Goal: Task Accomplishment & Management: Use online tool/utility

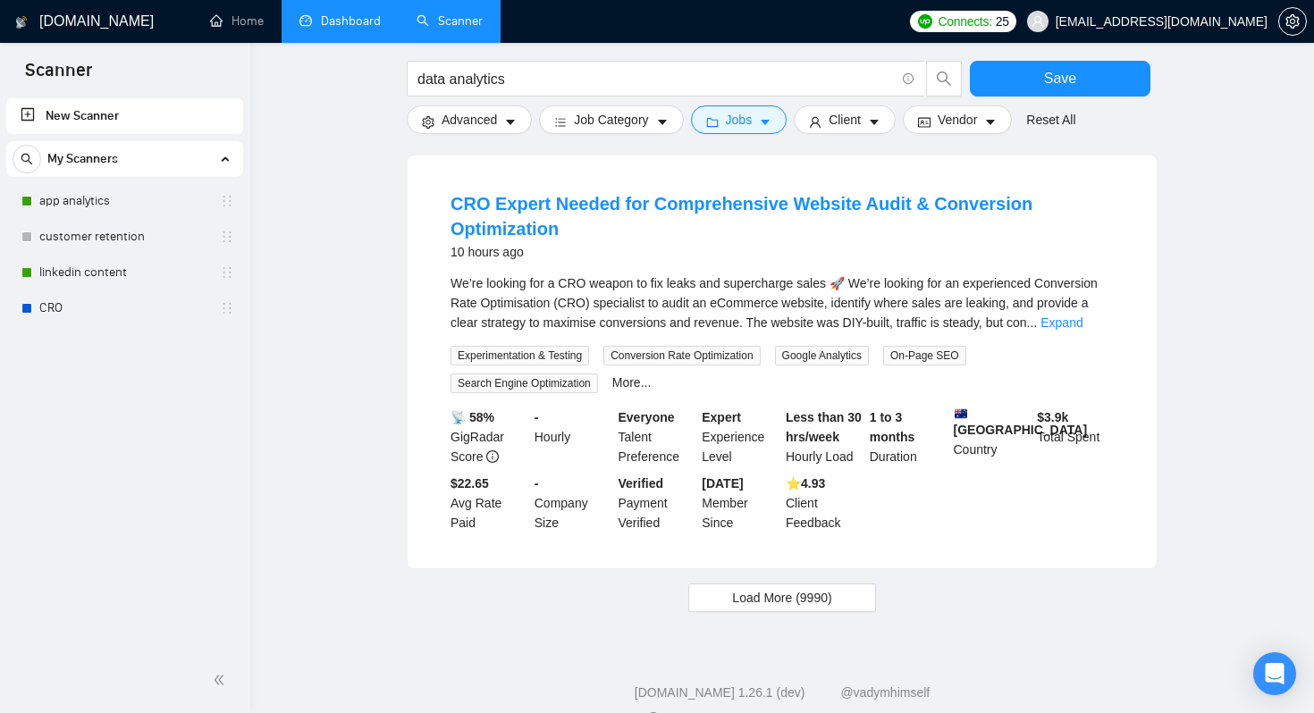
click at [343, 23] on link "Dashboard" at bounding box center [339, 20] width 81 height 15
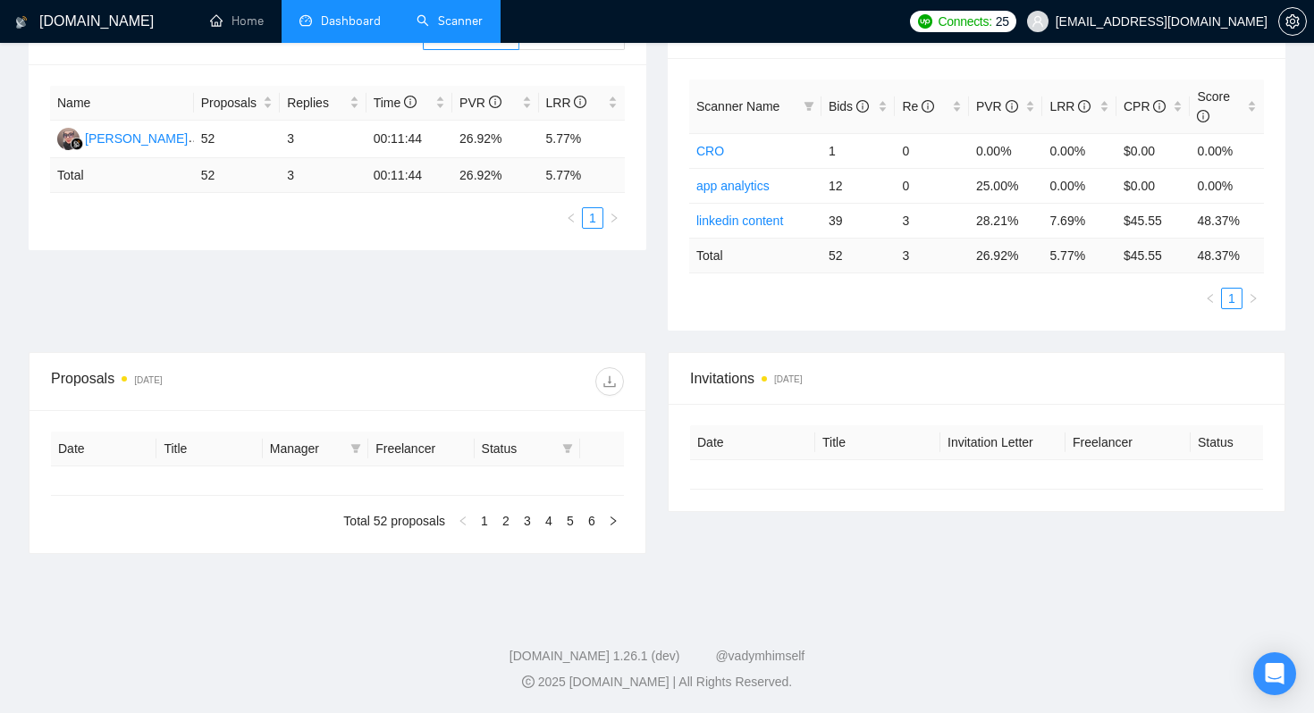
type input "[DATE]"
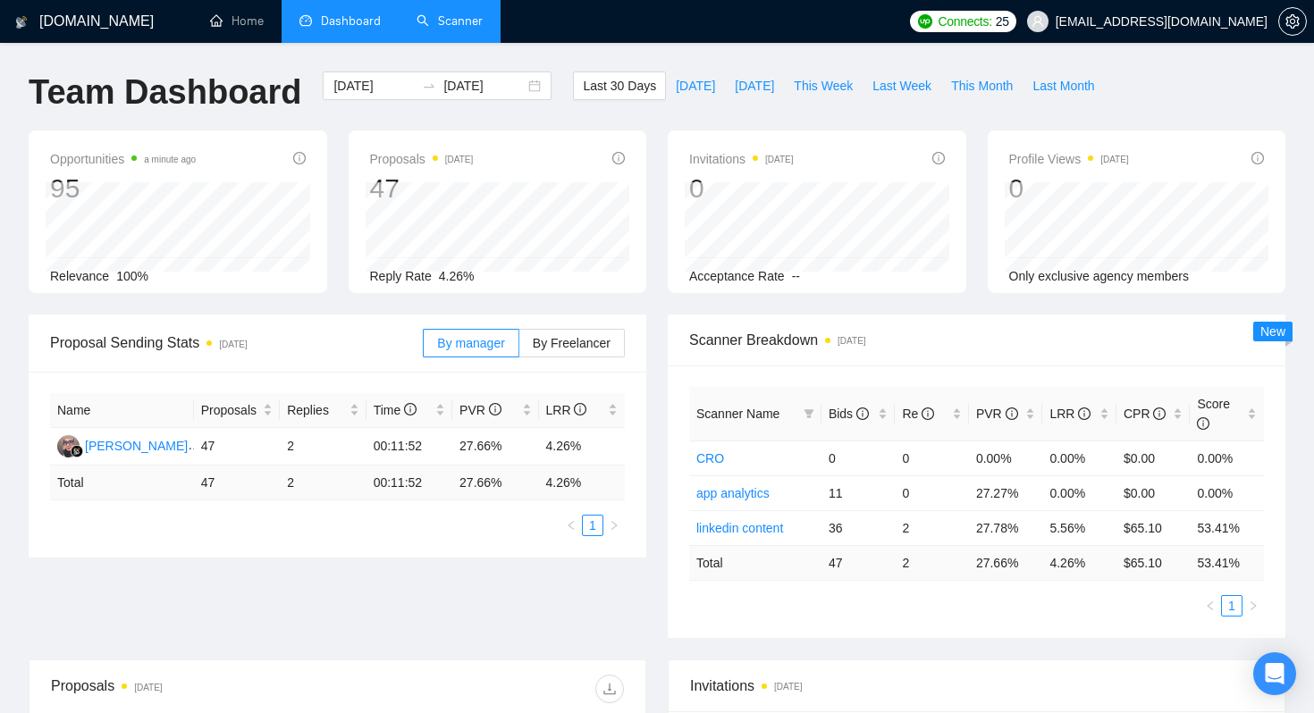
click at [438, 28] on link "Scanner" at bounding box center [449, 20] width 66 height 15
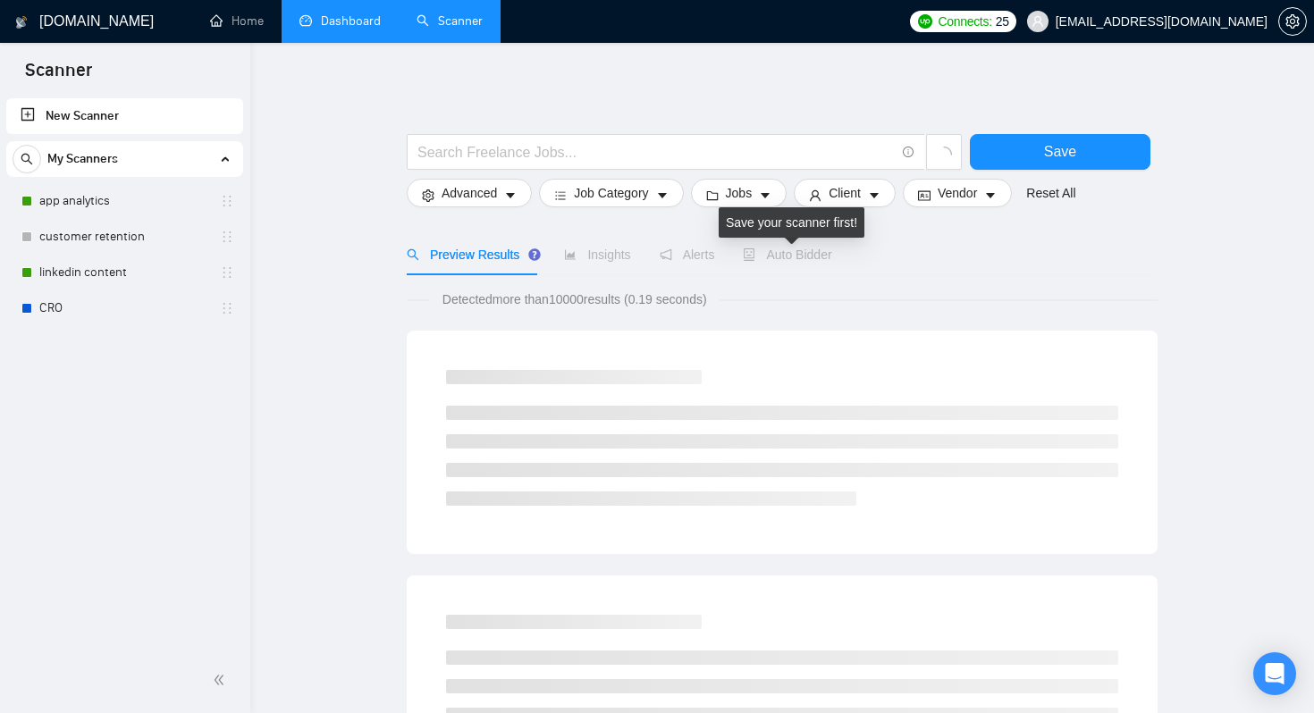
click at [815, 263] on div "Auto Bidder" at bounding box center [787, 255] width 88 height 20
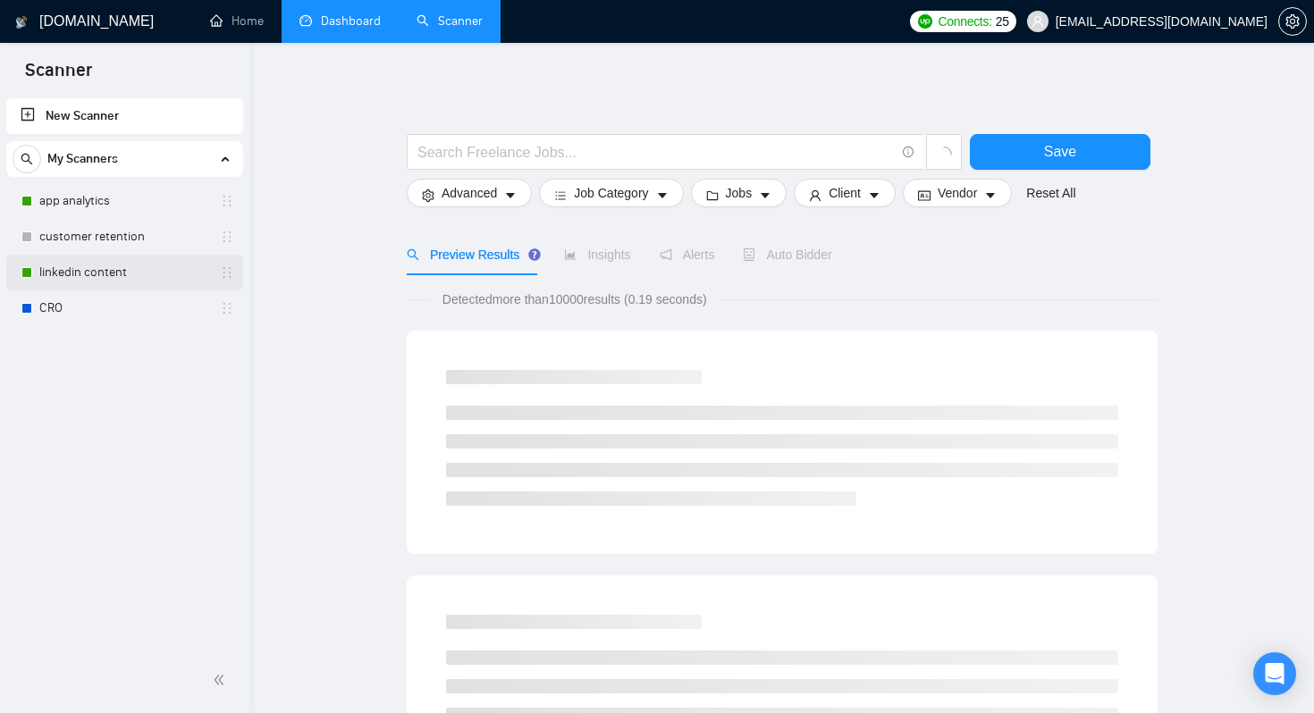
click at [96, 269] on link "linkedin content" at bounding box center [124, 273] width 170 height 36
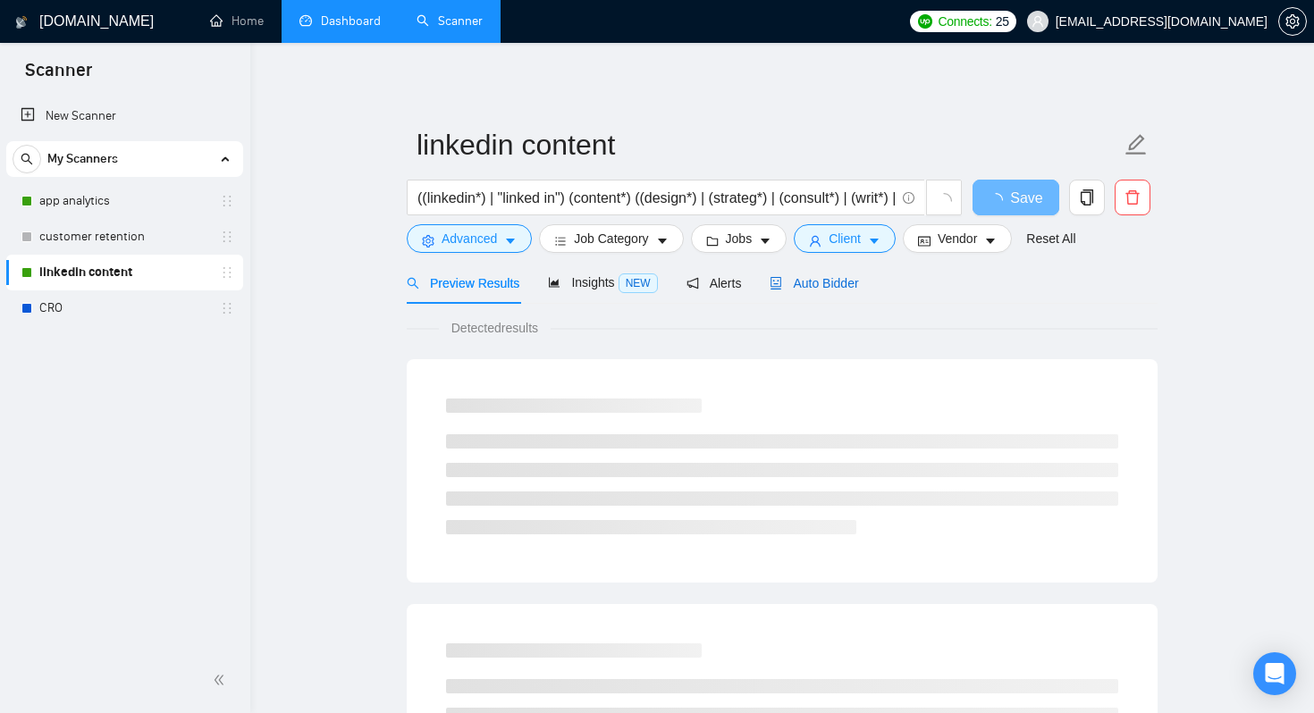
click at [826, 283] on span "Auto Bidder" at bounding box center [813, 283] width 88 height 14
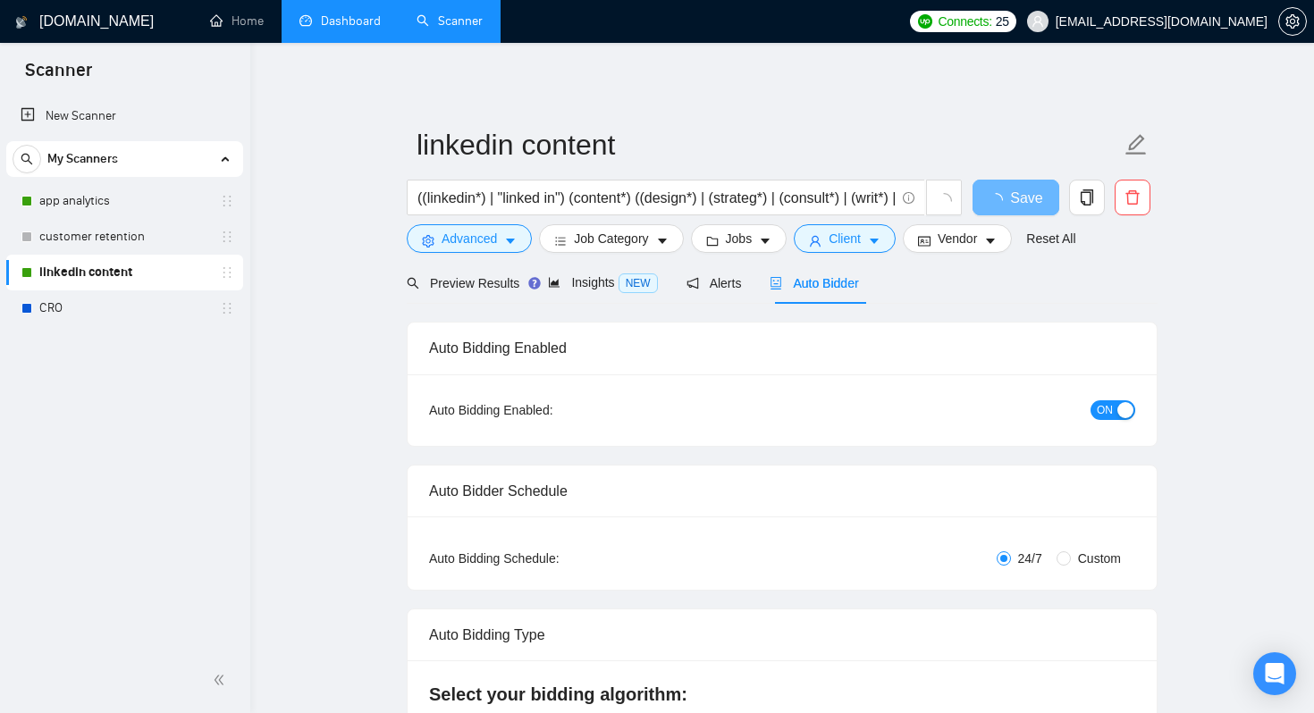
click at [1127, 416] on div "button" at bounding box center [1125, 410] width 16 height 16
click at [986, 202] on button "Save" at bounding box center [1015, 198] width 87 height 36
click at [128, 112] on link "New Scanner" at bounding box center [125, 116] width 208 height 36
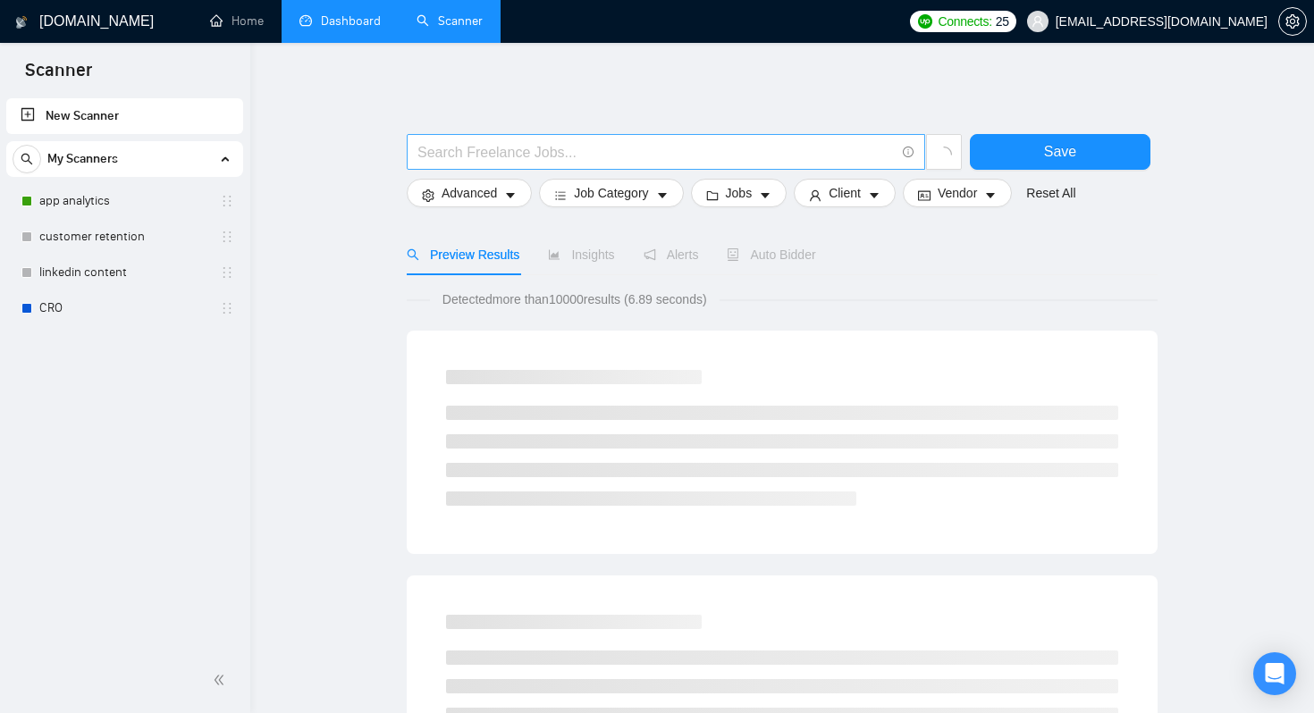
click at [471, 155] on input "text" at bounding box center [655, 152] width 477 height 22
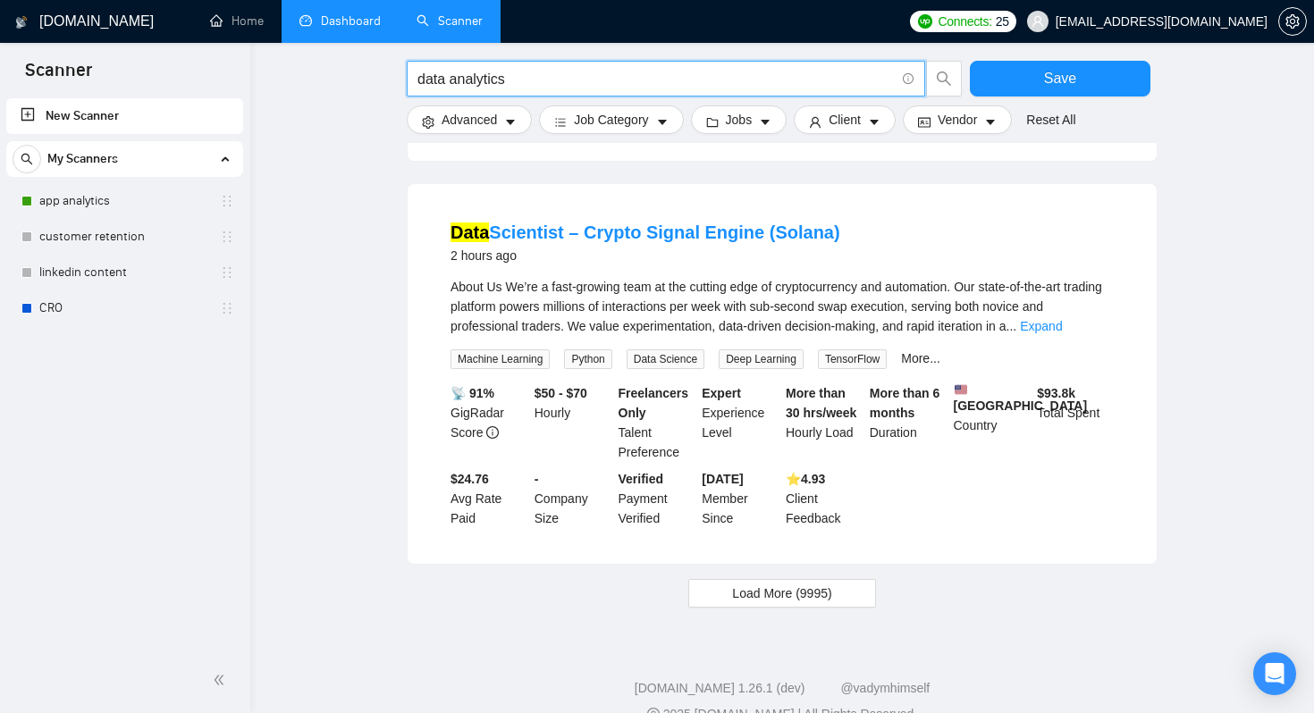
scroll to position [1776, 0]
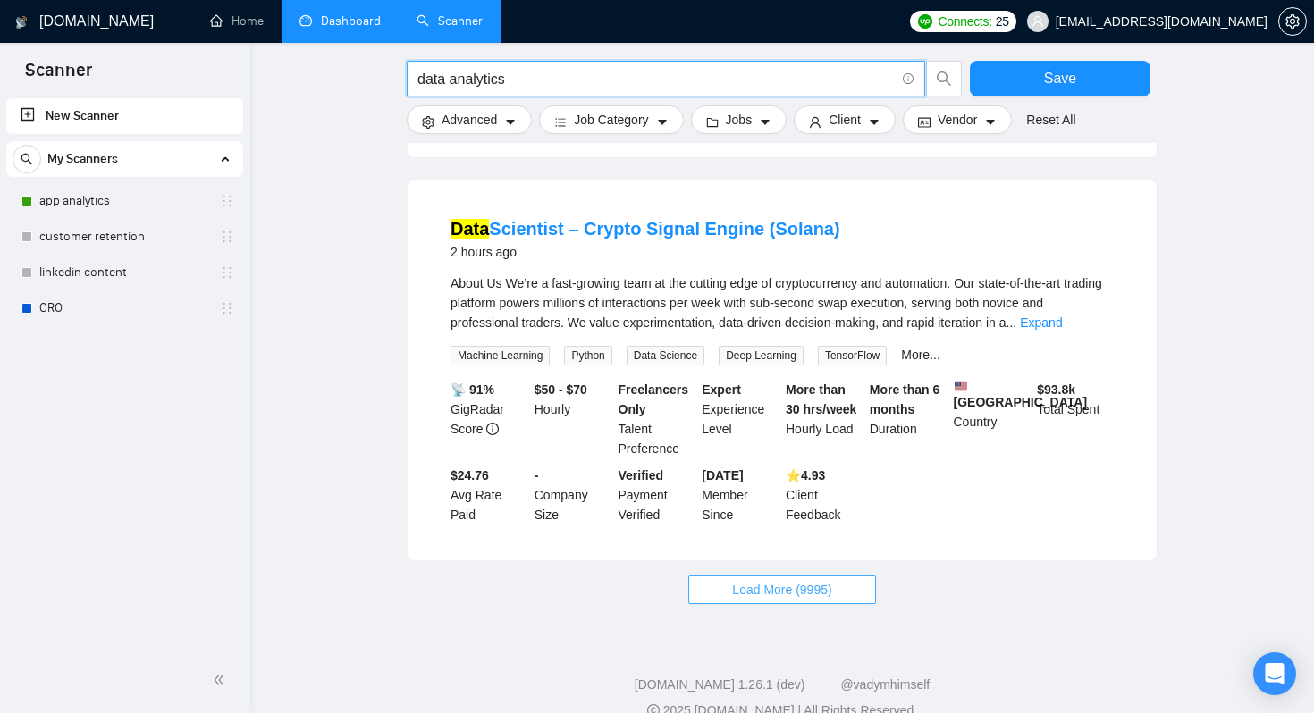
click at [753, 604] on button "Load More (9995)" at bounding box center [781, 589] width 187 height 29
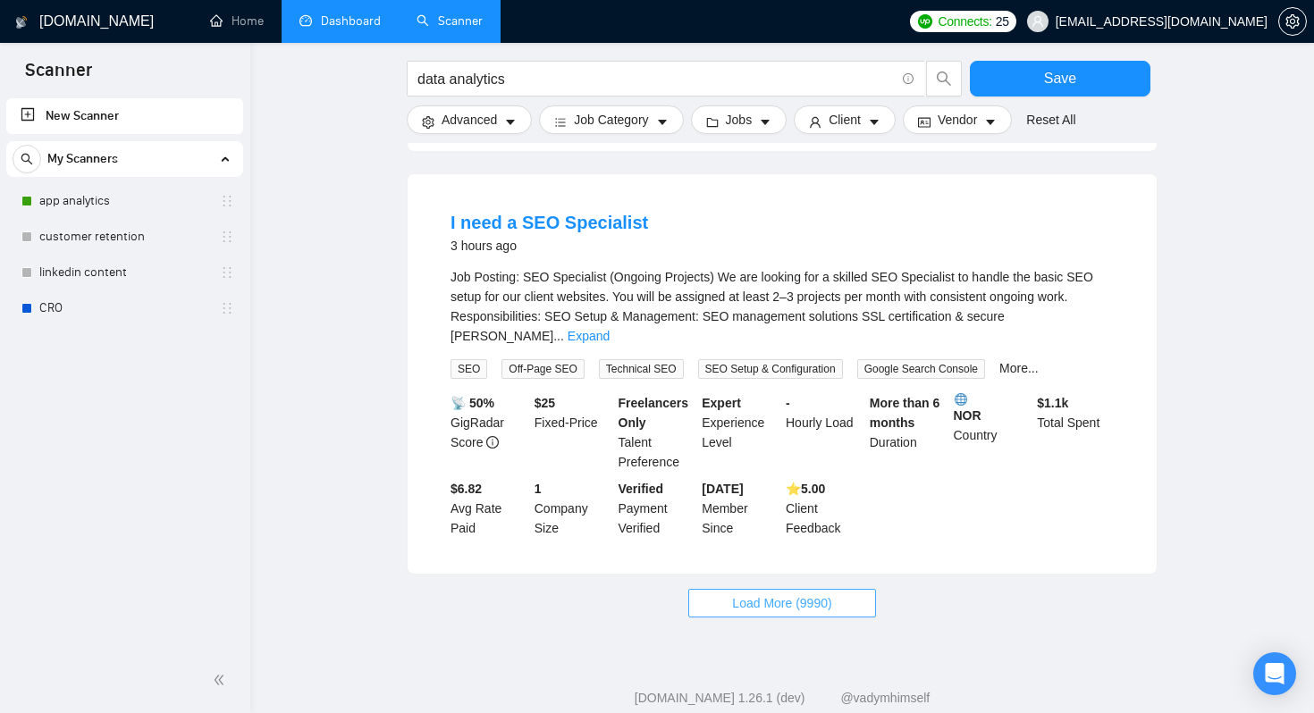
scroll to position [3819, 0]
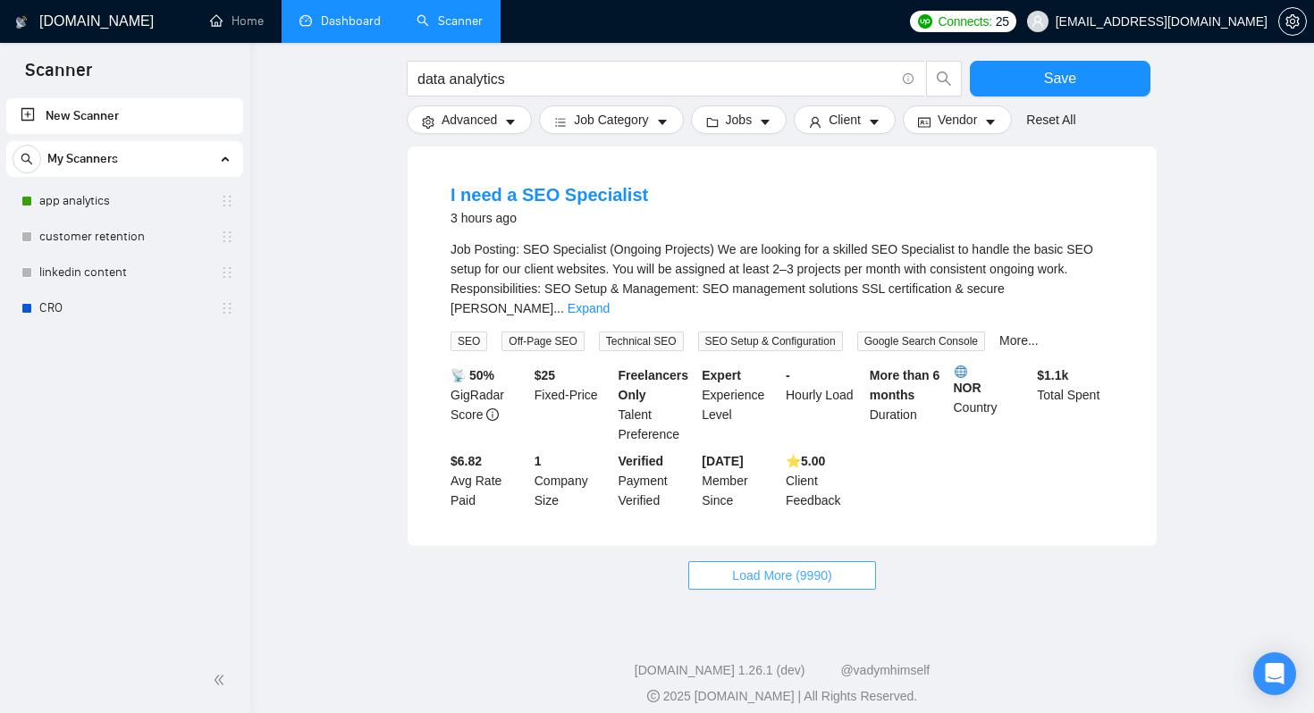
click at [735, 574] on button "Load More (9990)" at bounding box center [781, 575] width 187 height 29
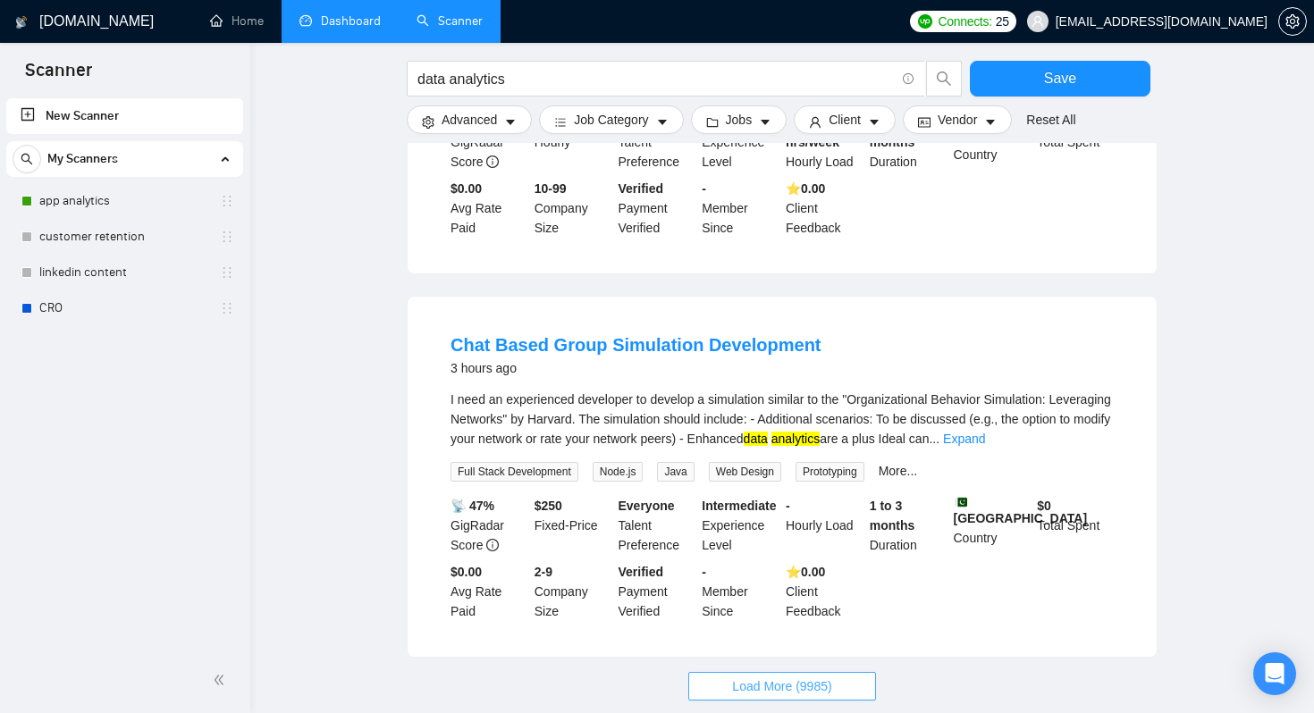
scroll to position [5786, 0]
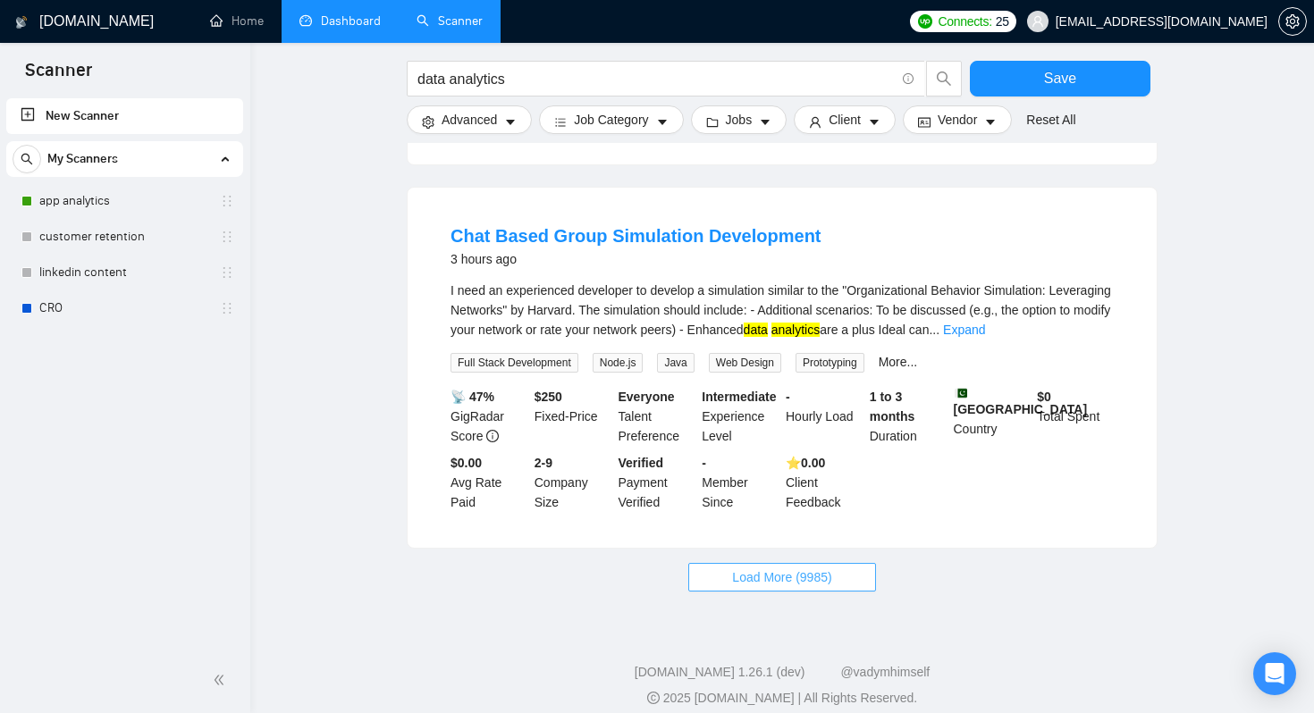
click at [778, 567] on span "Load More (9985)" at bounding box center [781, 577] width 99 height 20
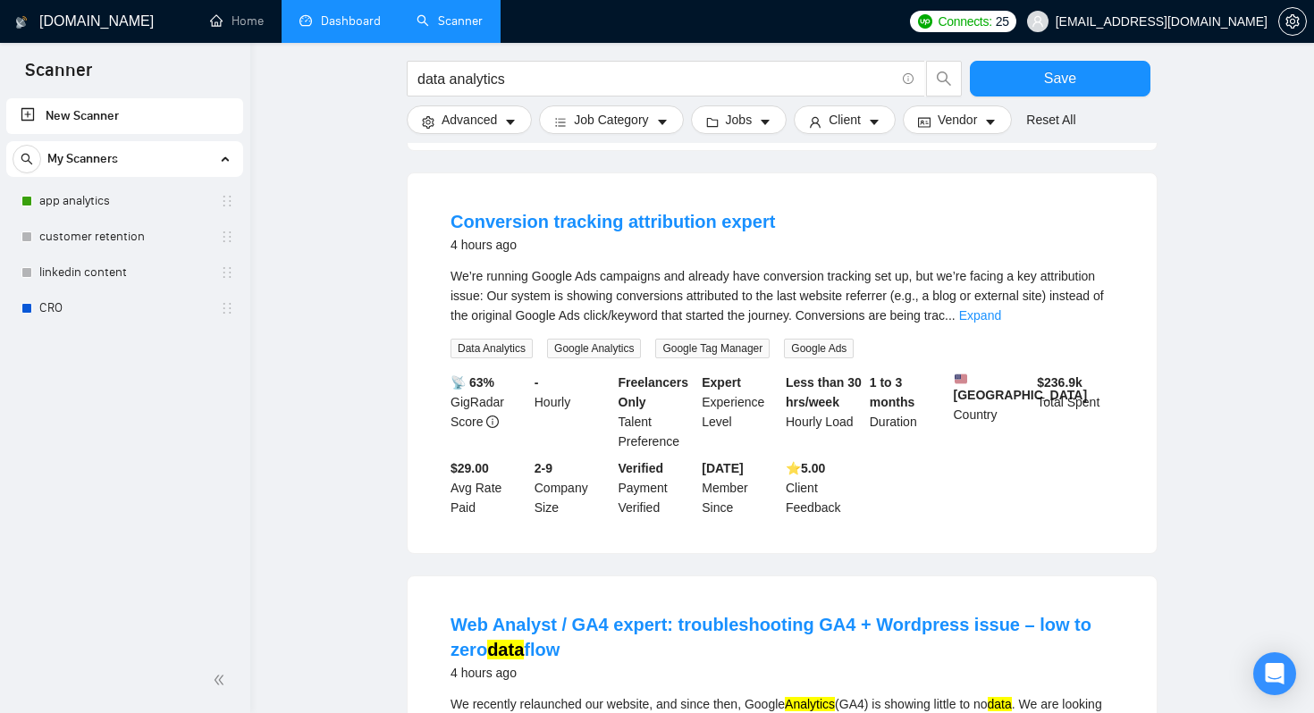
scroll to position [6185, 0]
click at [1001, 306] on link "Expand" at bounding box center [980, 313] width 42 height 14
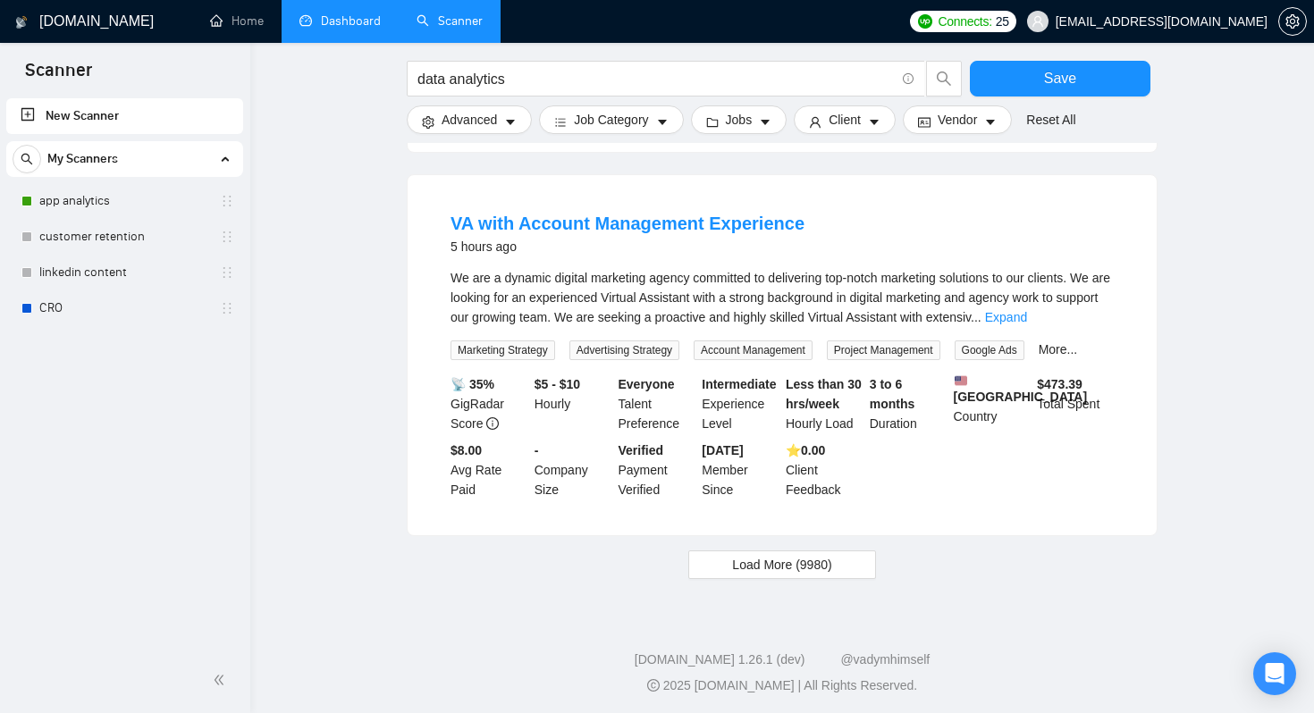
scroll to position [8028, 0]
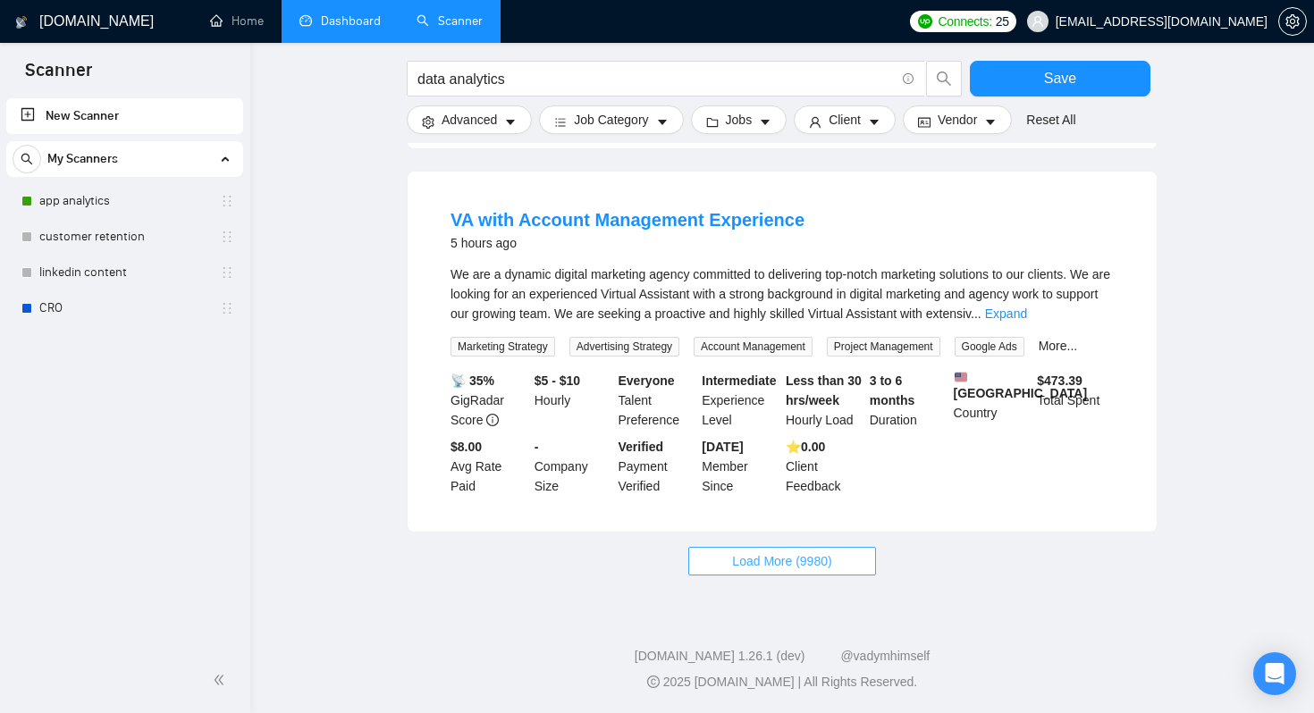
click at [770, 563] on span "Load More (9980)" at bounding box center [781, 561] width 99 height 20
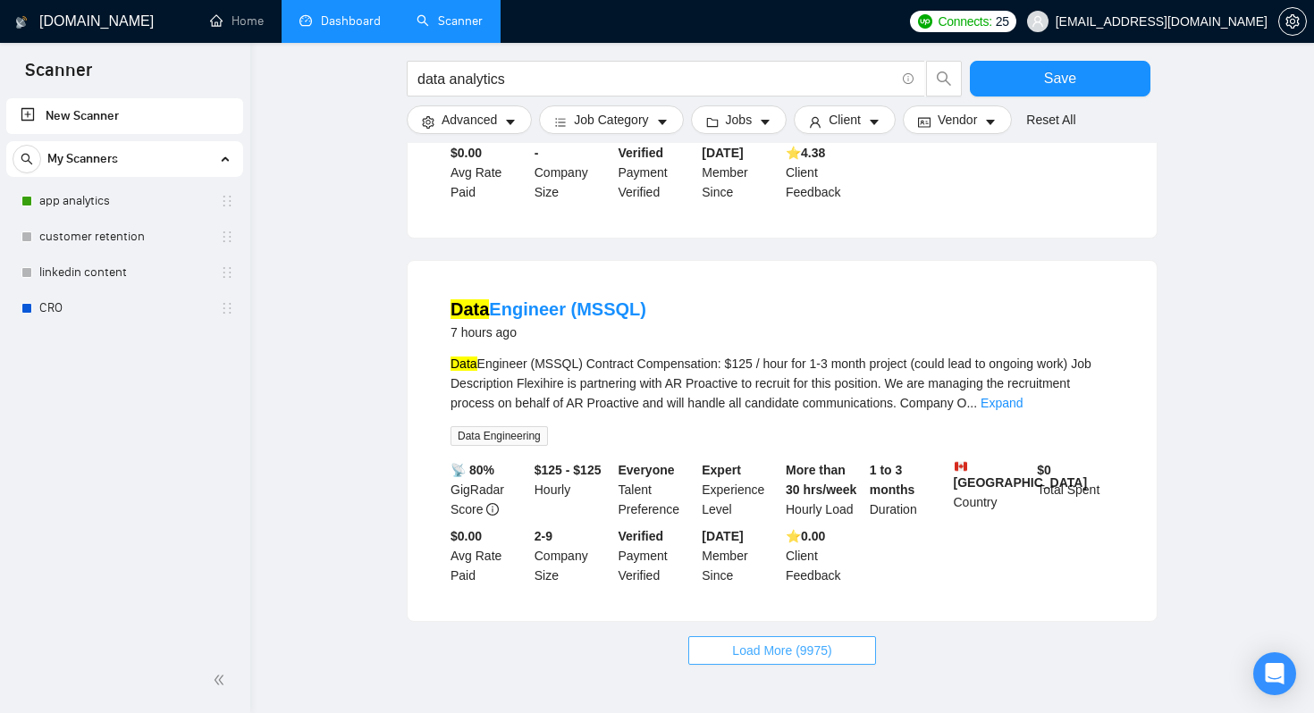
scroll to position [10051, 0]
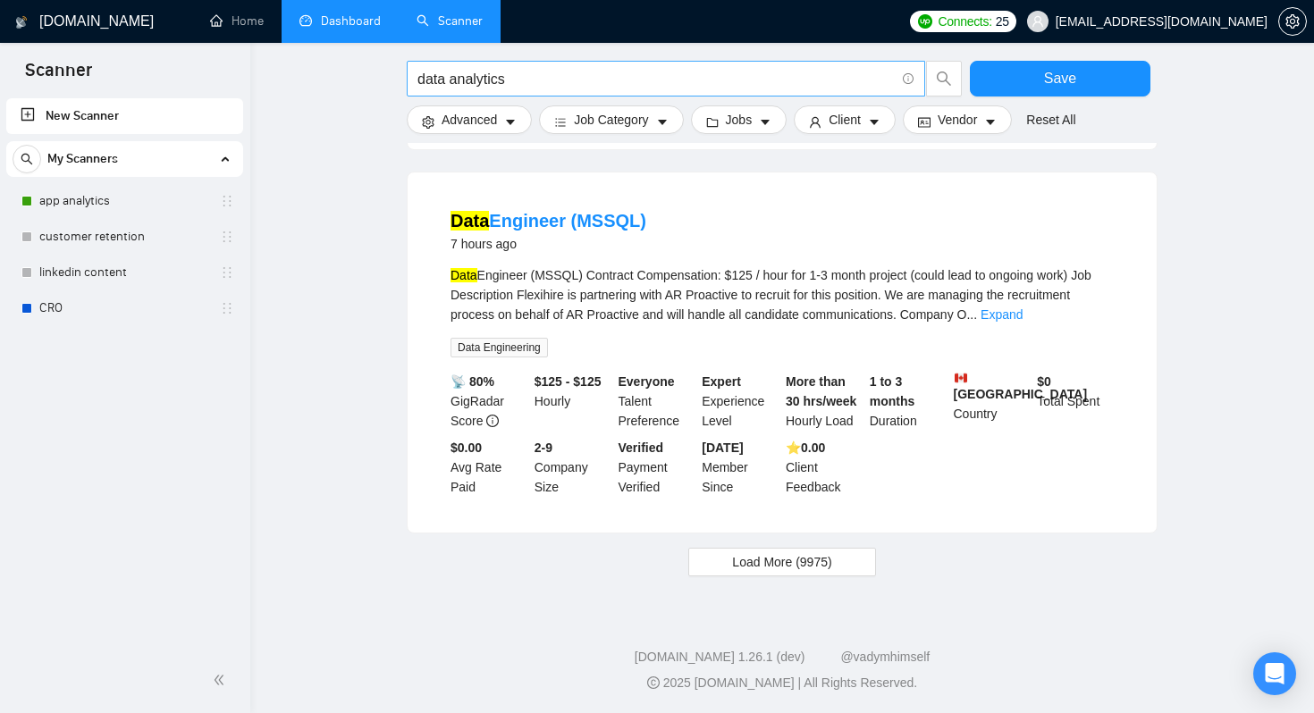
click at [536, 83] on input "data analytics" at bounding box center [655, 79] width 477 height 22
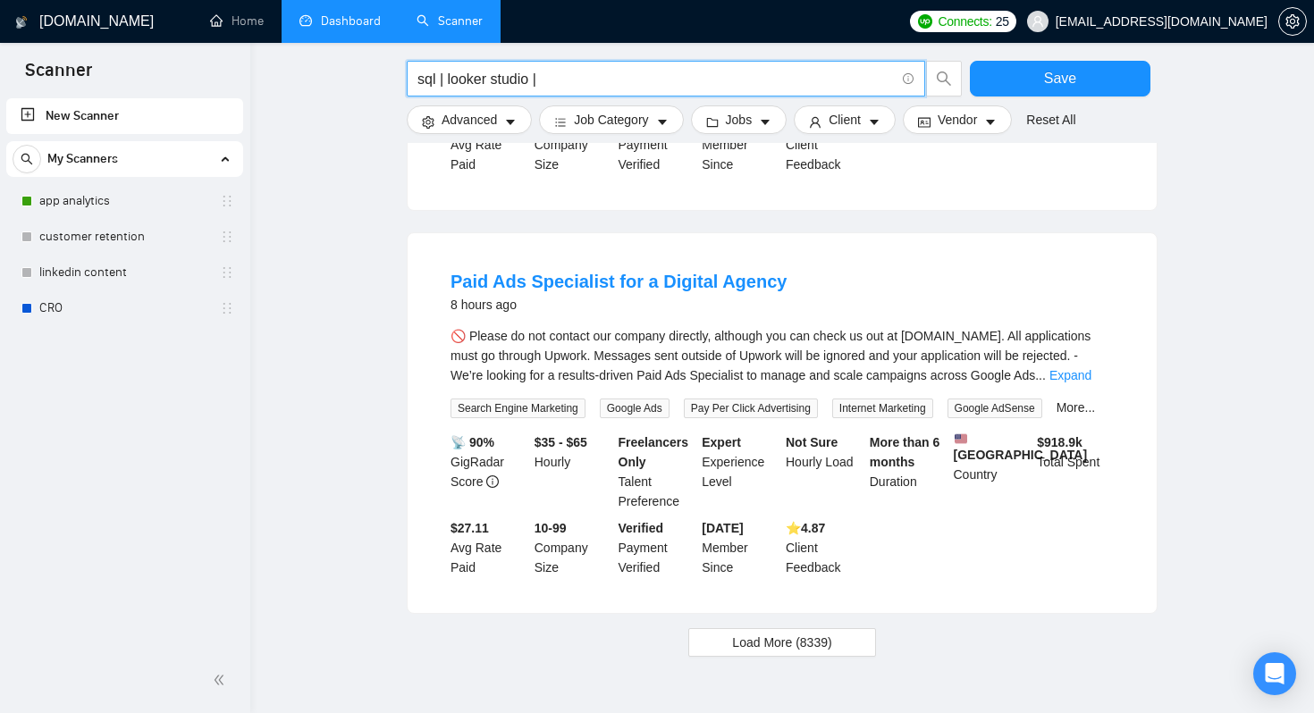
scroll to position [1659, 0]
click at [573, 74] on input "sql | looker studio |" at bounding box center [655, 79] width 477 height 22
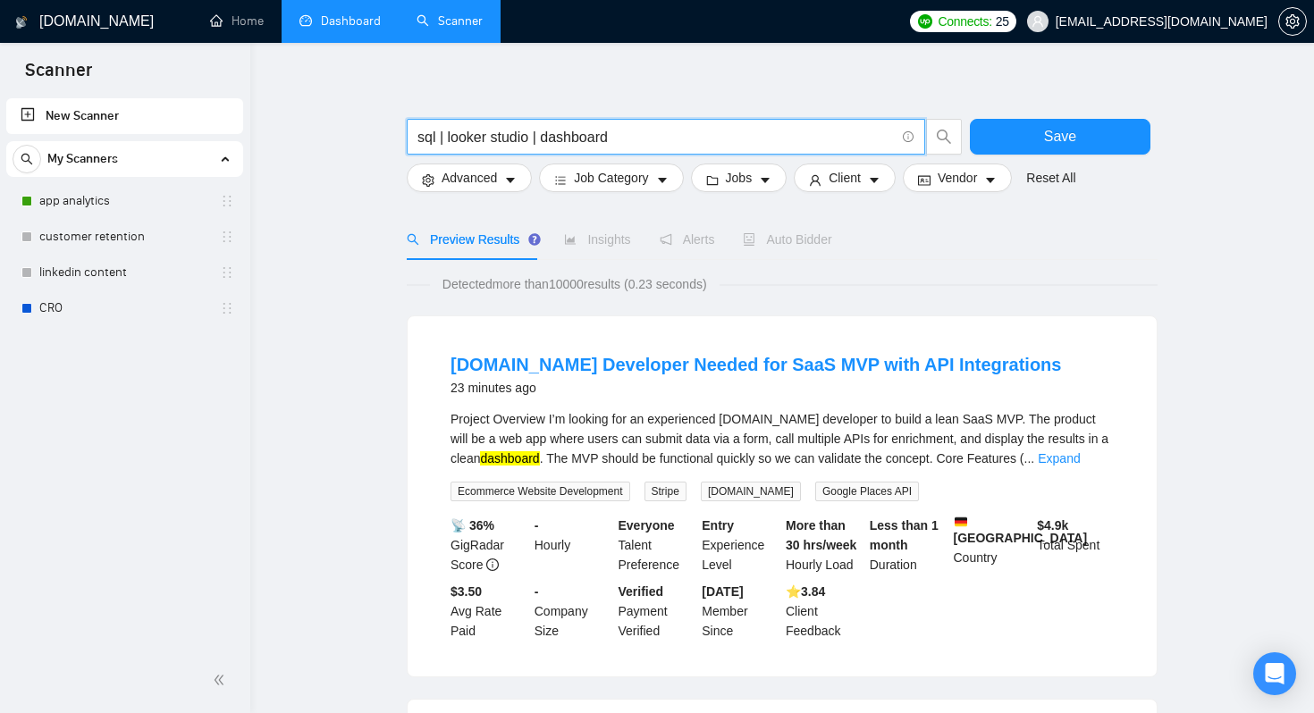
scroll to position [0, 0]
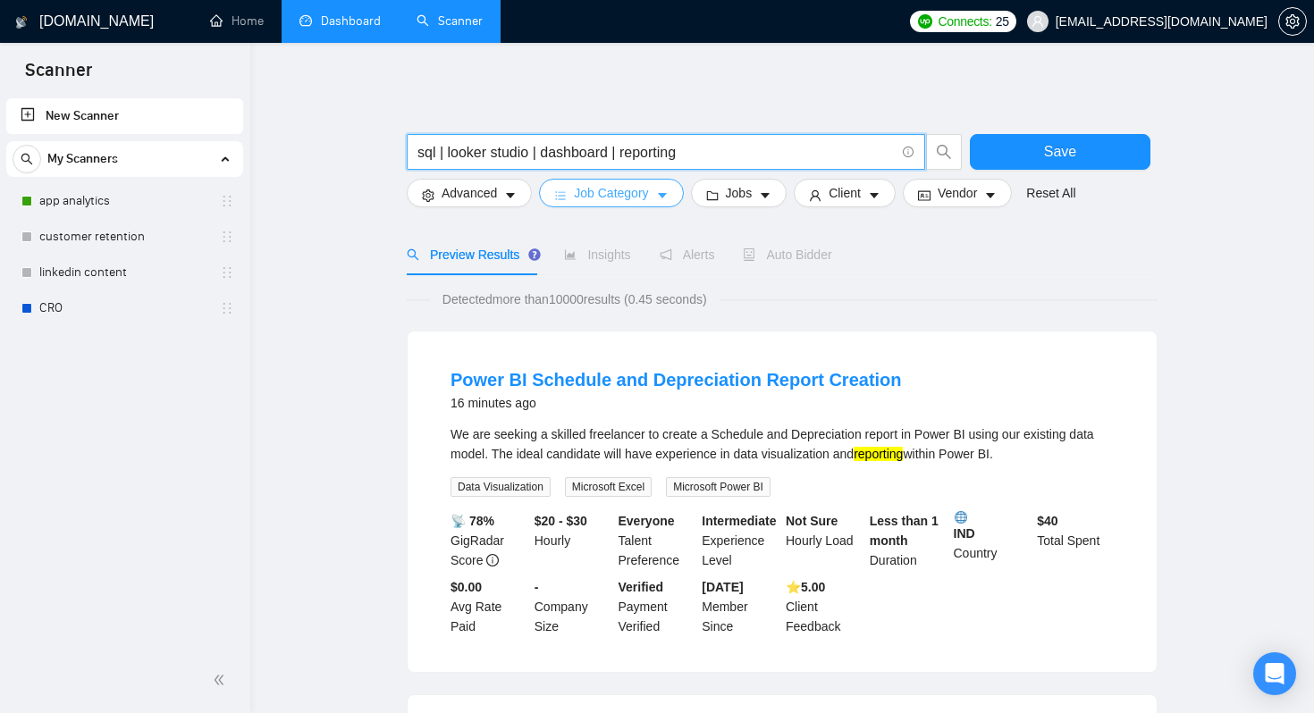
type input "sql | looker studio | dashboard | reporting"
click at [623, 196] on span "Job Category" at bounding box center [611, 193] width 74 height 20
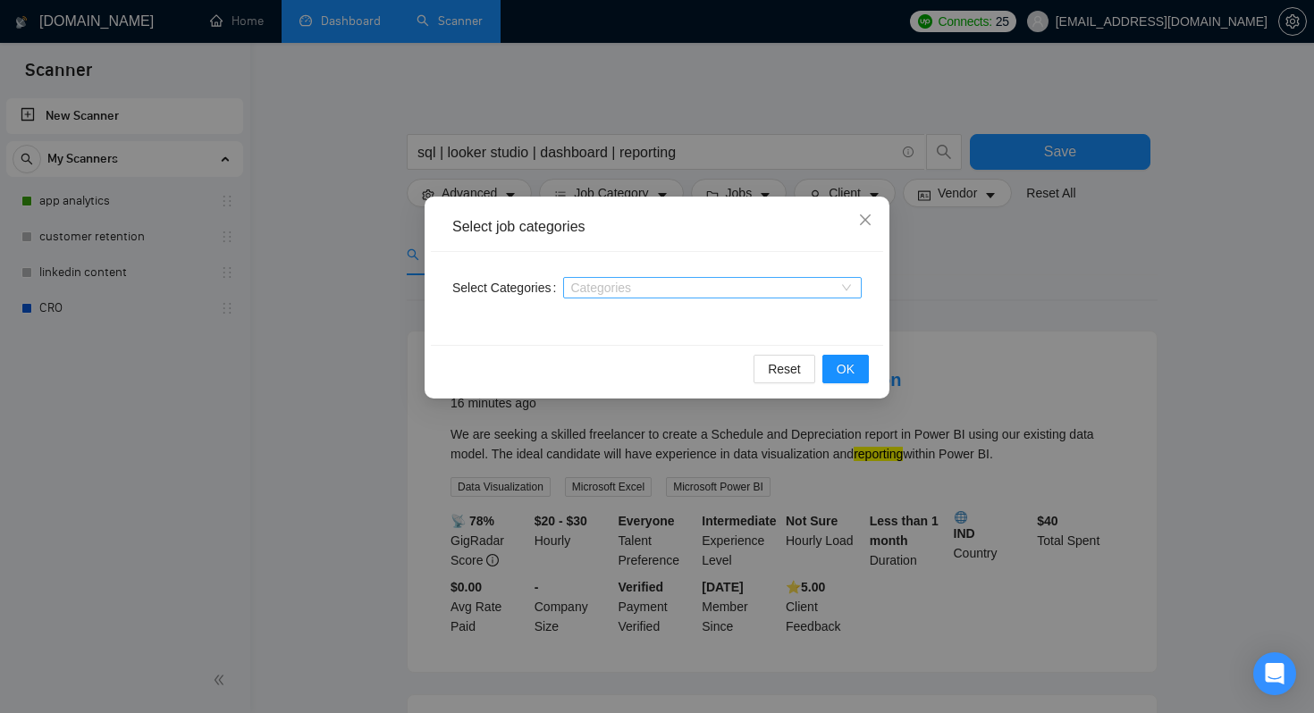
click at [600, 278] on div "Categories" at bounding box center [712, 287] width 298 height 21
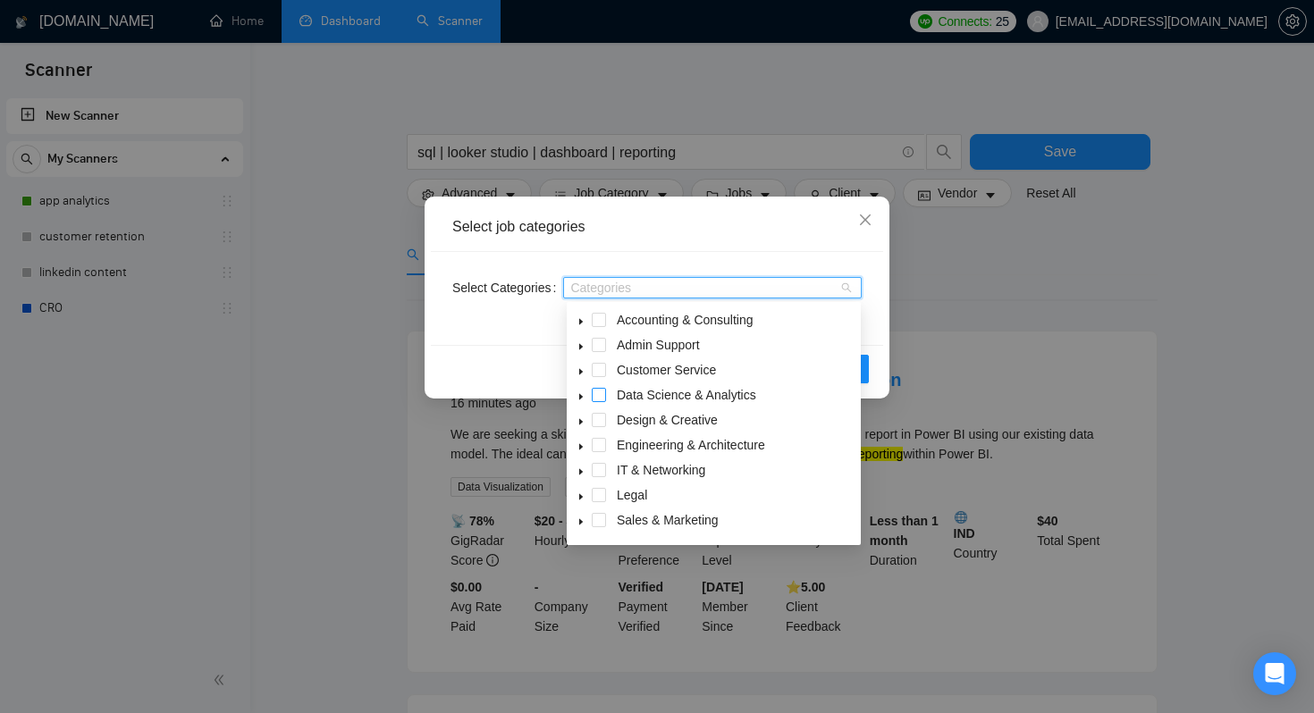
click at [603, 393] on span at bounding box center [599, 395] width 14 height 14
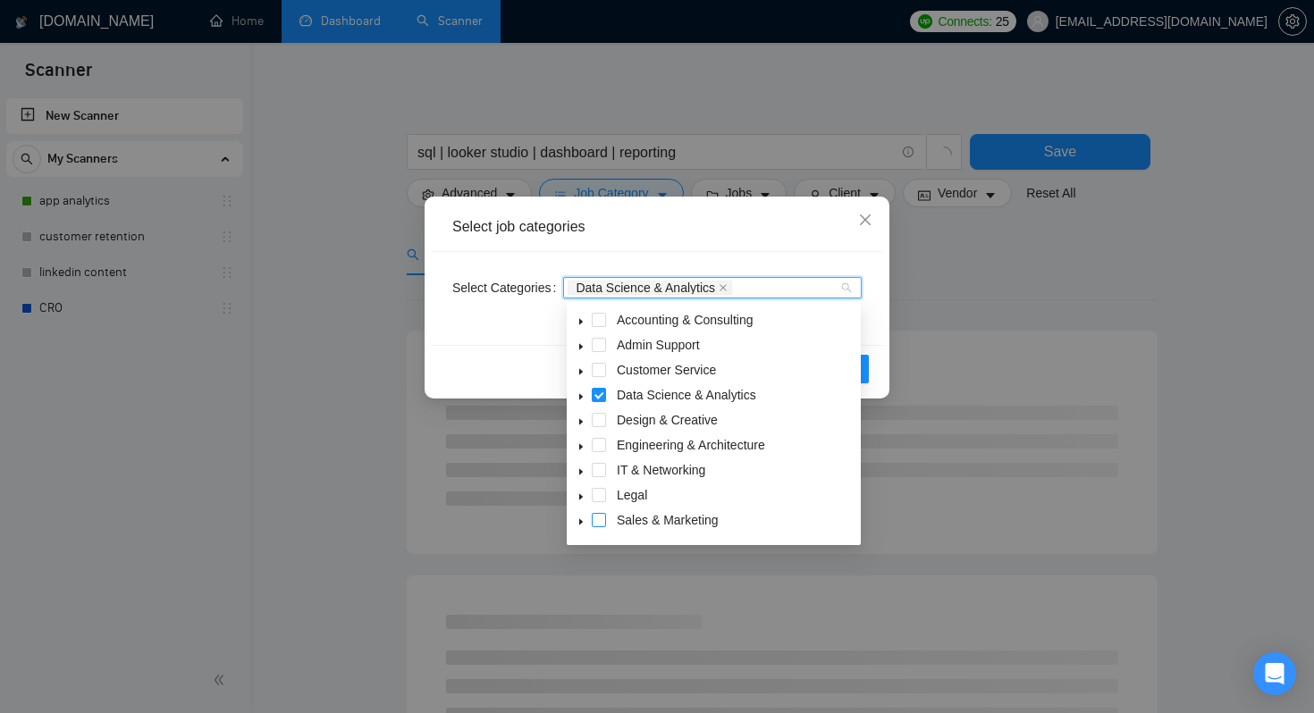
click at [605, 520] on span at bounding box center [599, 520] width 14 height 14
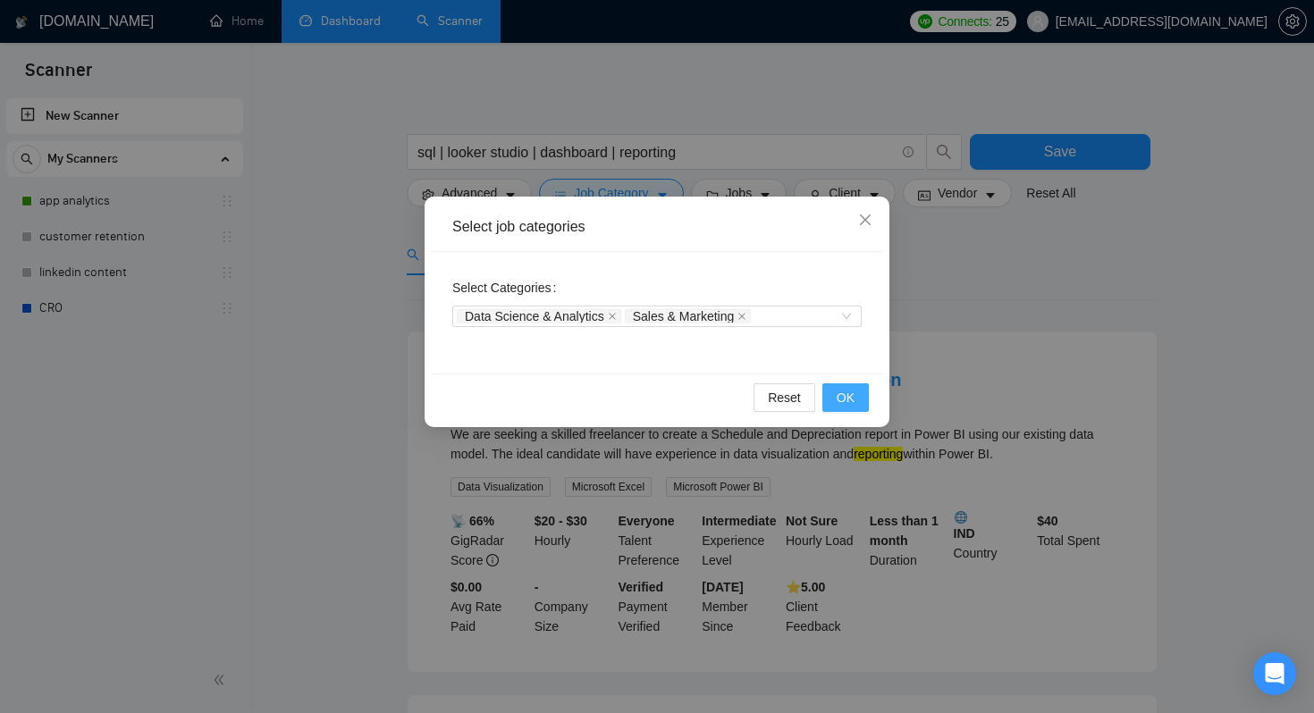
click at [844, 390] on span "OK" at bounding box center [845, 398] width 18 height 20
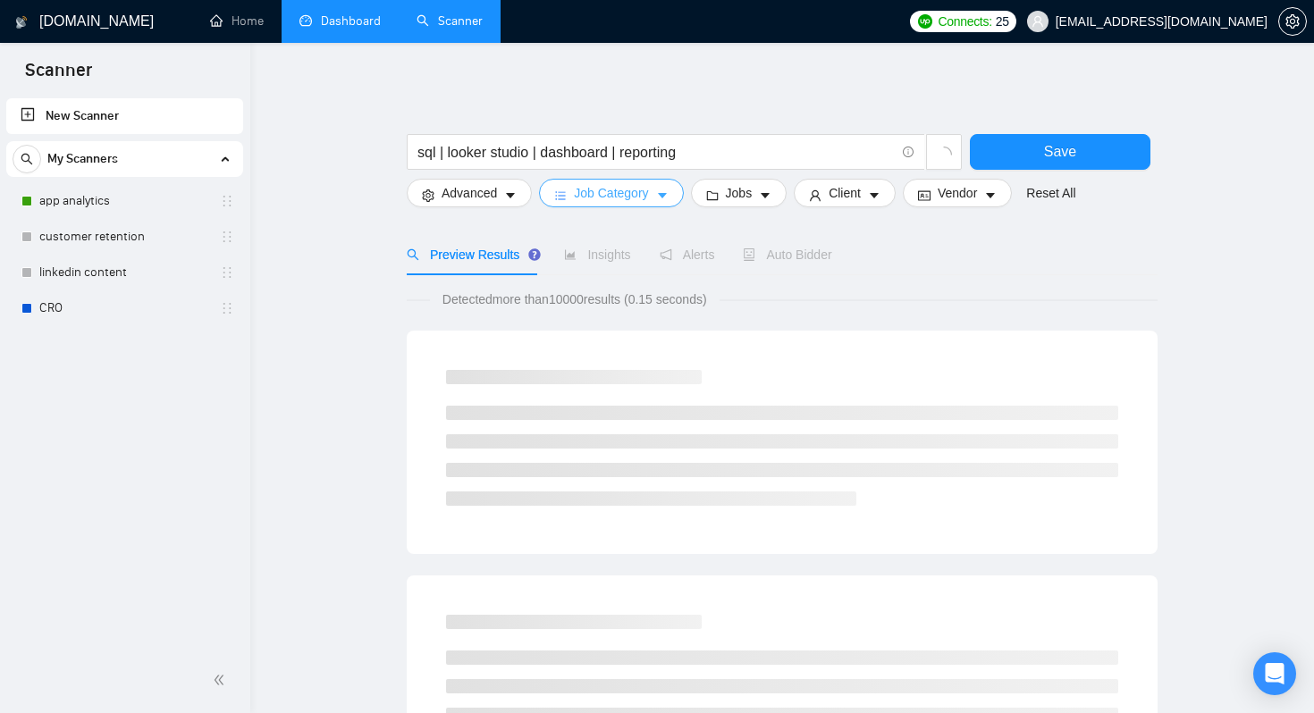
click at [648, 189] on span "Job Category" at bounding box center [611, 193] width 74 height 20
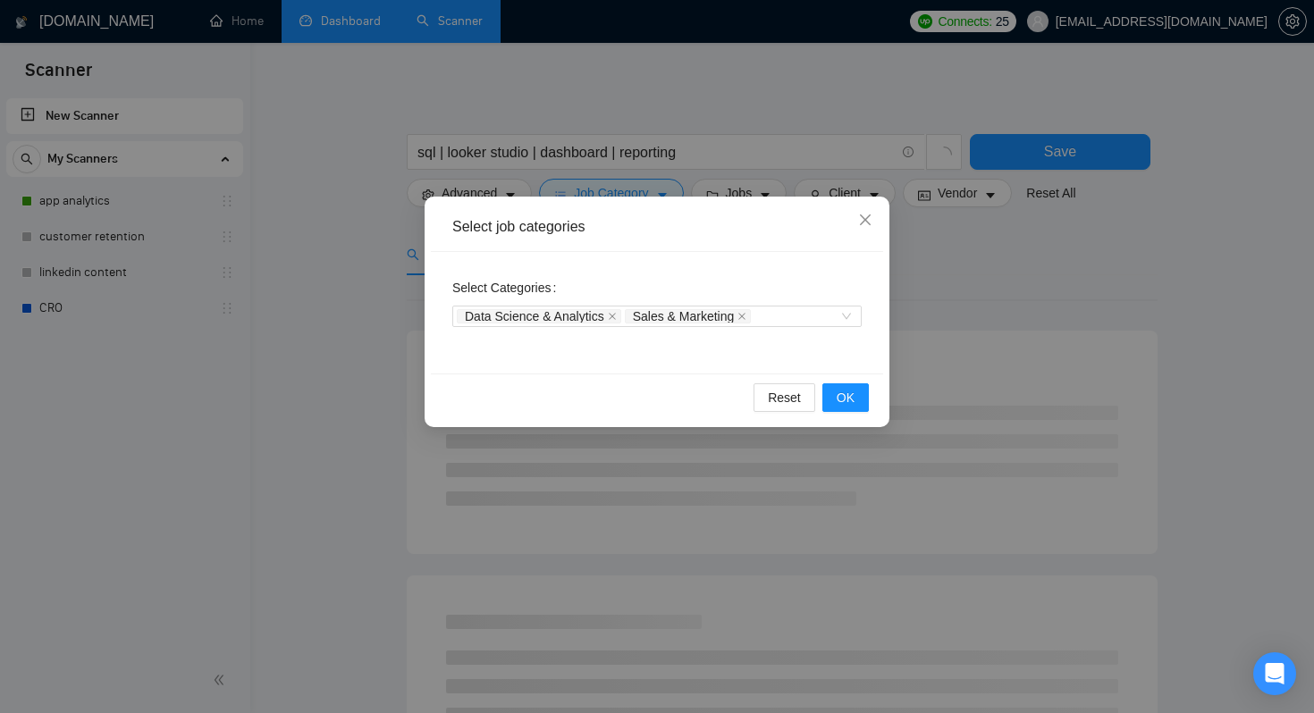
click at [655, 185] on div "Select job categories Select Categories Data Science & Analytics Sales & Market…" at bounding box center [657, 356] width 1314 height 713
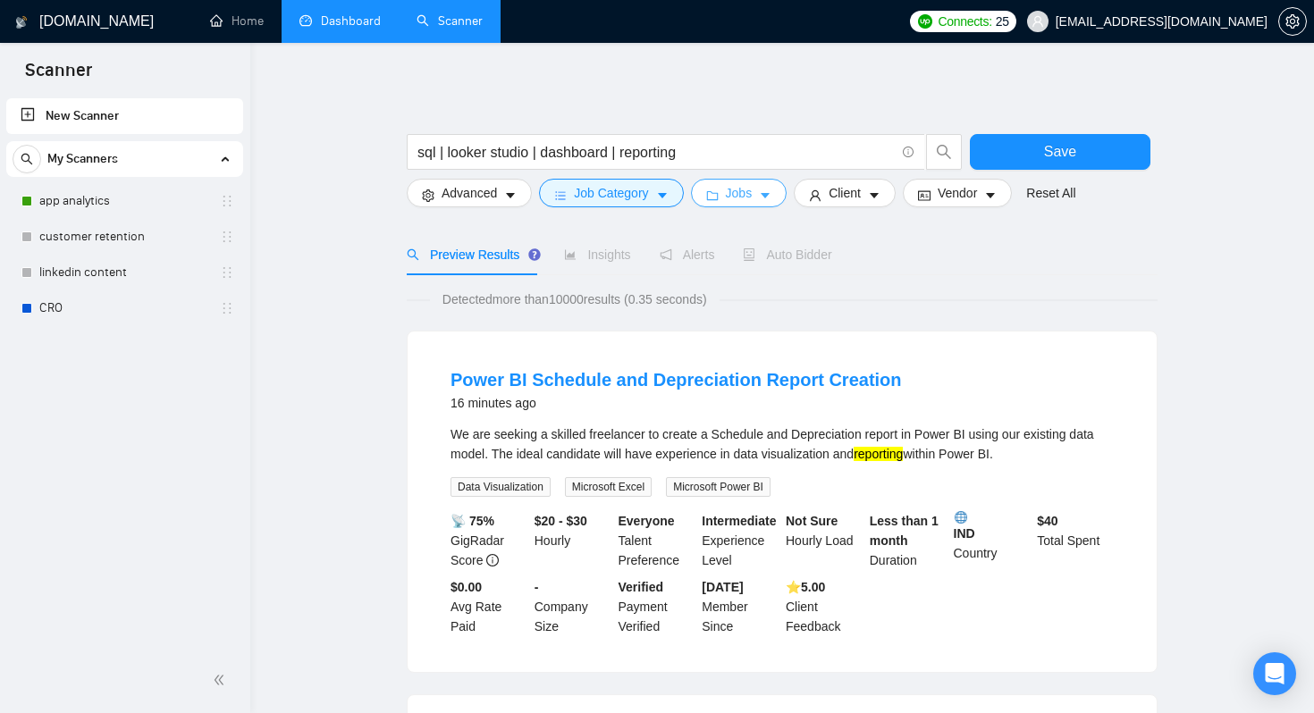
click at [734, 190] on span "Jobs" at bounding box center [739, 193] width 27 height 20
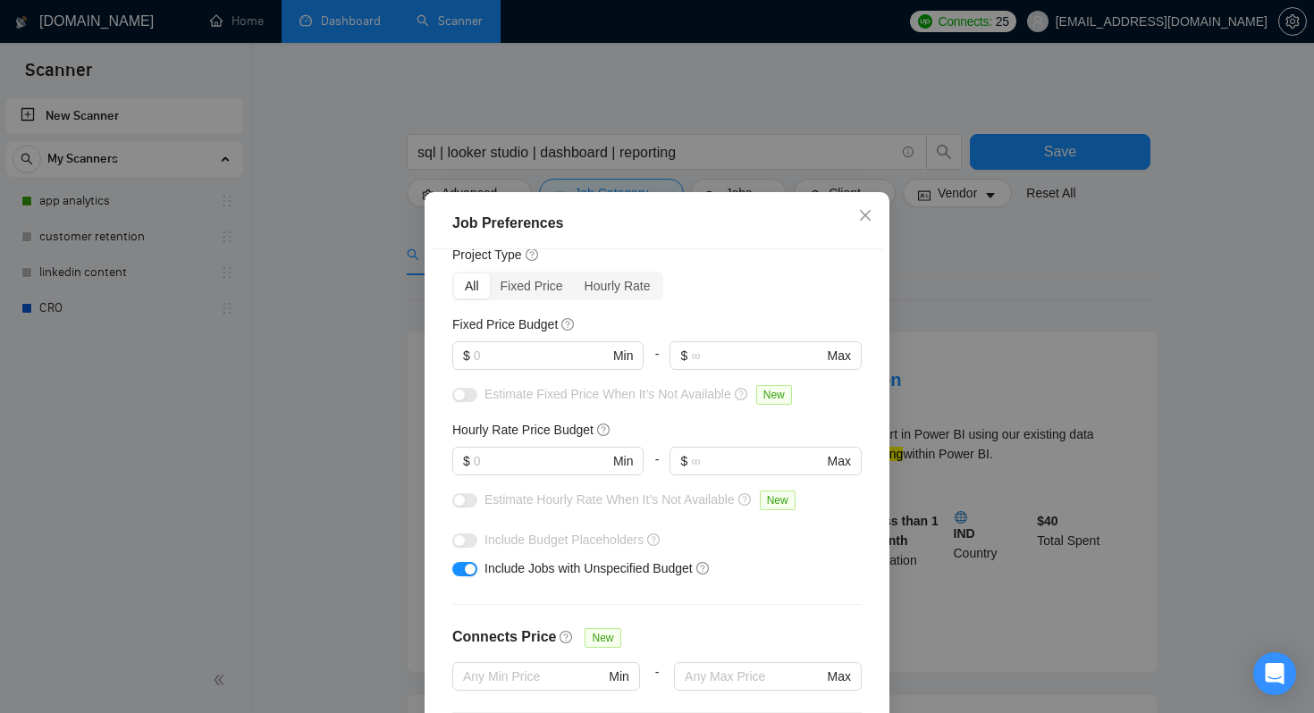
scroll to position [67, 0]
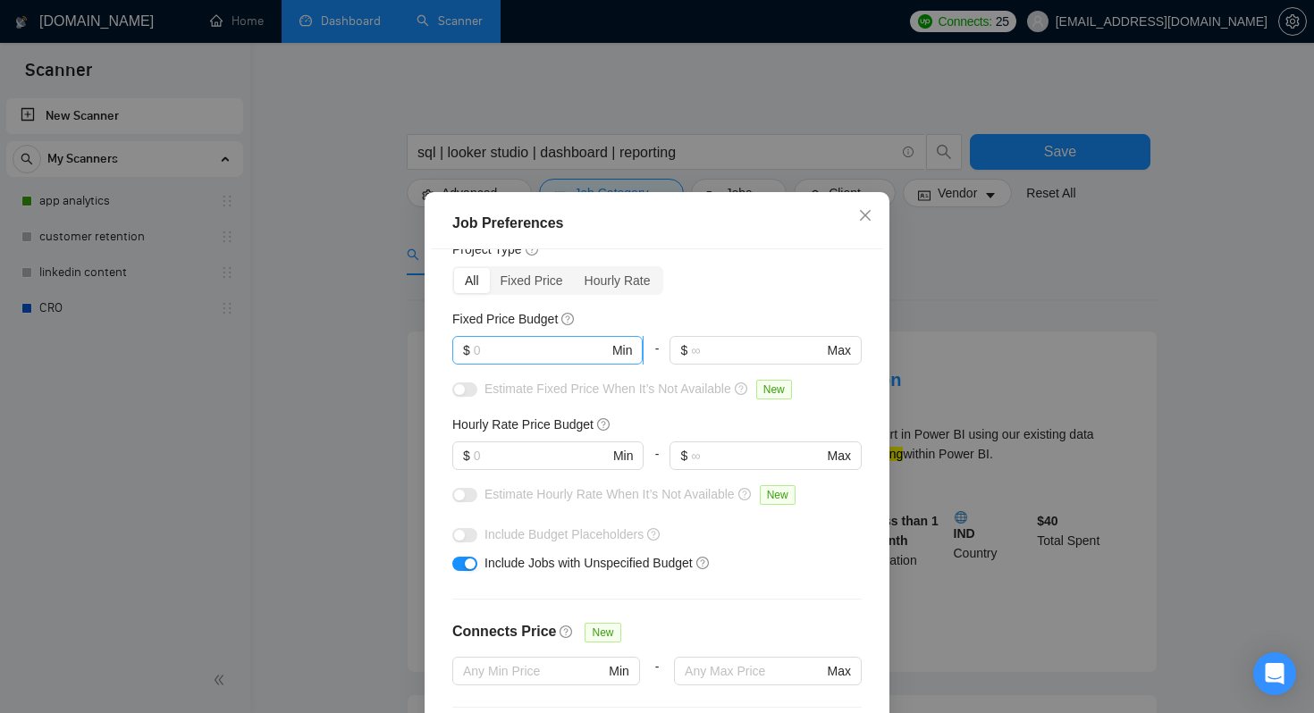
click at [585, 355] on input "text" at bounding box center [541, 350] width 135 height 20
click at [530, 358] on input "text" at bounding box center [541, 350] width 135 height 20
type input "30"
click at [540, 461] on input "text" at bounding box center [541, 456] width 135 height 20
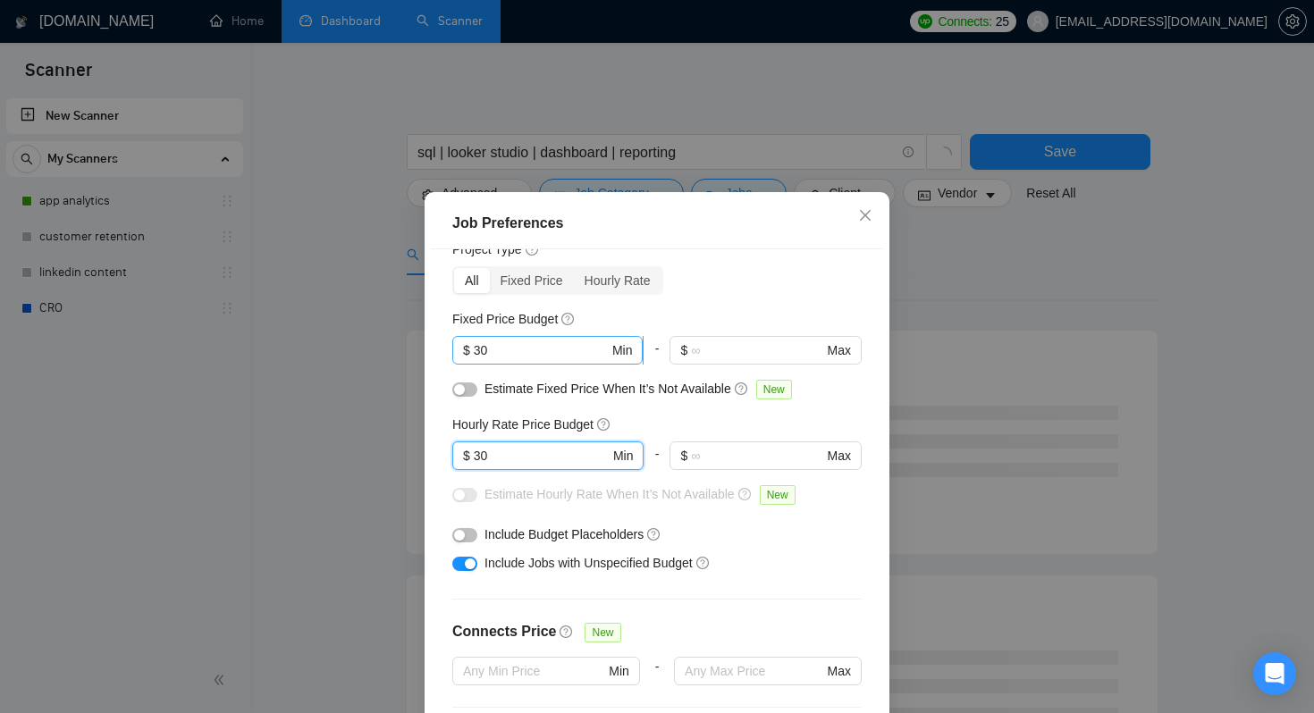
type input "30"
click at [503, 352] on input "30" at bounding box center [541, 350] width 135 height 20
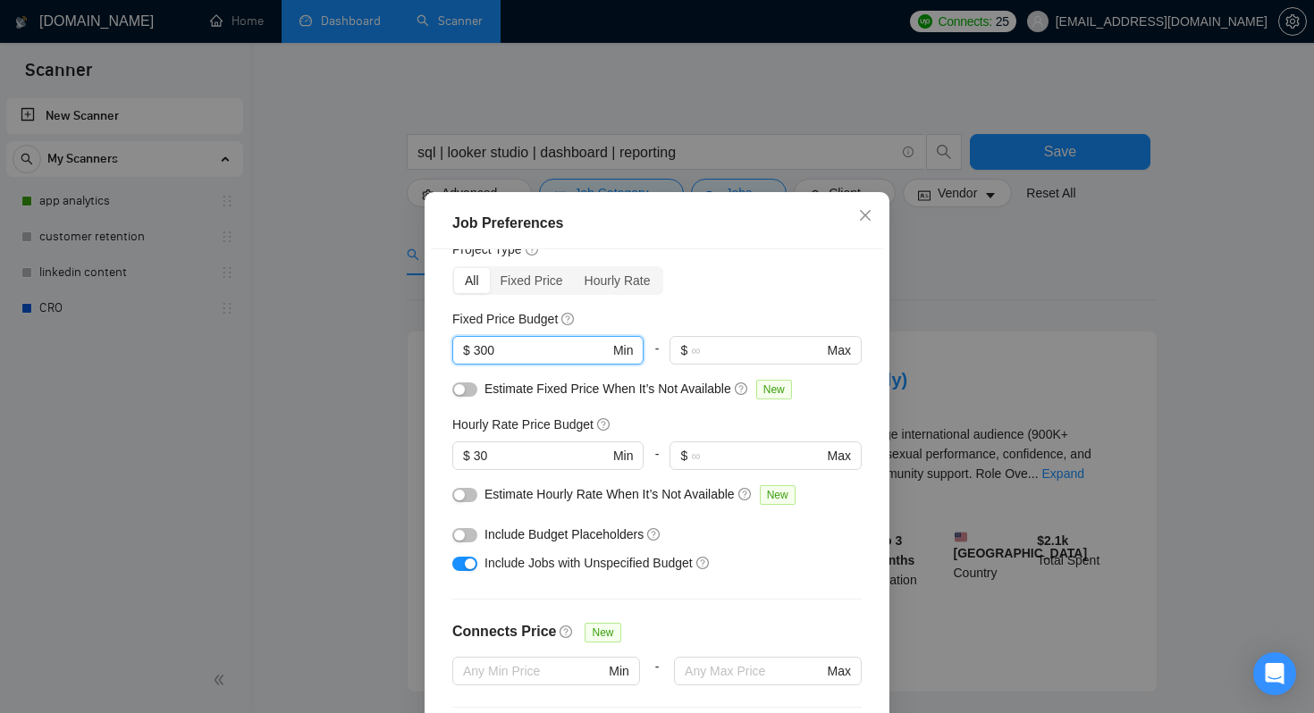
type input "300"
click at [738, 288] on div "All Fixed Price Hourly Rate" at bounding box center [656, 280] width 409 height 29
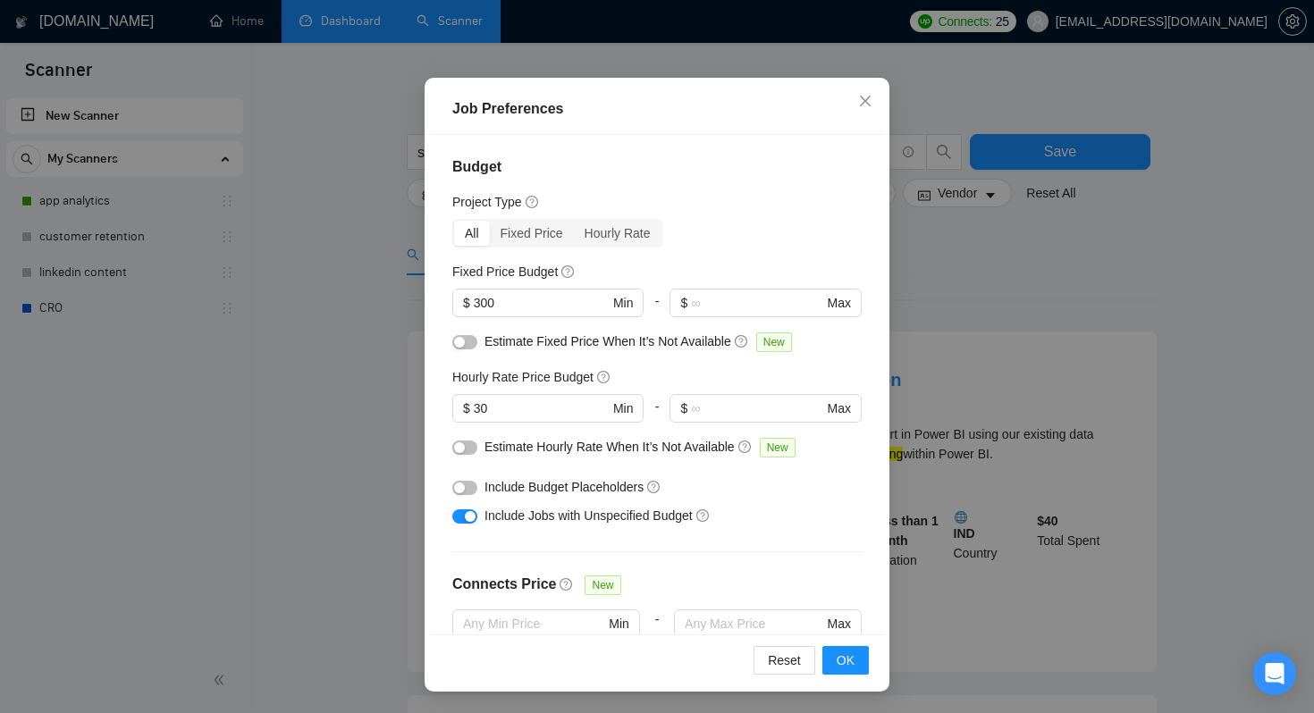
scroll to position [508, 0]
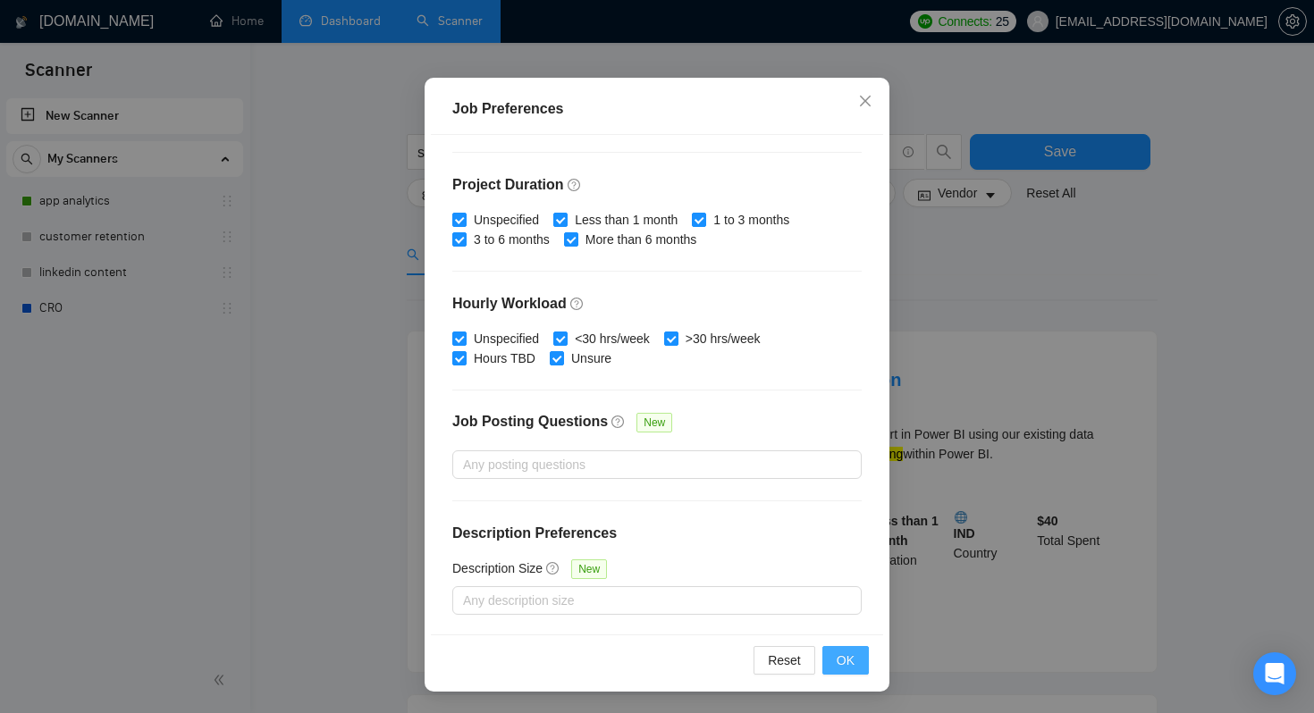
click at [842, 669] on span "OK" at bounding box center [845, 660] width 18 height 20
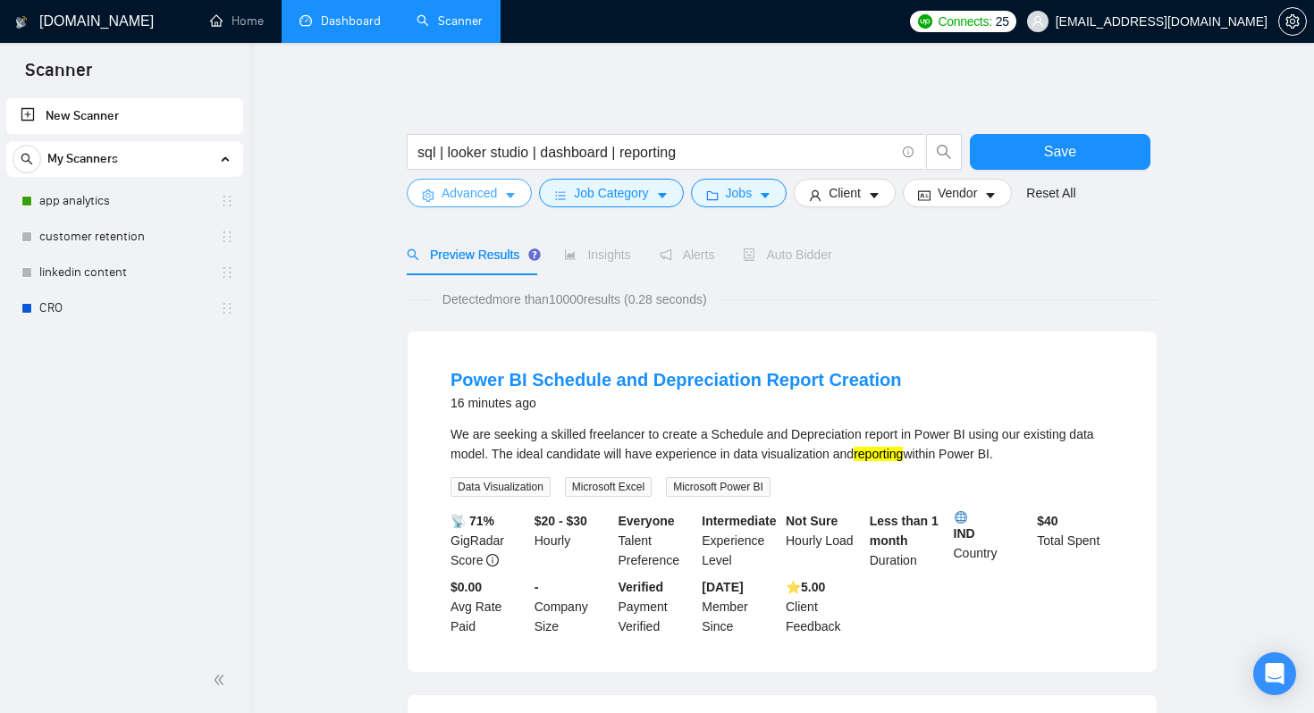
click at [452, 203] on button "Advanced" at bounding box center [469, 193] width 125 height 29
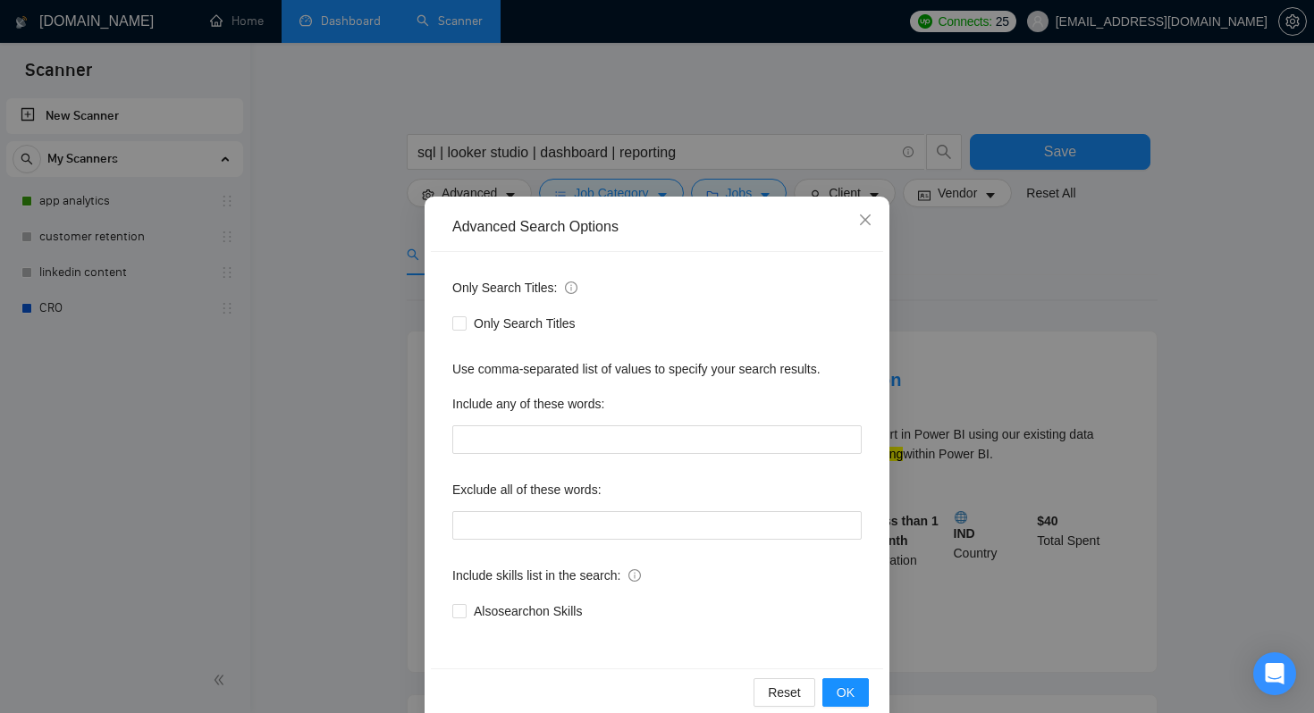
scroll to position [30, 0]
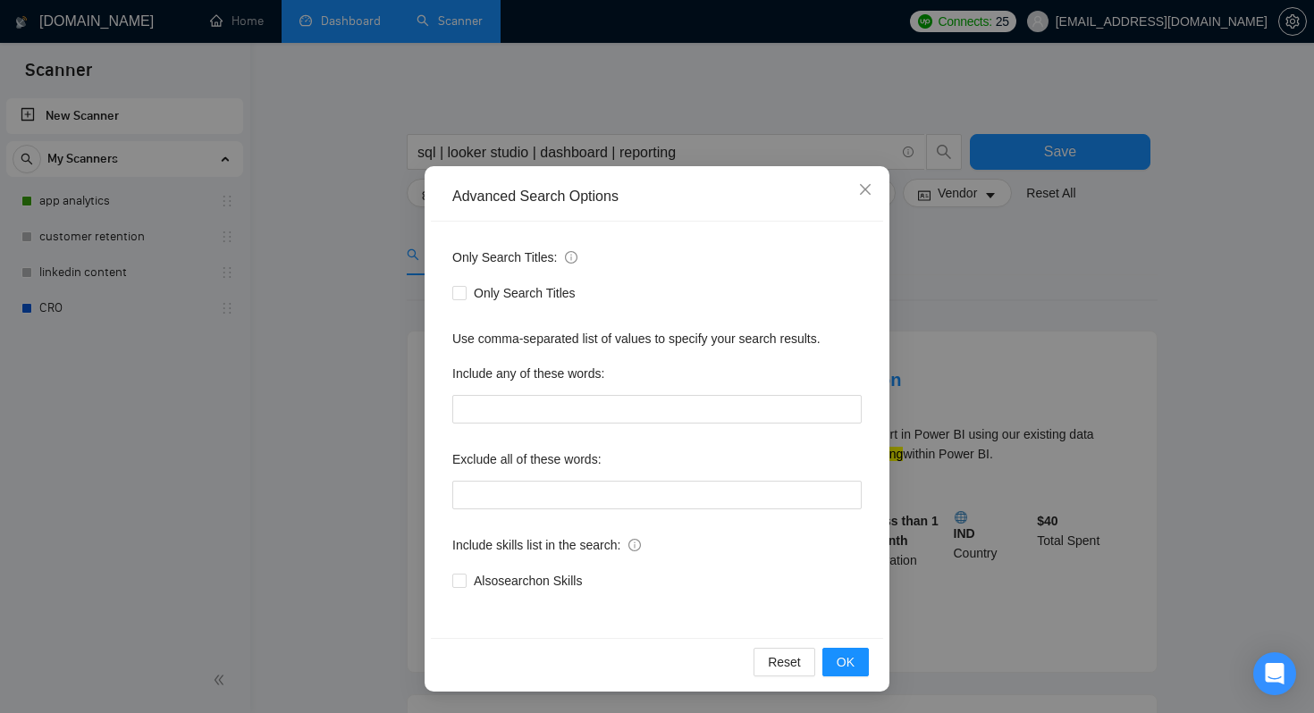
click at [381, 403] on div "Advanced Search Options Only Search Titles: Only Search Titles Use comma-separa…" at bounding box center [657, 356] width 1314 height 713
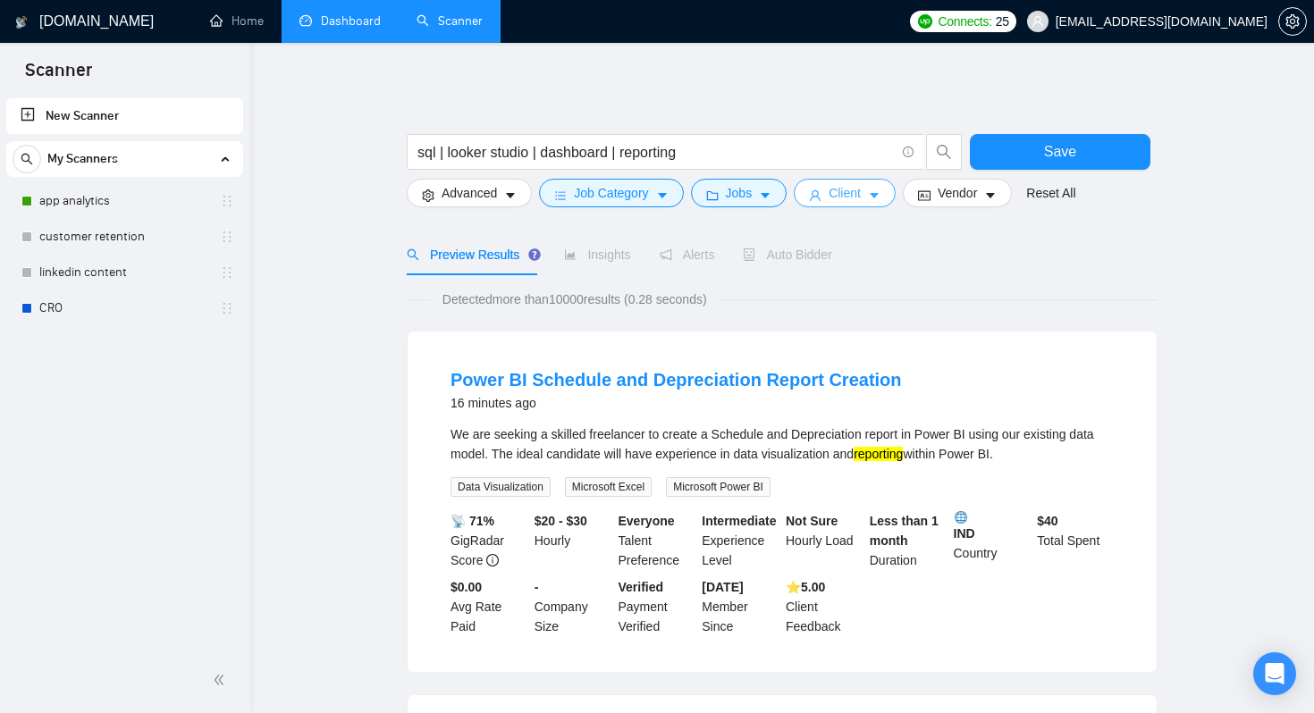
click at [869, 201] on button "Client" at bounding box center [844, 193] width 102 height 29
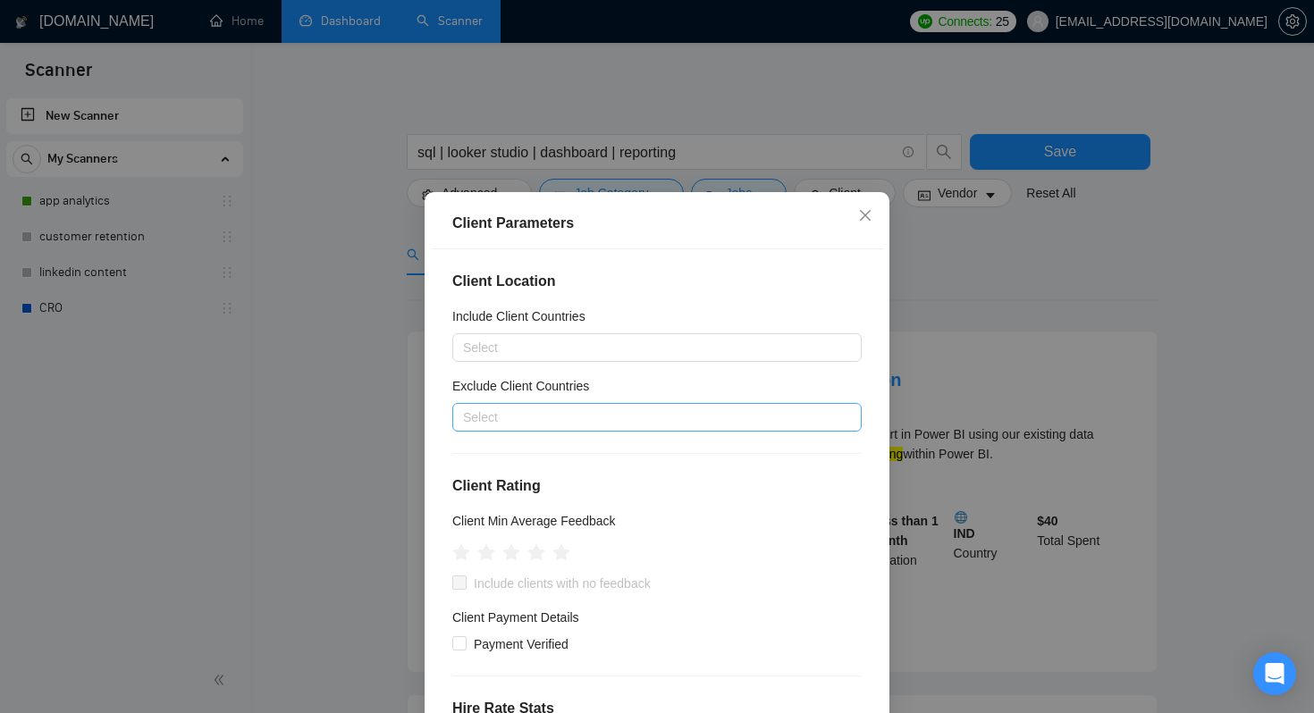
click at [554, 419] on div at bounding box center [648, 417] width 382 height 21
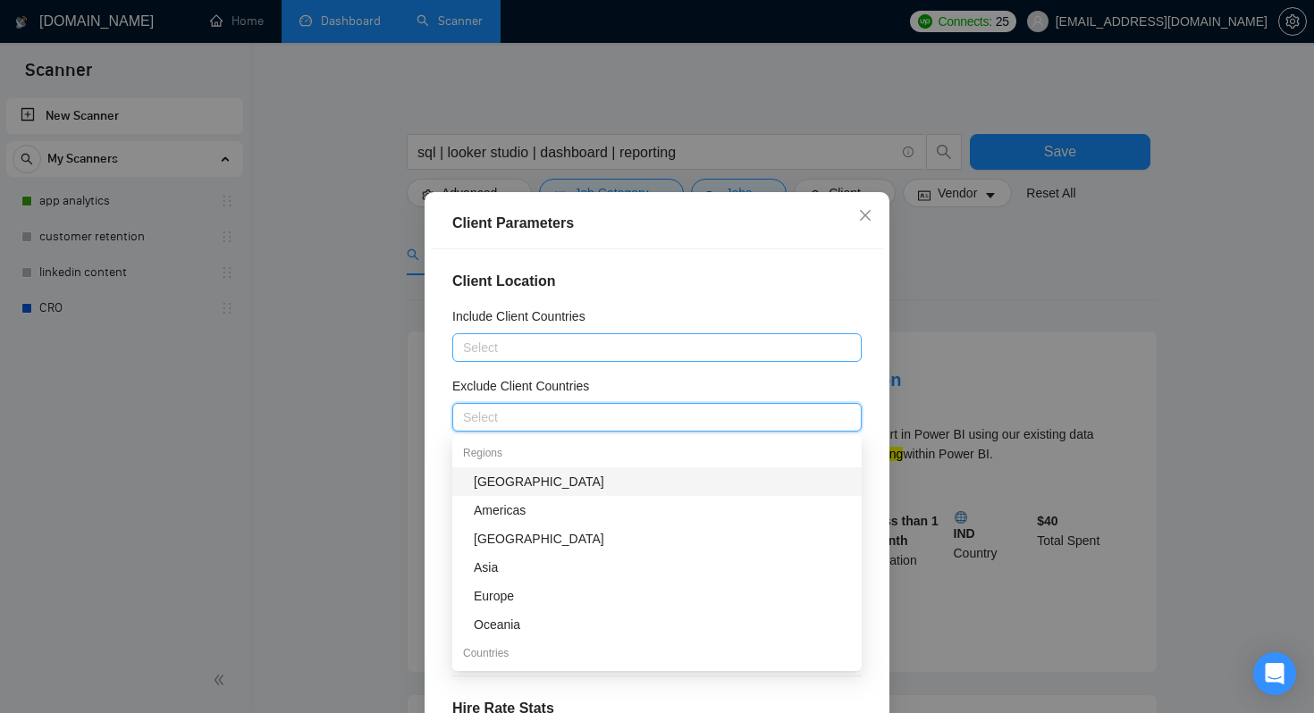
click at [505, 347] on div at bounding box center [648, 347] width 382 height 21
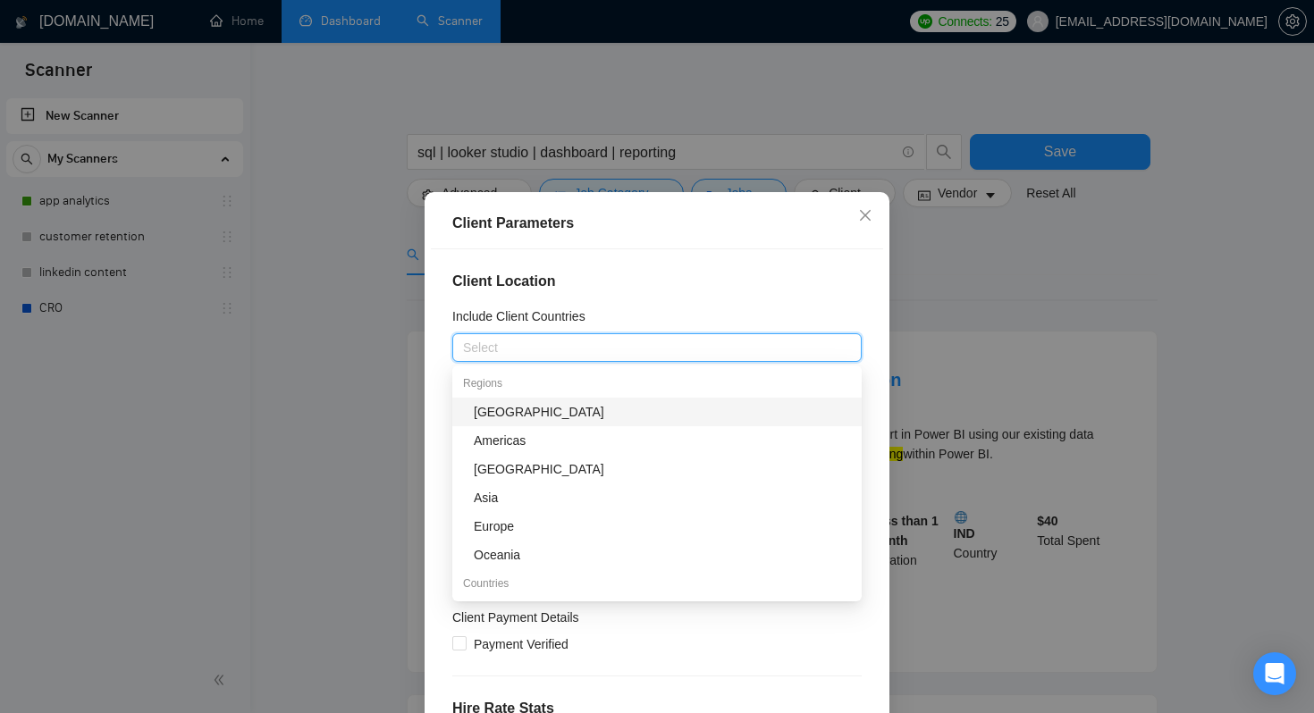
type input "i"
type input "unit"
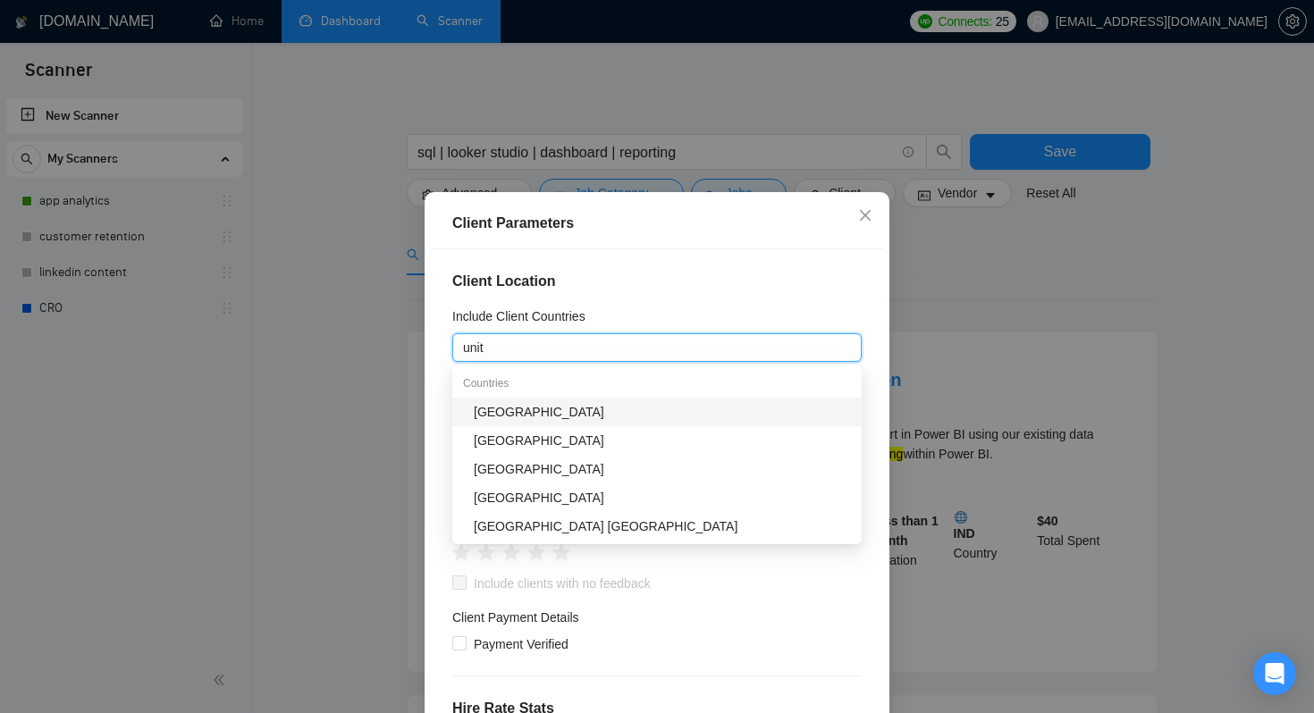
click at [578, 415] on div "[GEOGRAPHIC_DATA]" at bounding box center [662, 412] width 377 height 20
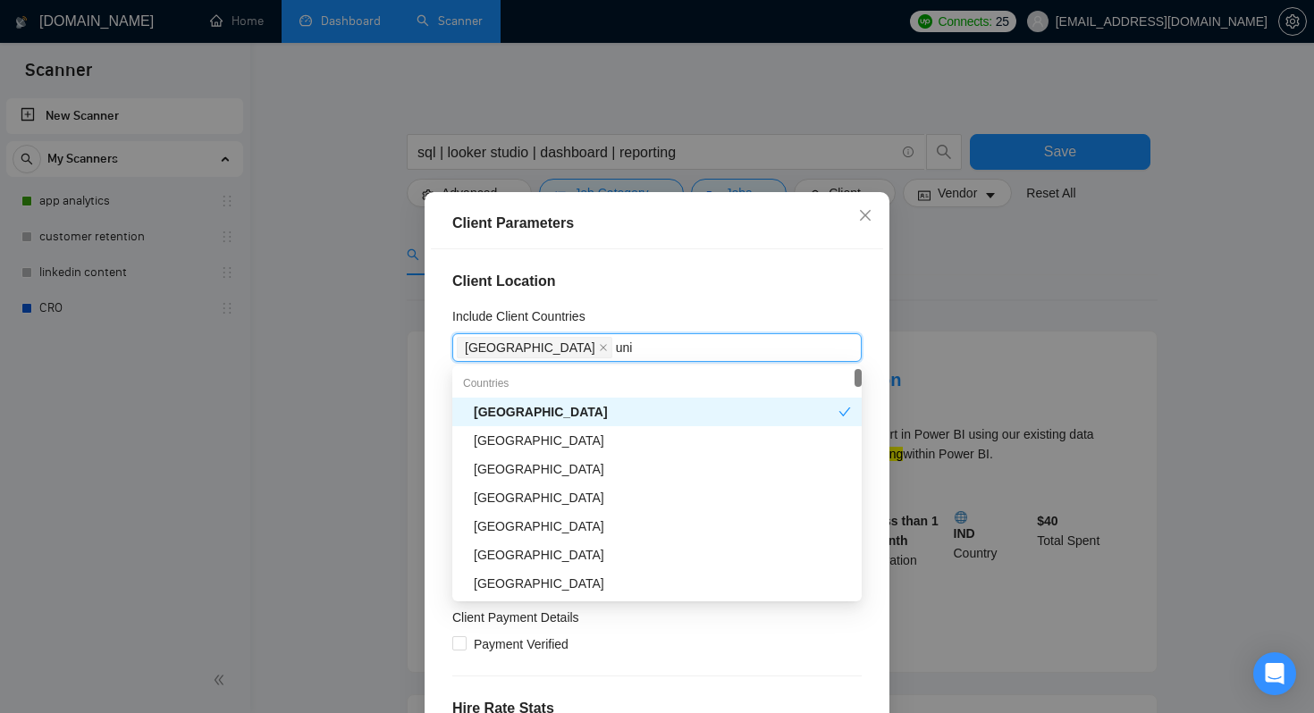
type input "unit"
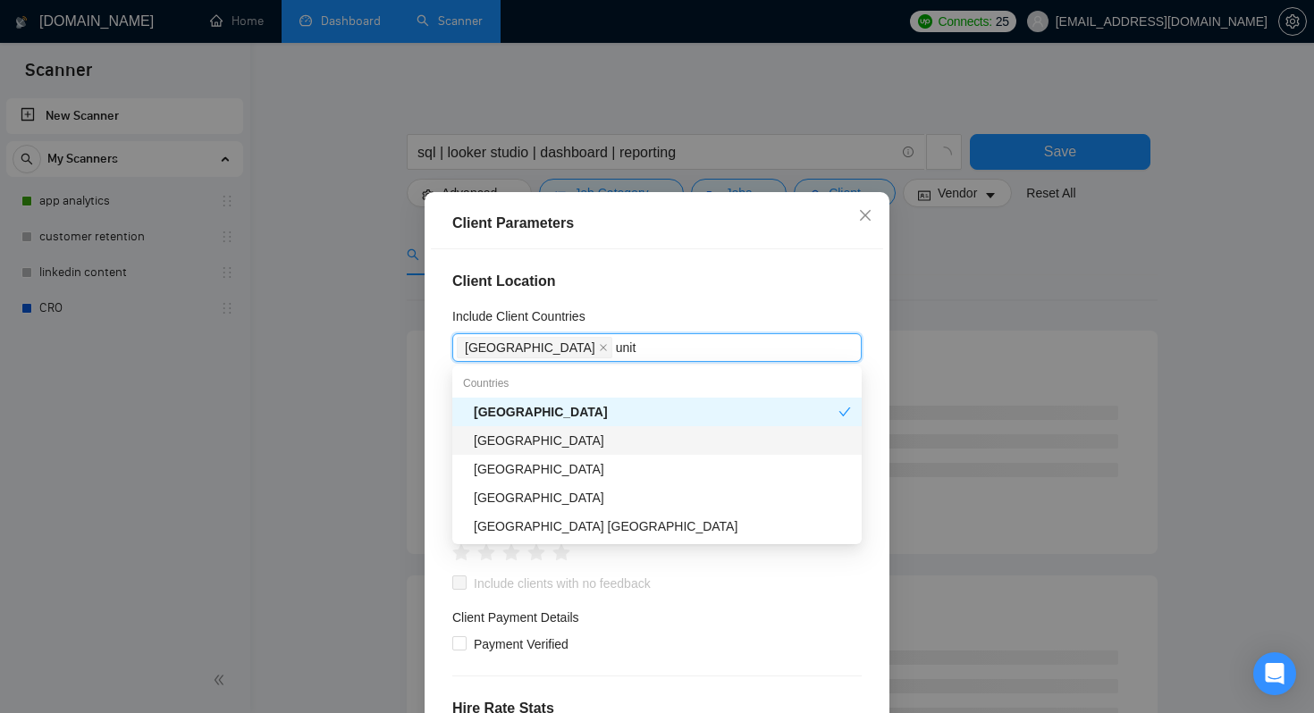
click at [631, 447] on div "[GEOGRAPHIC_DATA]" at bounding box center [662, 441] width 377 height 20
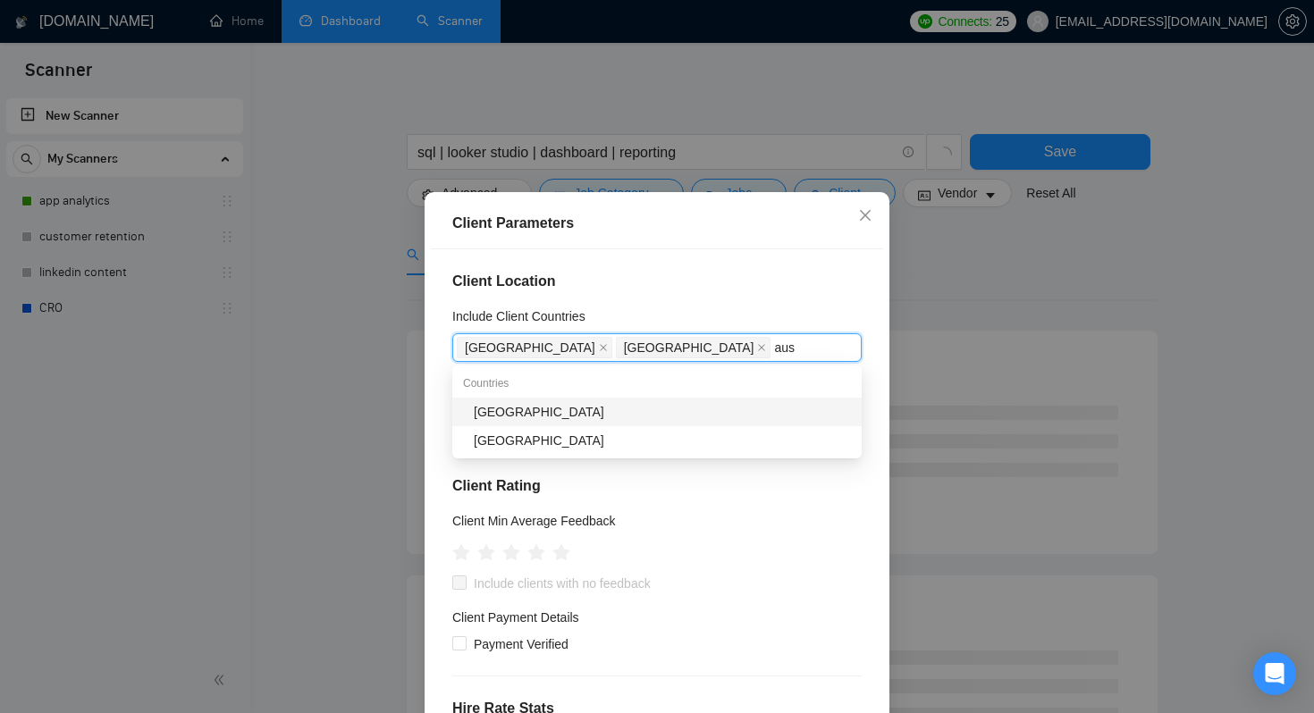
type input "aust"
click at [580, 415] on div "[GEOGRAPHIC_DATA]" at bounding box center [662, 412] width 377 height 20
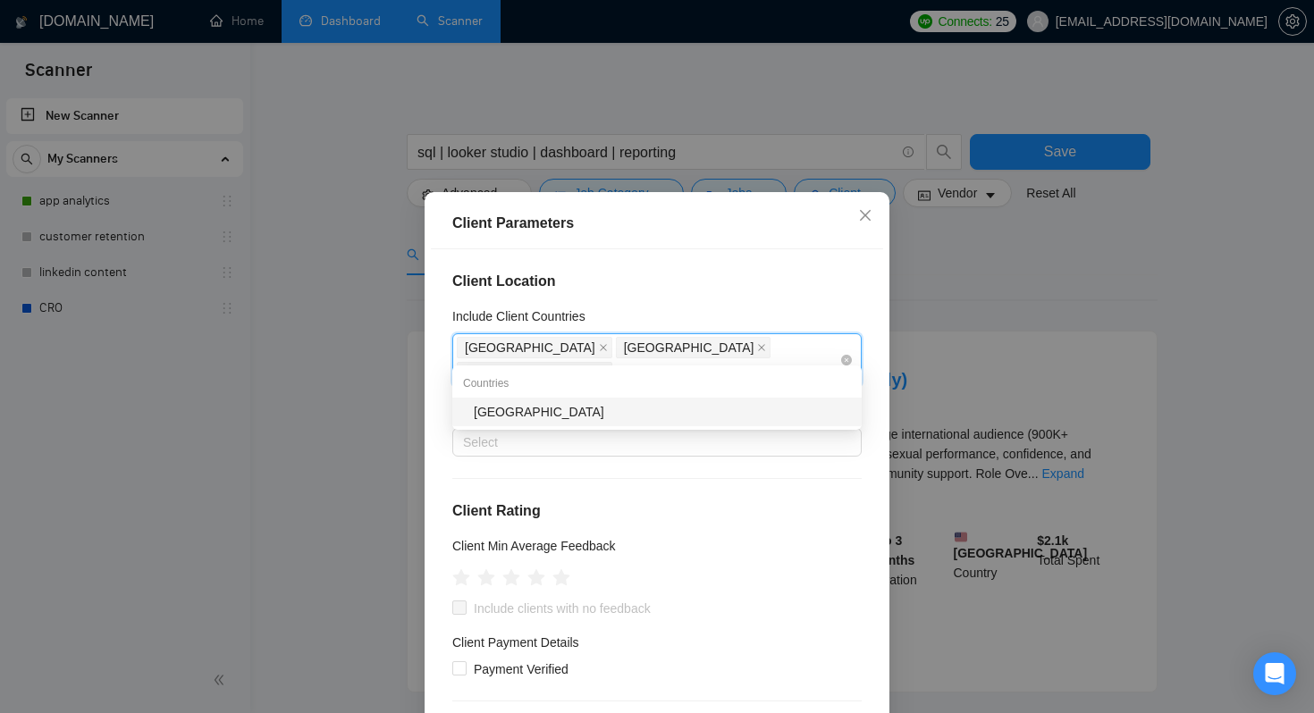
type input "spai"
click at [749, 402] on div "[GEOGRAPHIC_DATA]" at bounding box center [662, 412] width 377 height 20
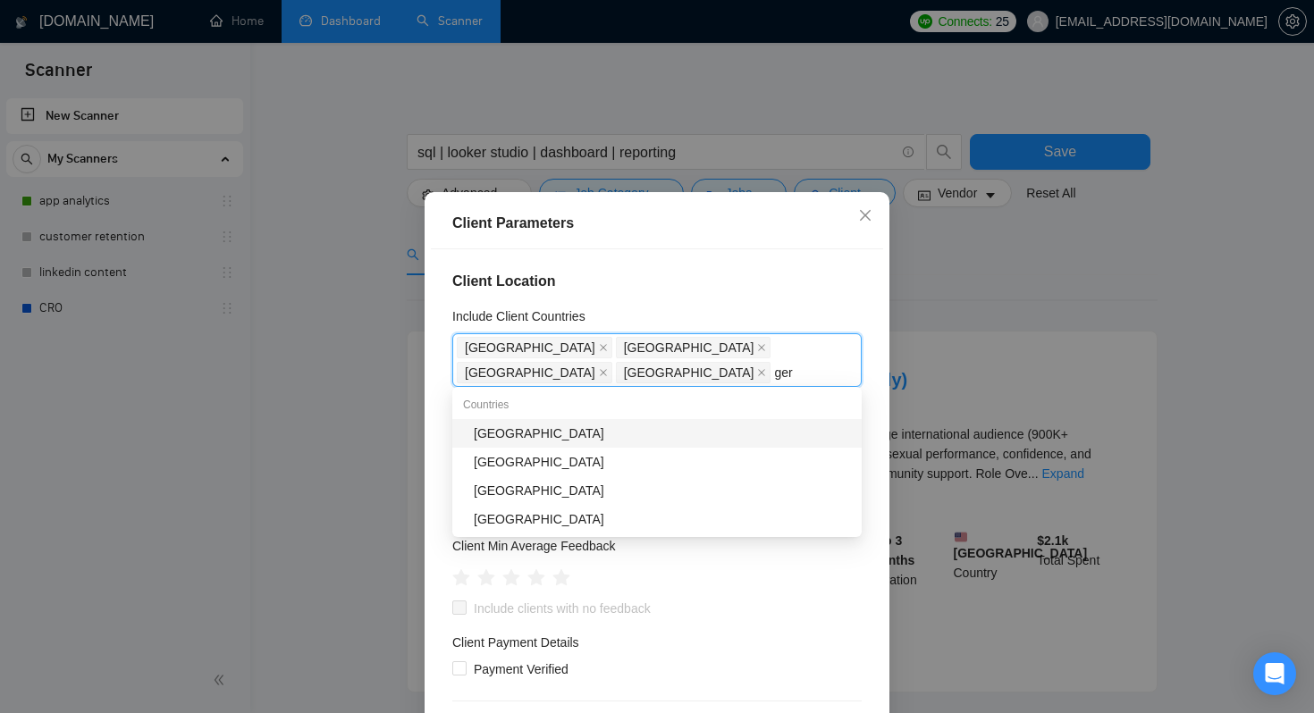
type input "germ"
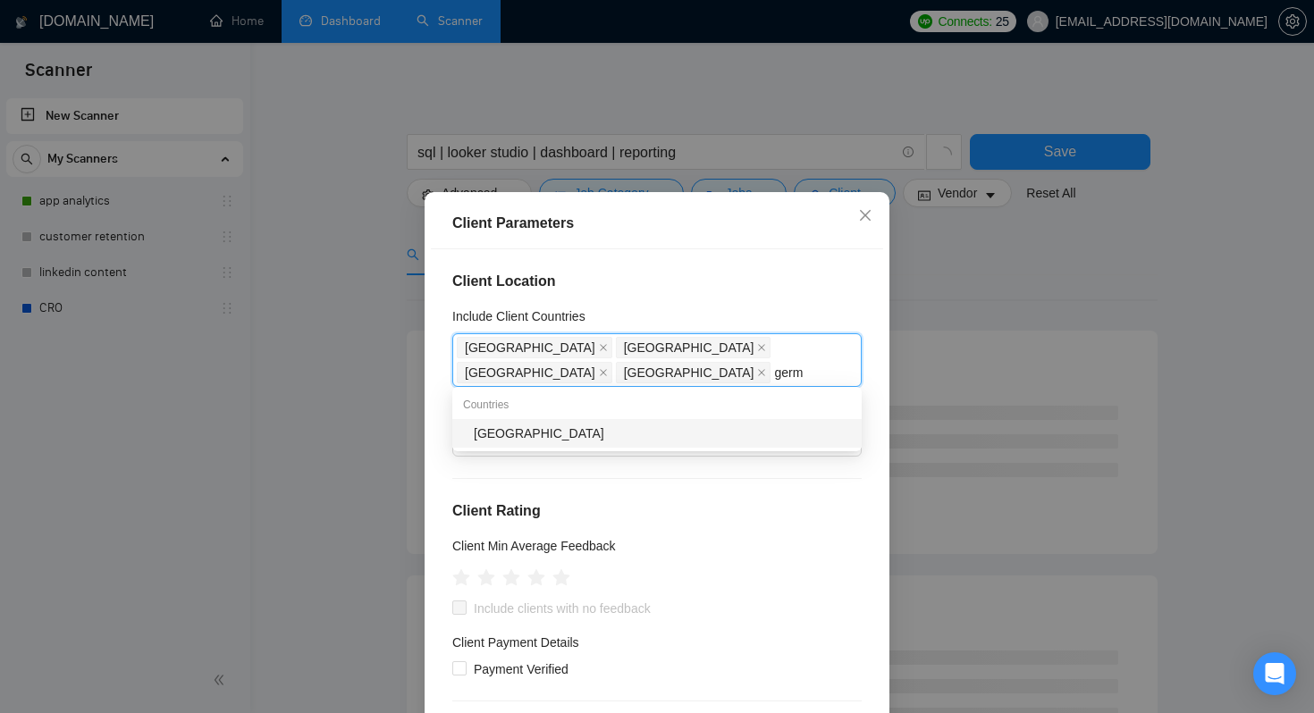
click at [636, 429] on div "[GEOGRAPHIC_DATA]" at bounding box center [662, 434] width 377 height 20
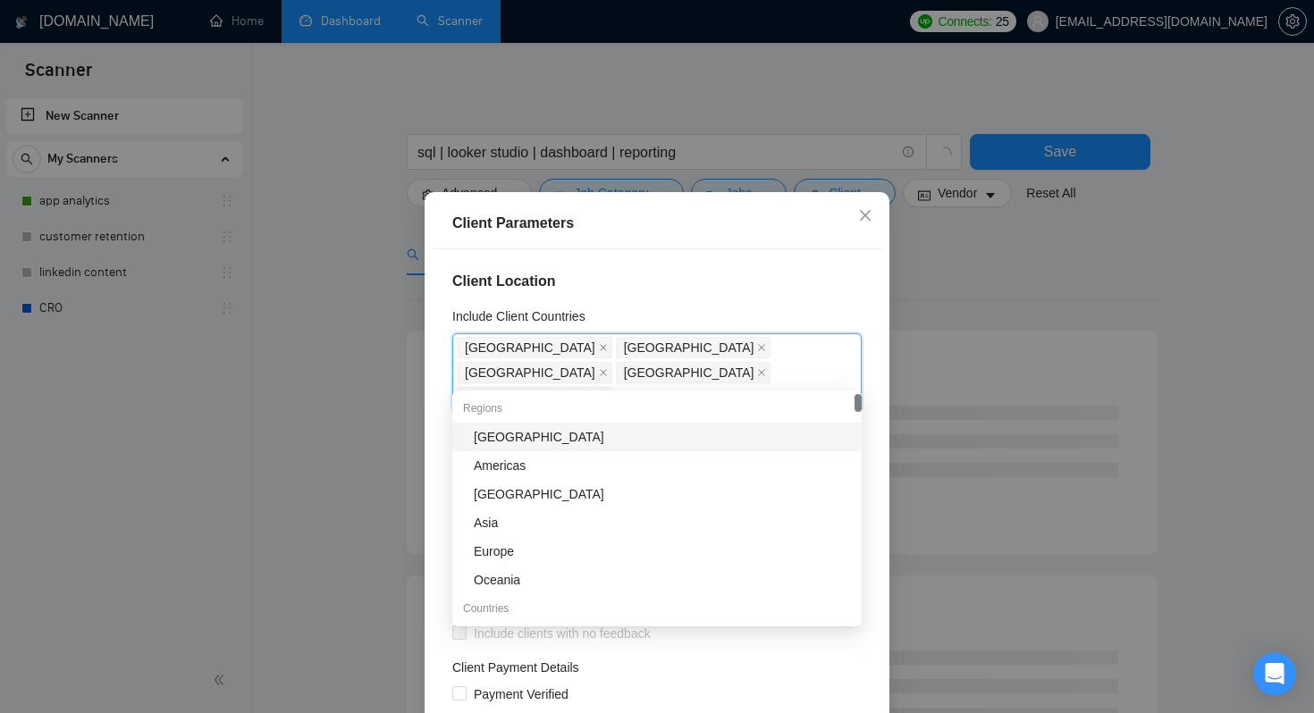
type input "a"
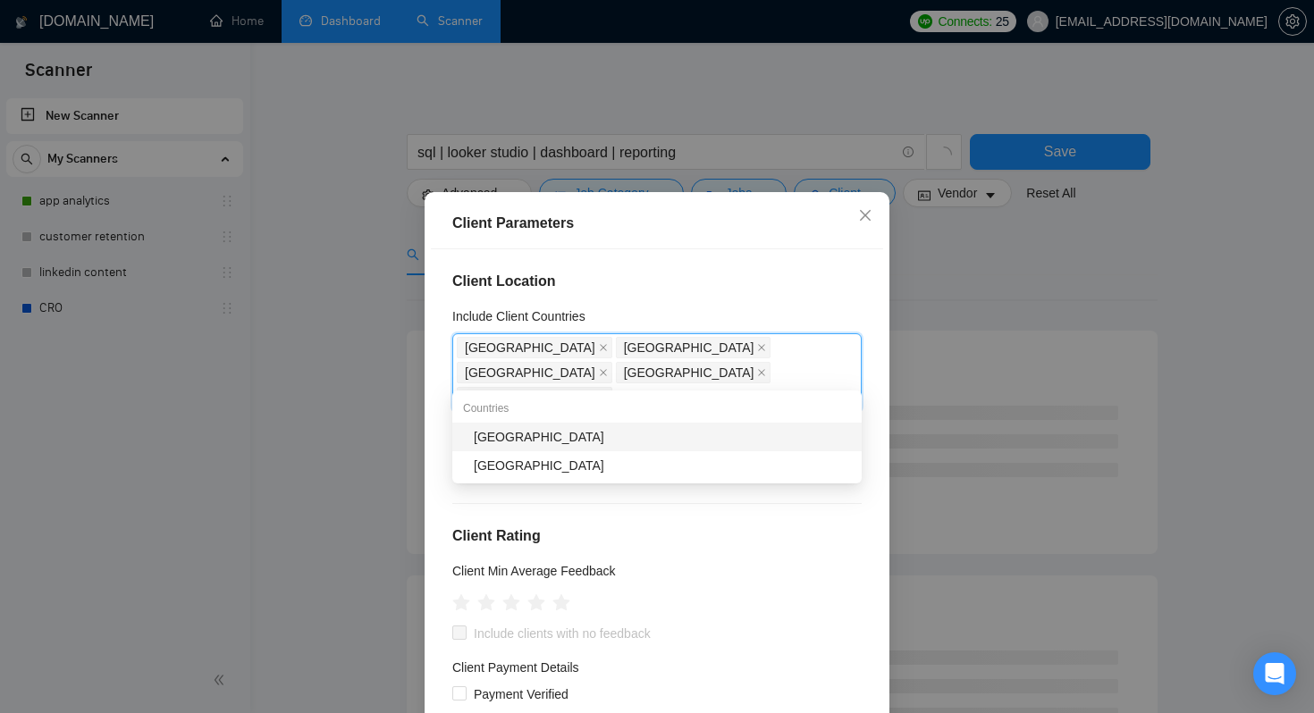
type input "neth"
click at [574, 441] on div "[GEOGRAPHIC_DATA]" at bounding box center [662, 437] width 377 height 20
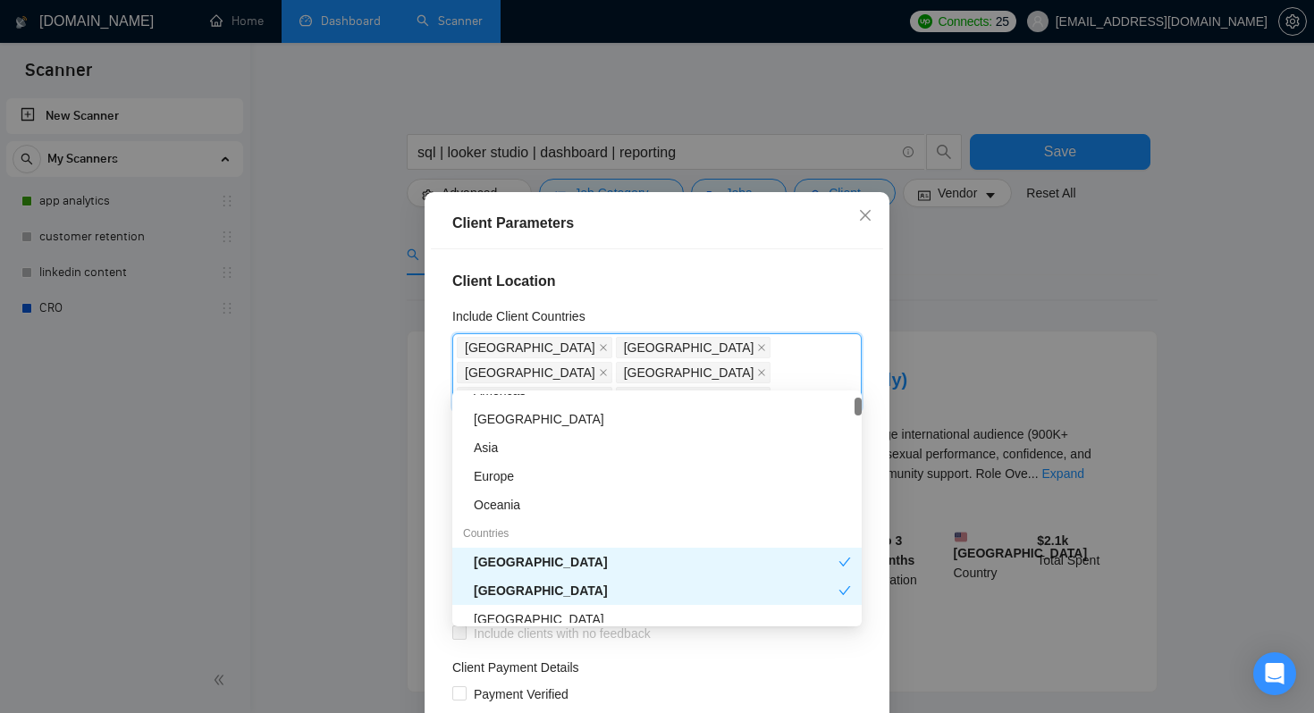
scroll to position [61, 0]
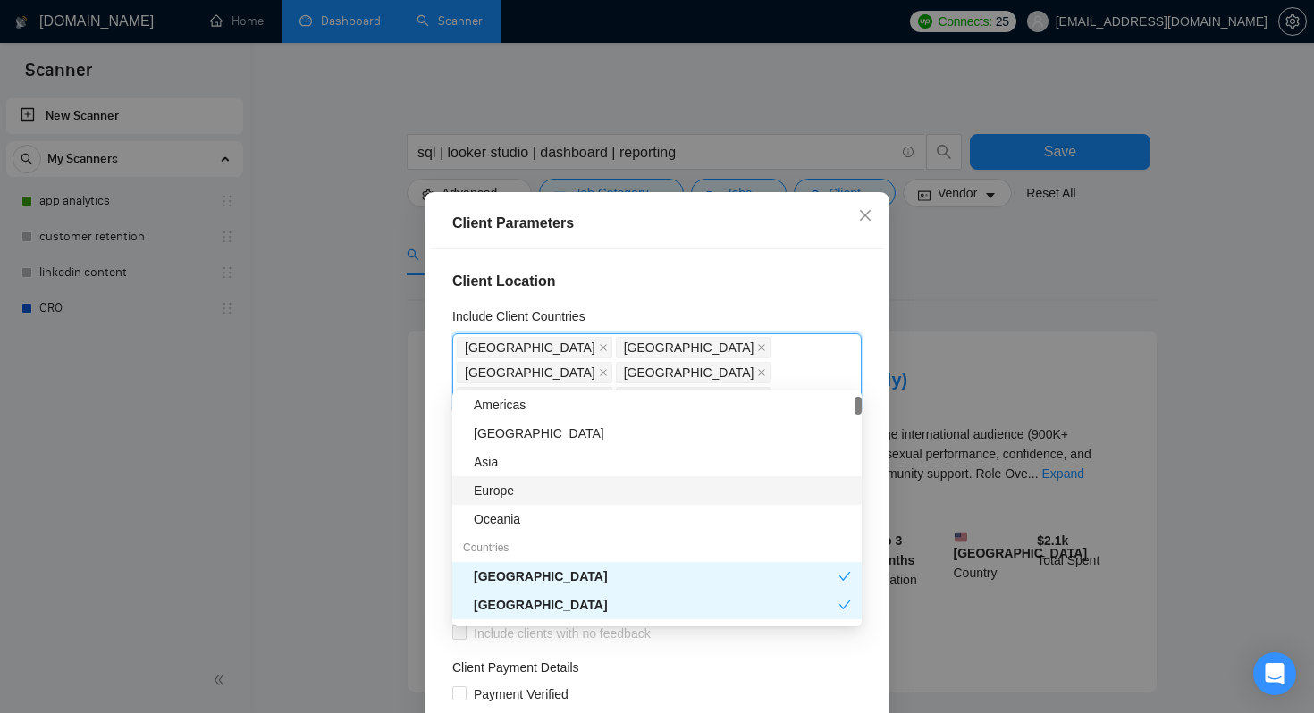
click at [533, 494] on div "Europe" at bounding box center [662, 491] width 377 height 20
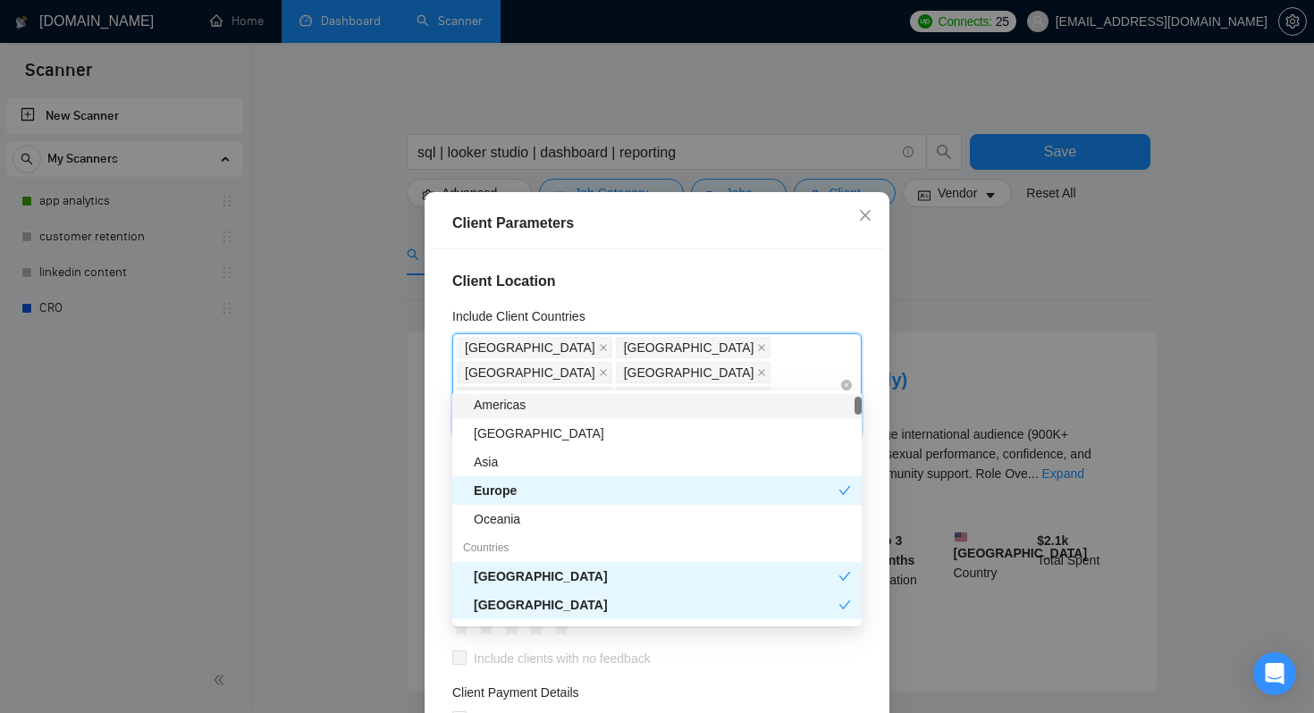
click at [759, 394] on icon "close" at bounding box center [762, 397] width 7 height 7
click at [599, 393] on icon "close" at bounding box center [603, 397] width 9 height 9
click at [766, 368] on icon "close" at bounding box center [761, 372] width 9 height 9
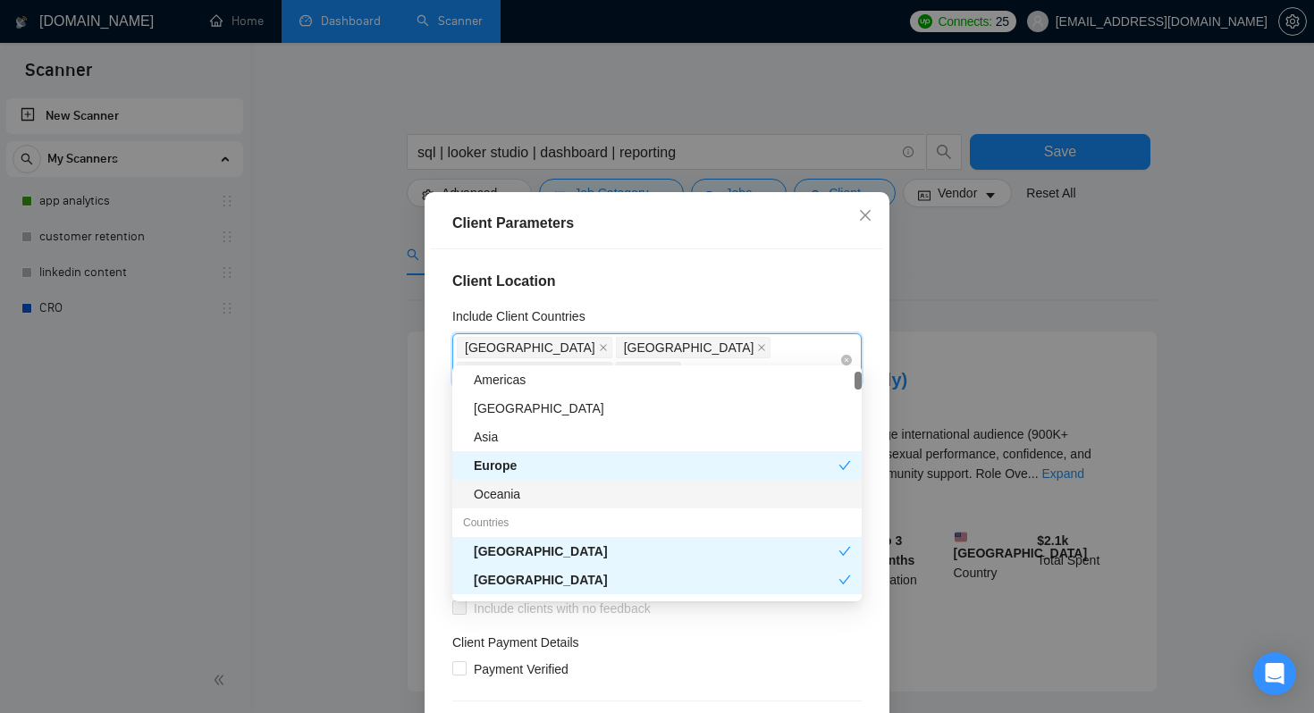
click at [533, 499] on div "Oceania" at bounding box center [662, 494] width 377 height 20
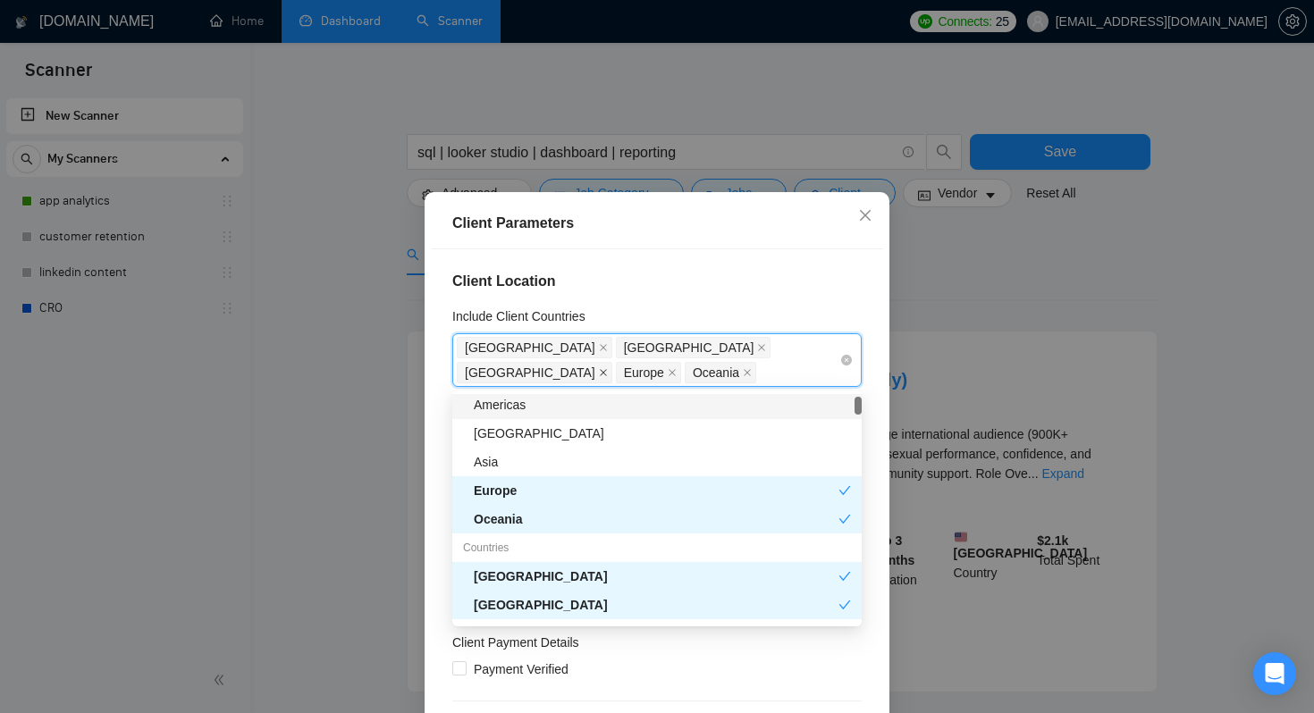
click at [608, 368] on icon "close" at bounding box center [603, 372] width 9 height 9
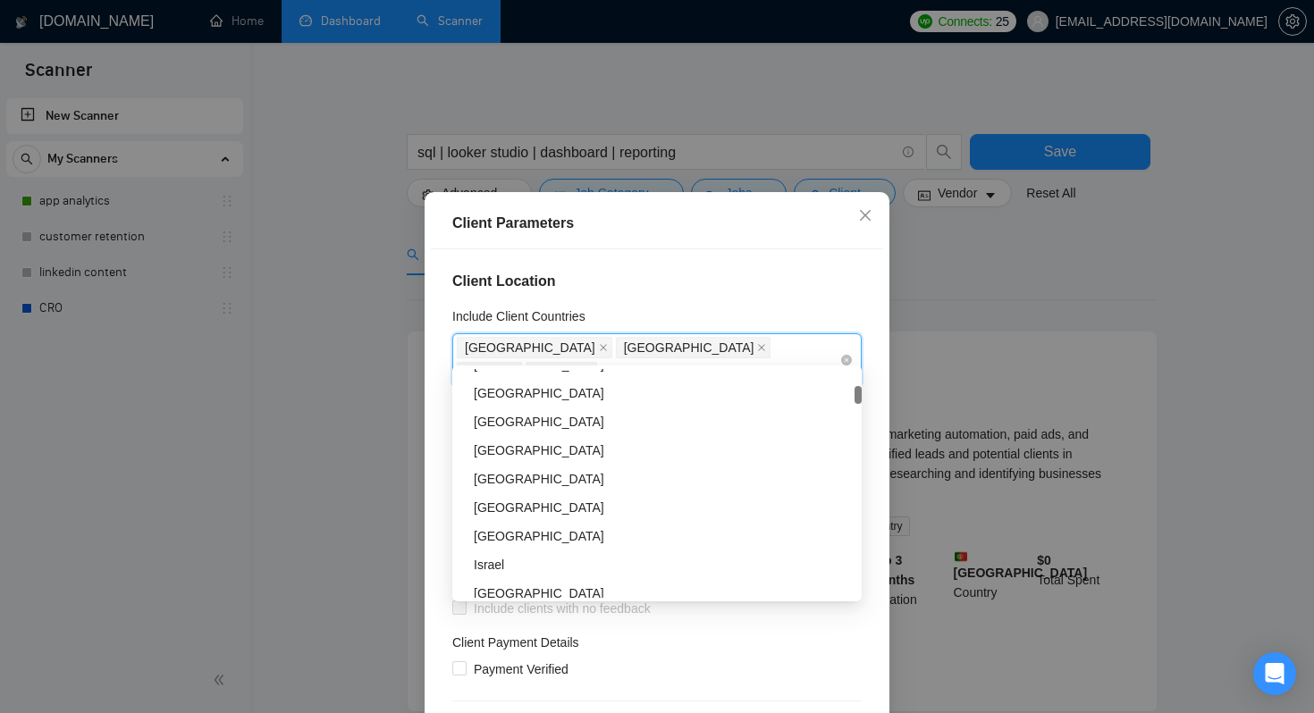
scroll to position [373, 0]
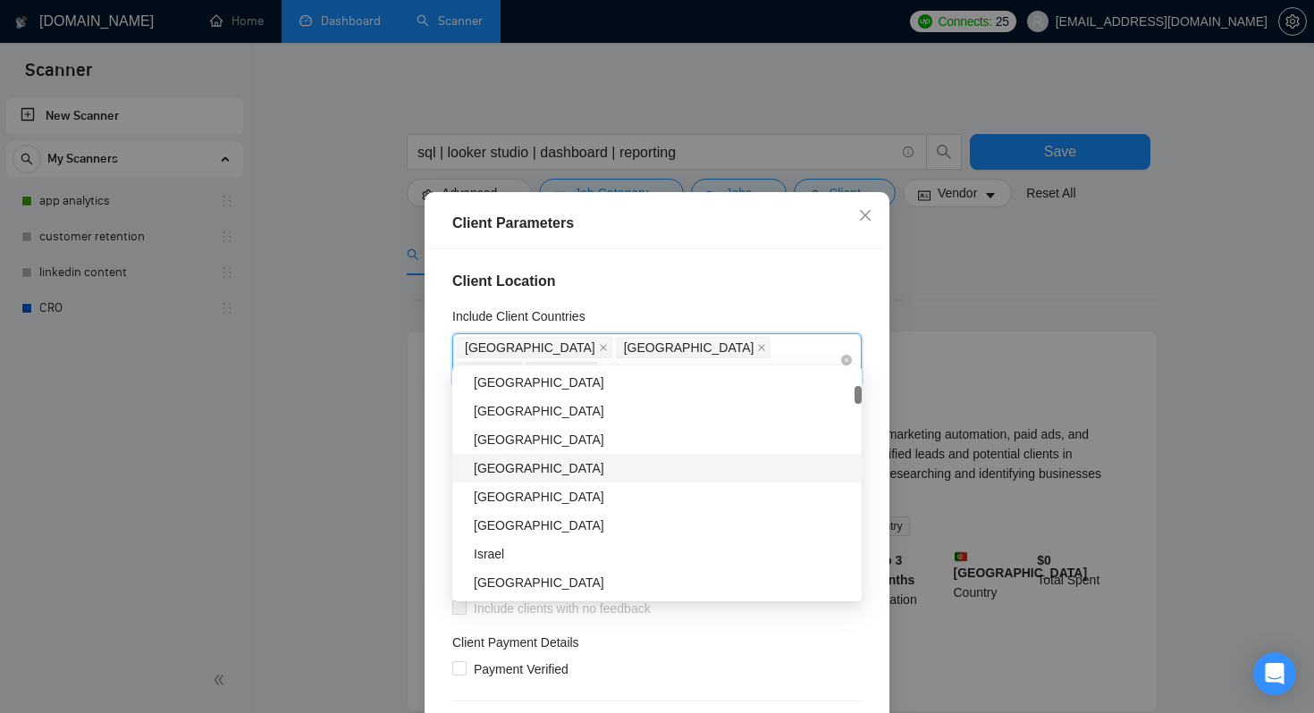
click at [547, 466] on div "[GEOGRAPHIC_DATA]" at bounding box center [662, 468] width 377 height 20
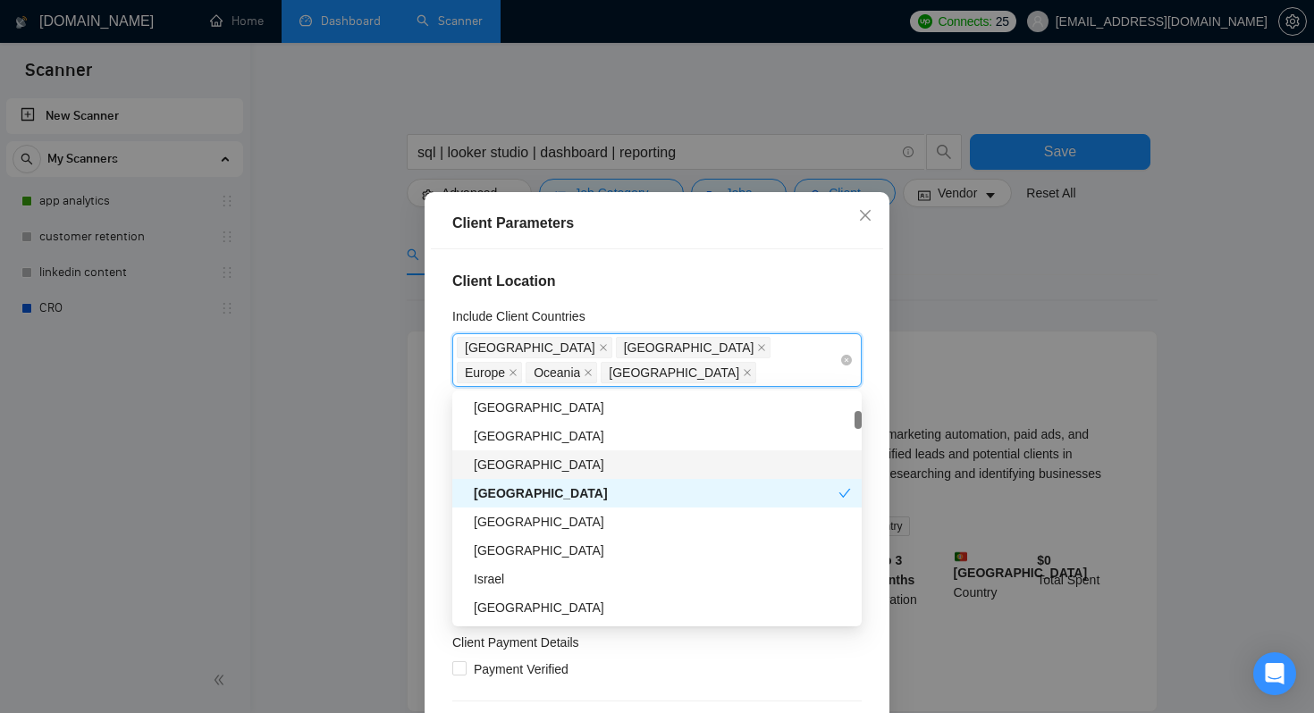
click at [544, 464] on div "[GEOGRAPHIC_DATA]" at bounding box center [662, 465] width 377 height 20
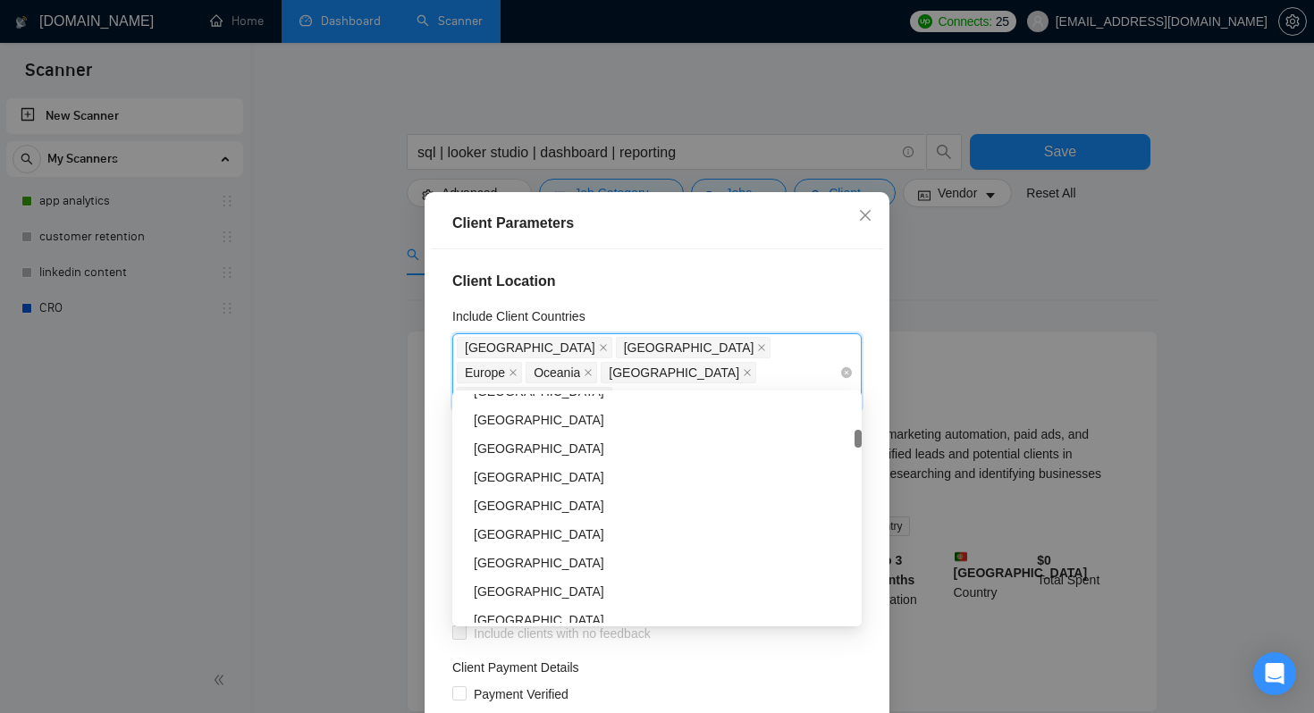
scroll to position [793, 0]
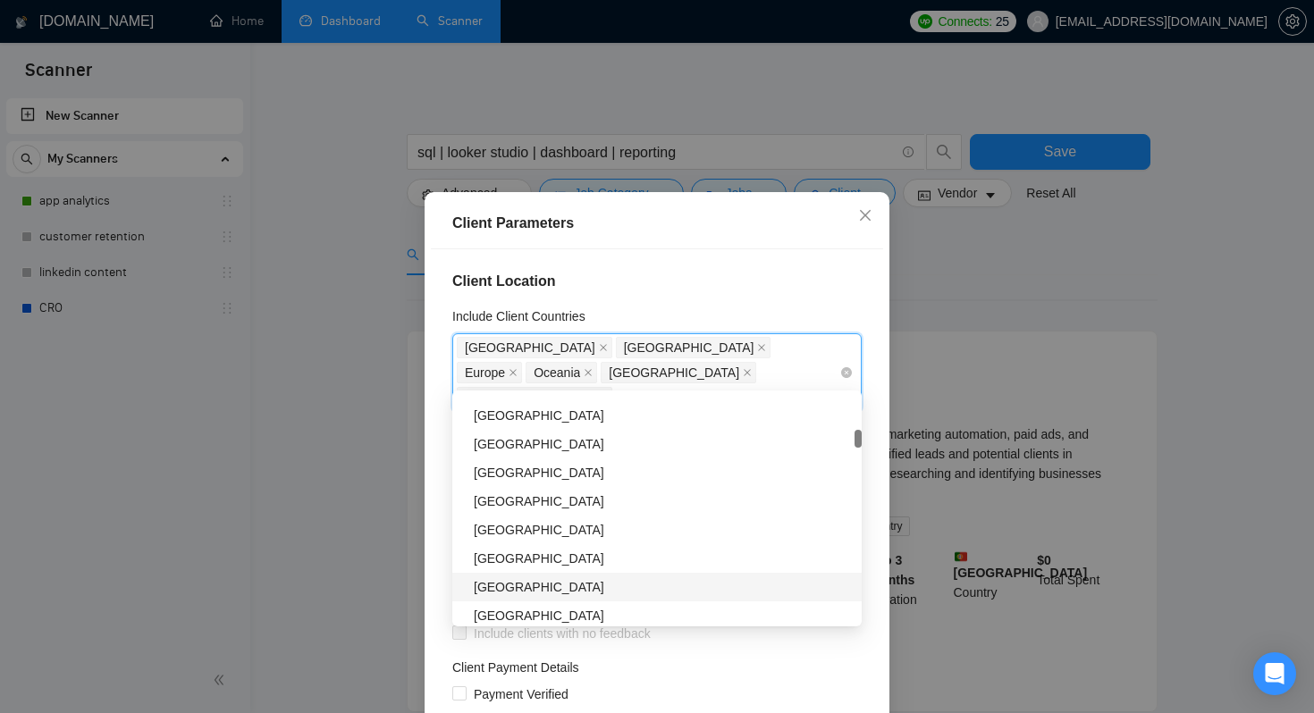
click at [535, 593] on div "[GEOGRAPHIC_DATA]" at bounding box center [662, 587] width 377 height 20
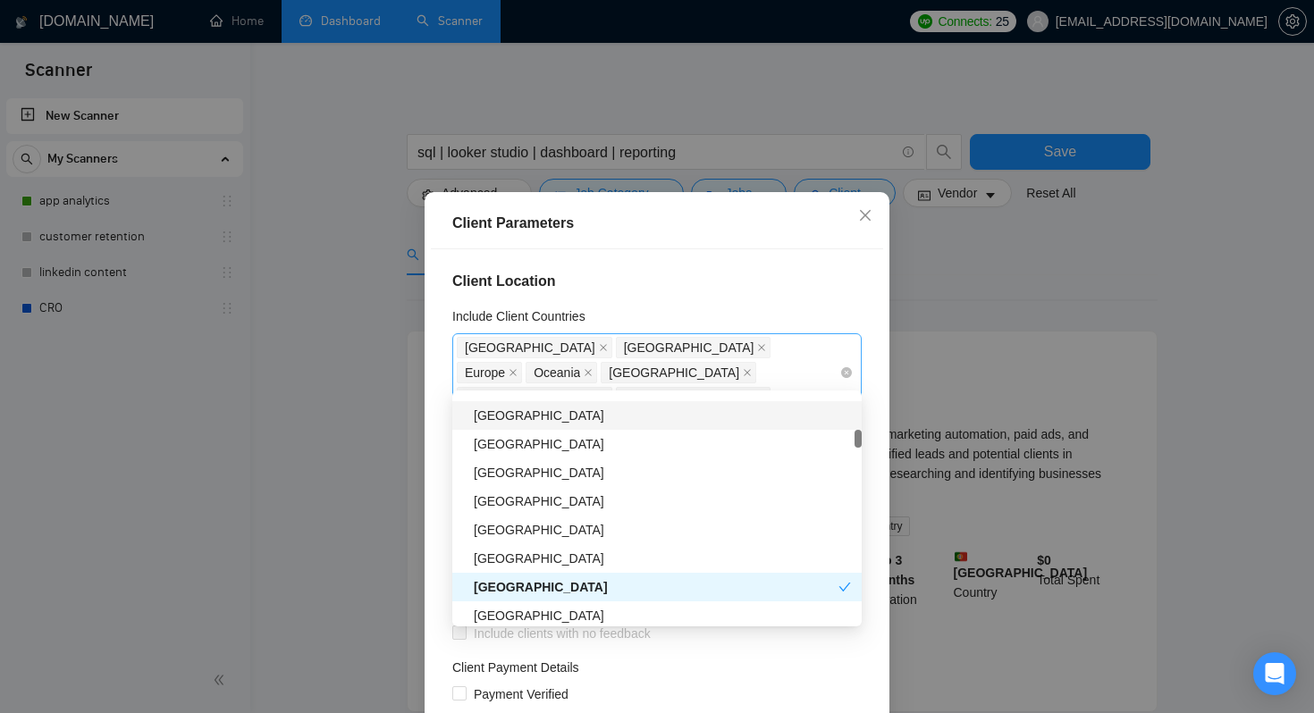
click at [802, 276] on h4 "Client Location" at bounding box center [656, 281] width 409 height 21
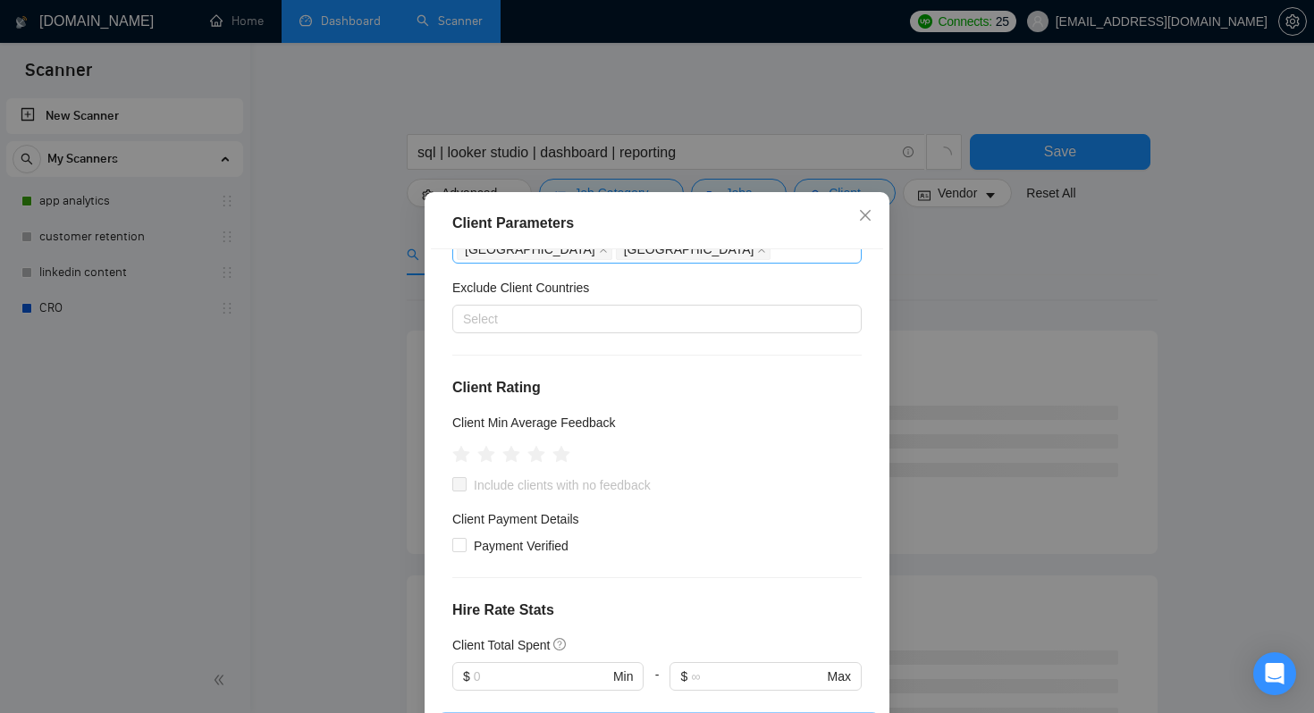
scroll to position [172, 0]
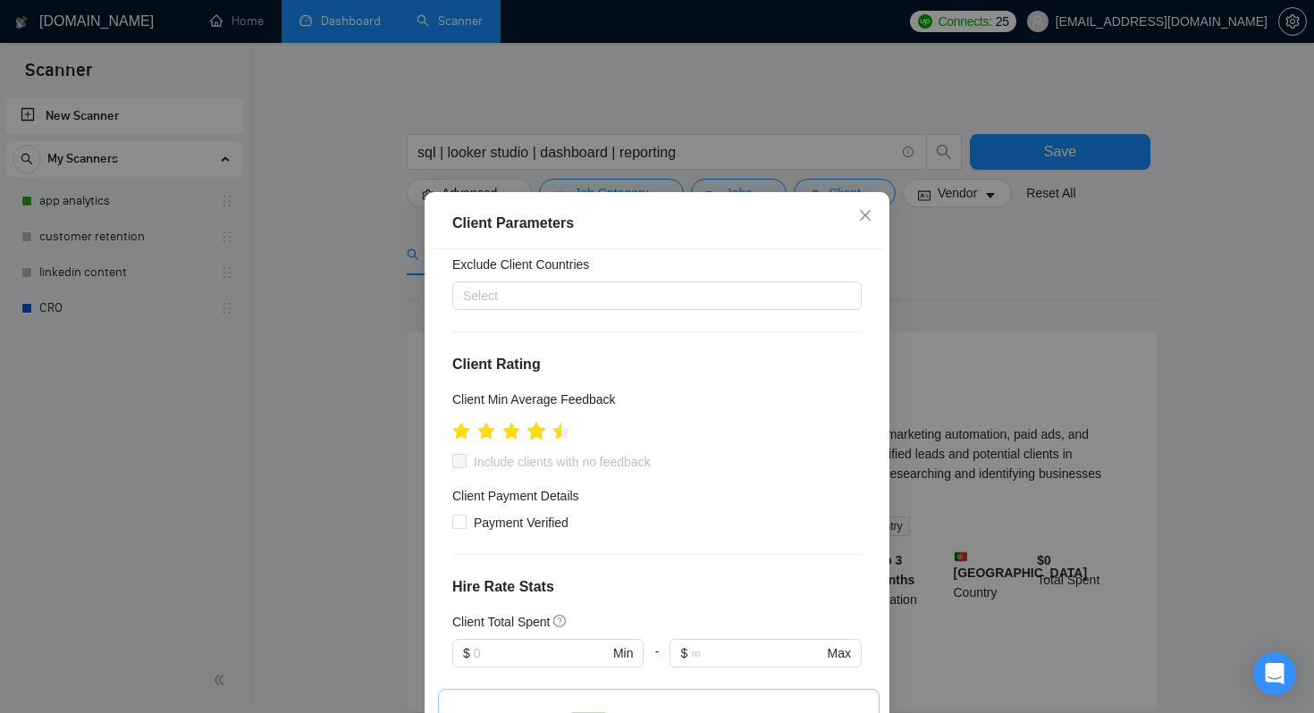
click at [542, 422] on icon "star" at bounding box center [536, 432] width 20 height 20
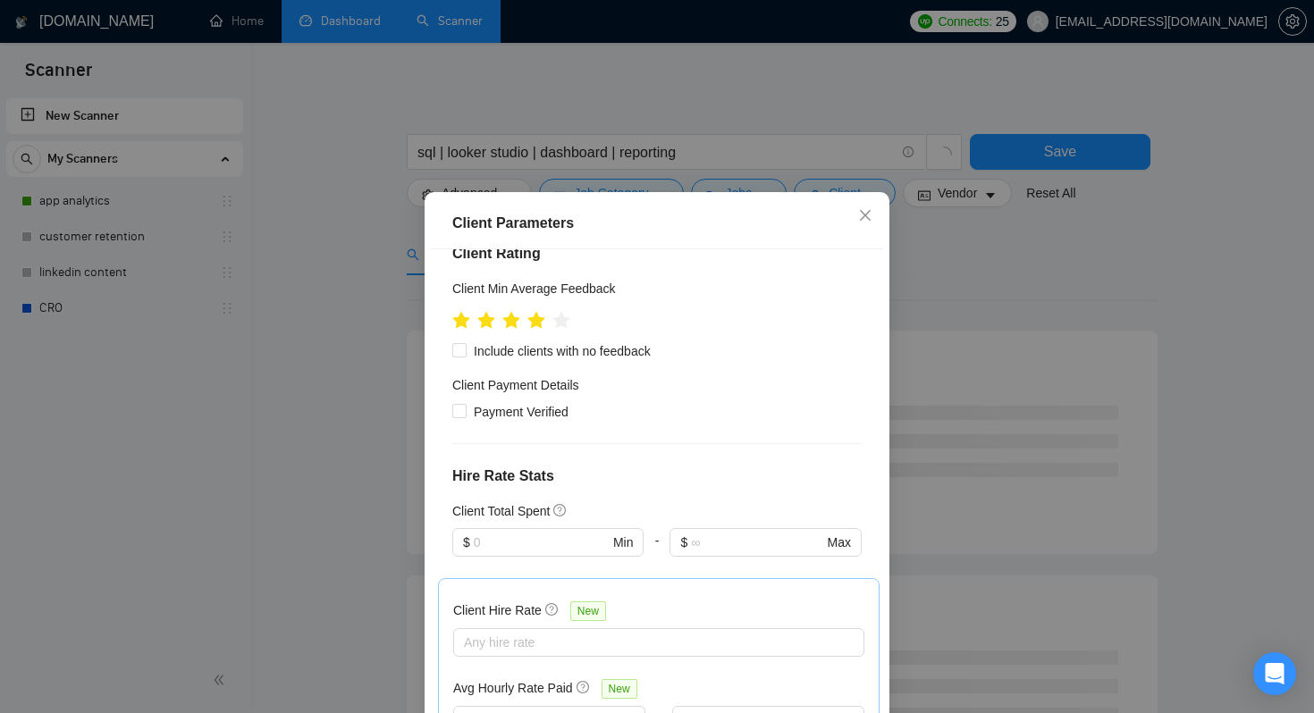
scroll to position [287, 0]
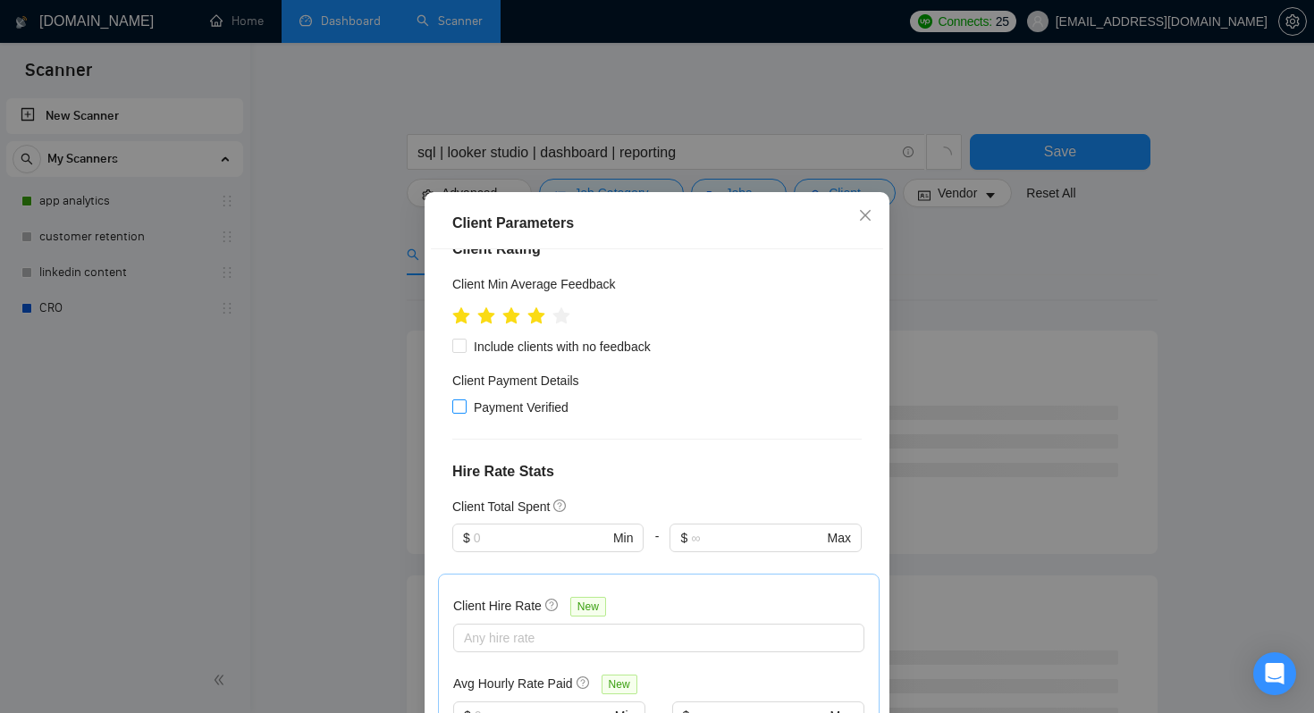
click at [456, 399] on input "Payment Verified" at bounding box center [458, 405] width 13 height 13
checkbox input "true"
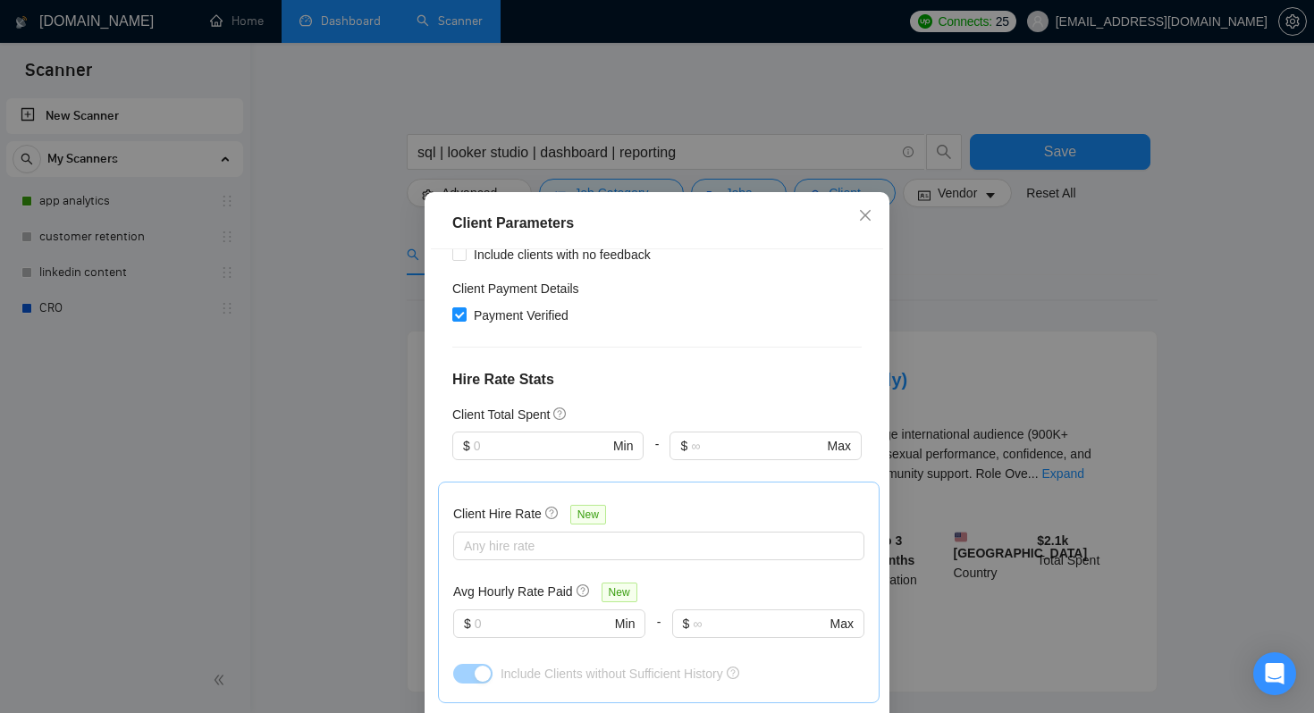
scroll to position [434, 0]
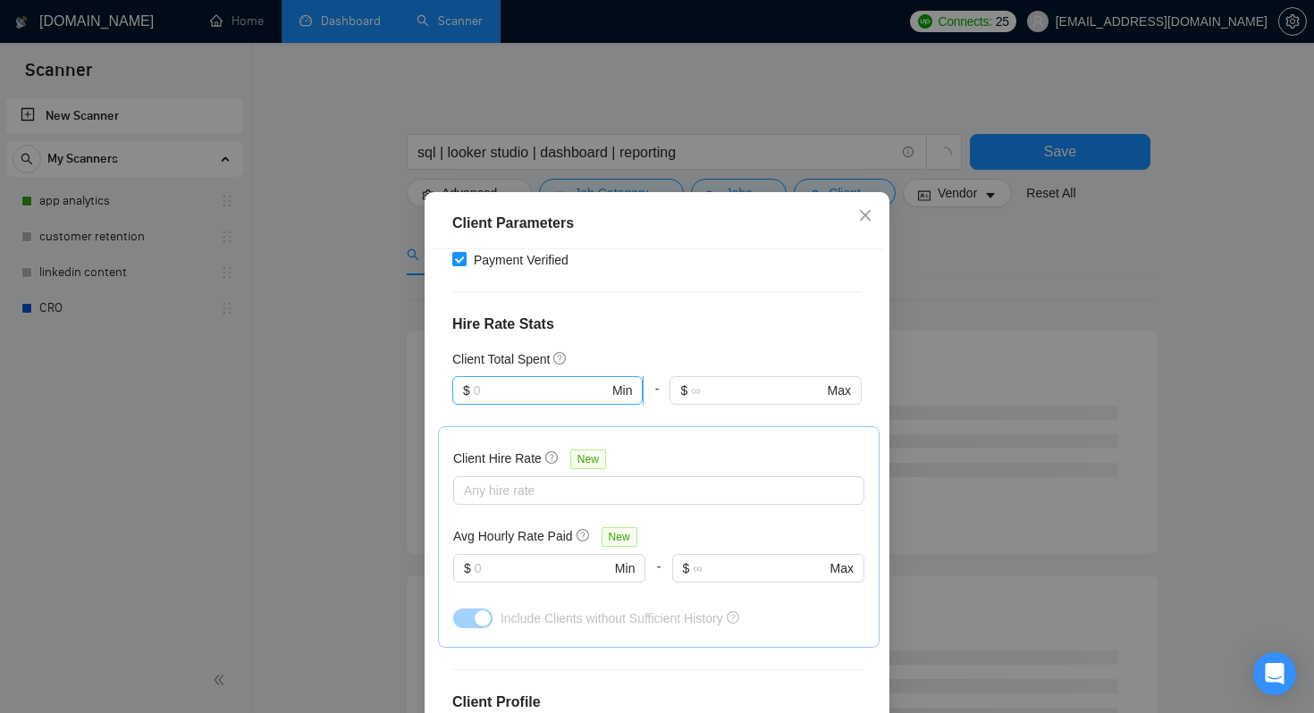
click at [558, 381] on input "text" at bounding box center [541, 391] width 135 height 20
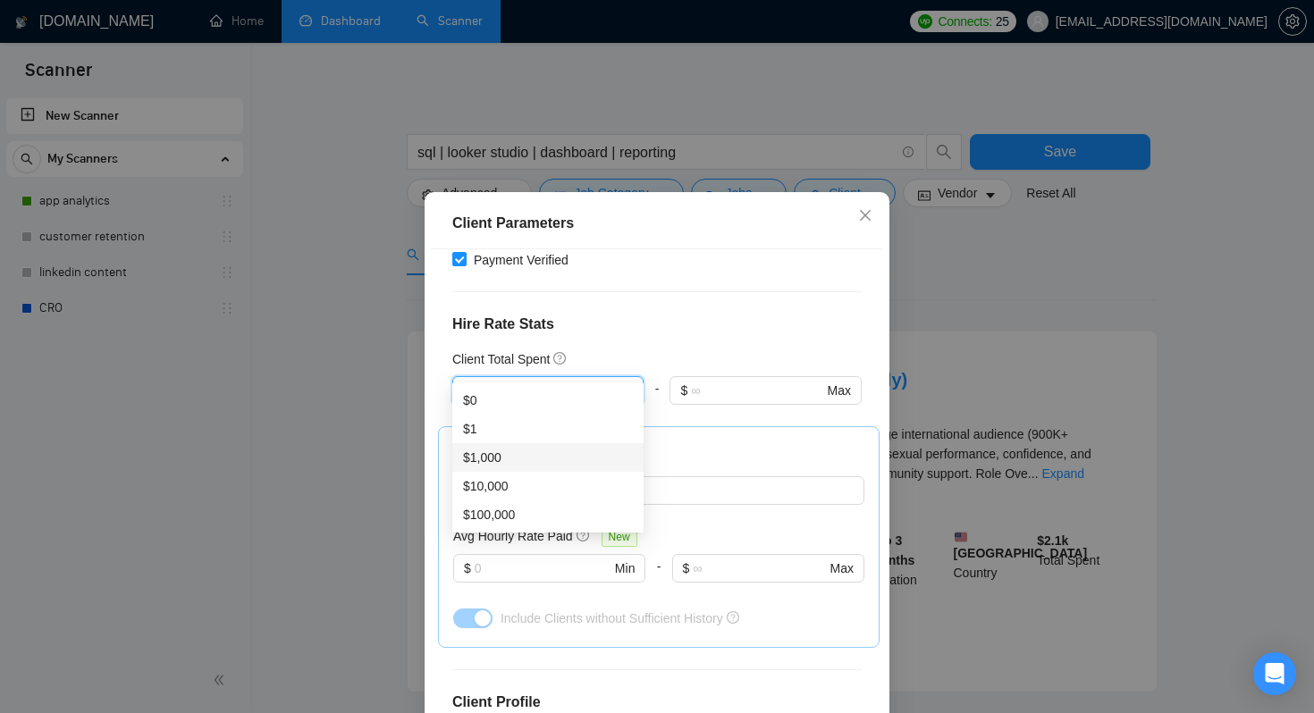
click at [544, 460] on div "$1,000" at bounding box center [548, 458] width 170 height 20
type input "1000"
click at [719, 314] on h4 "Hire Rate Stats" at bounding box center [656, 324] width 409 height 21
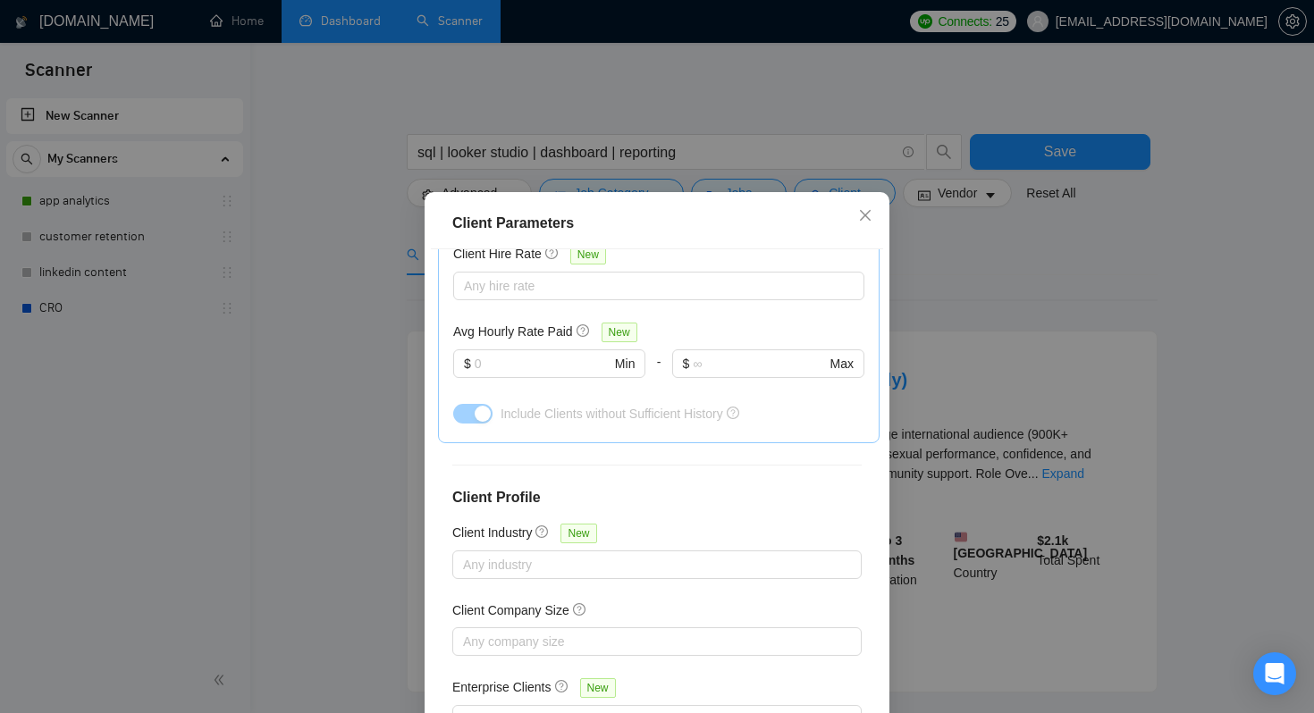
scroll to position [114, 0]
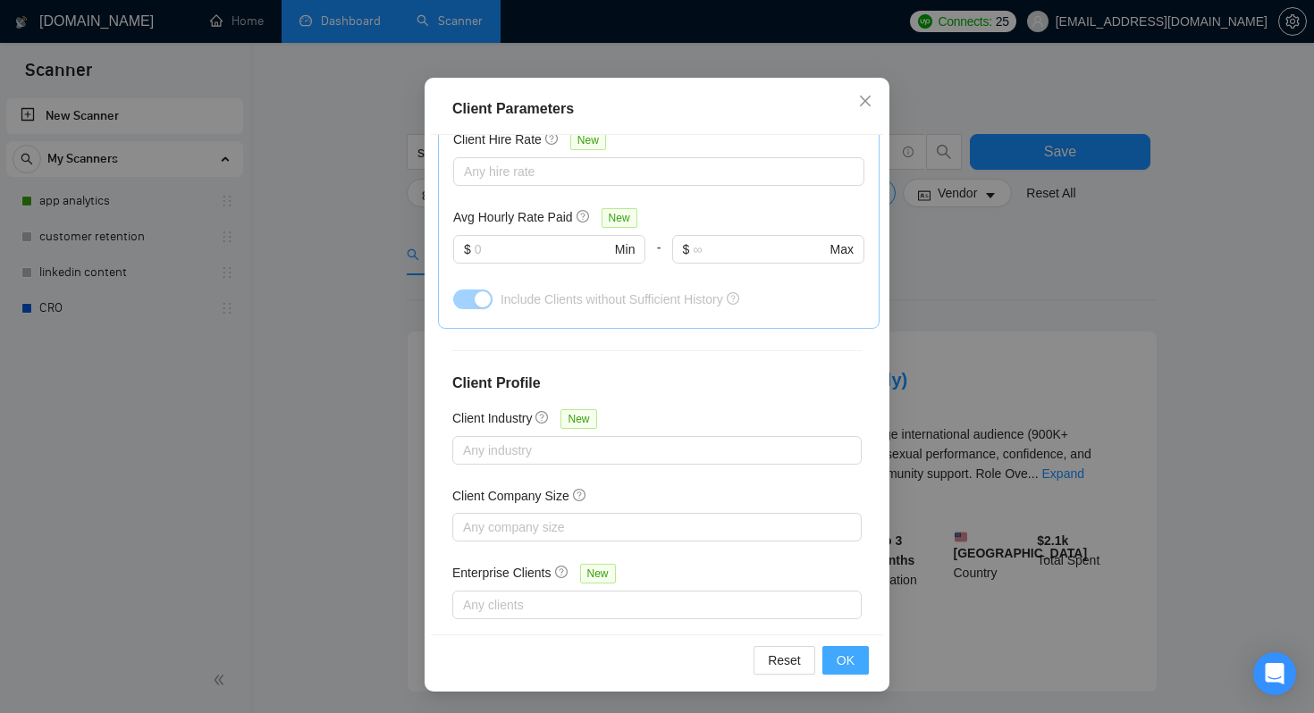
click at [842, 666] on span "OK" at bounding box center [845, 660] width 18 height 20
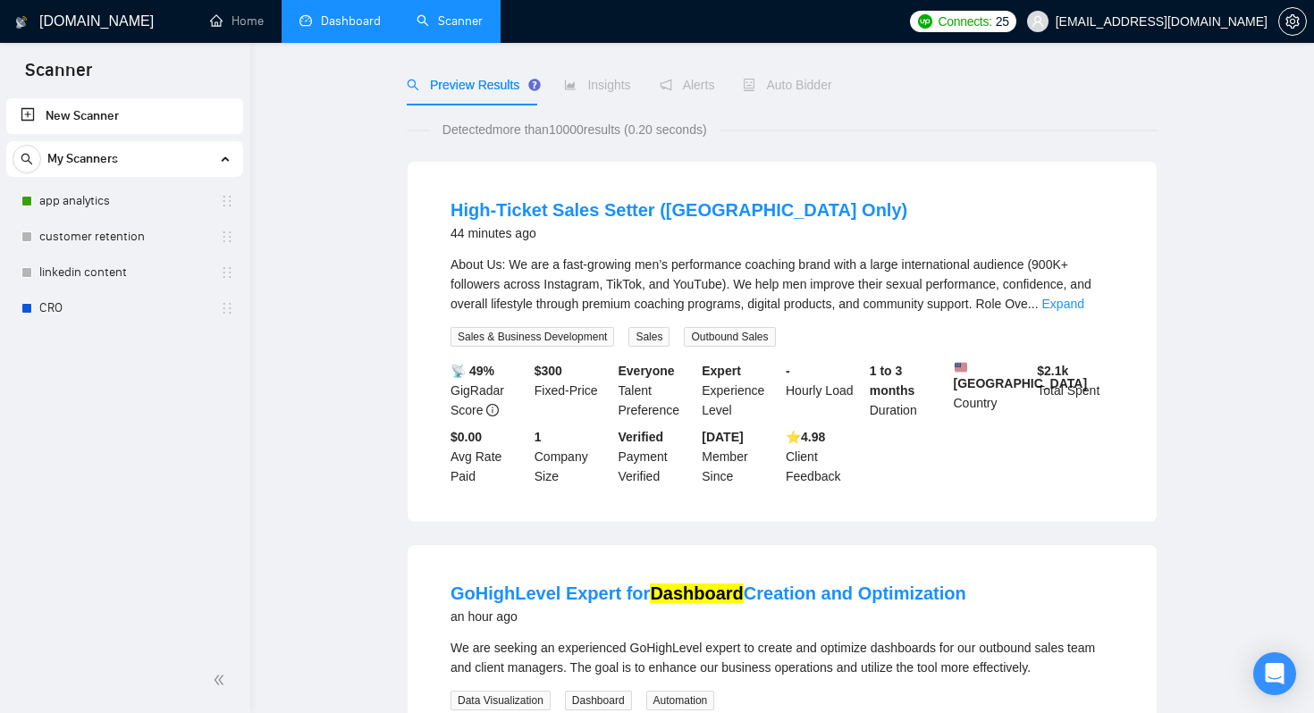
scroll to position [0, 0]
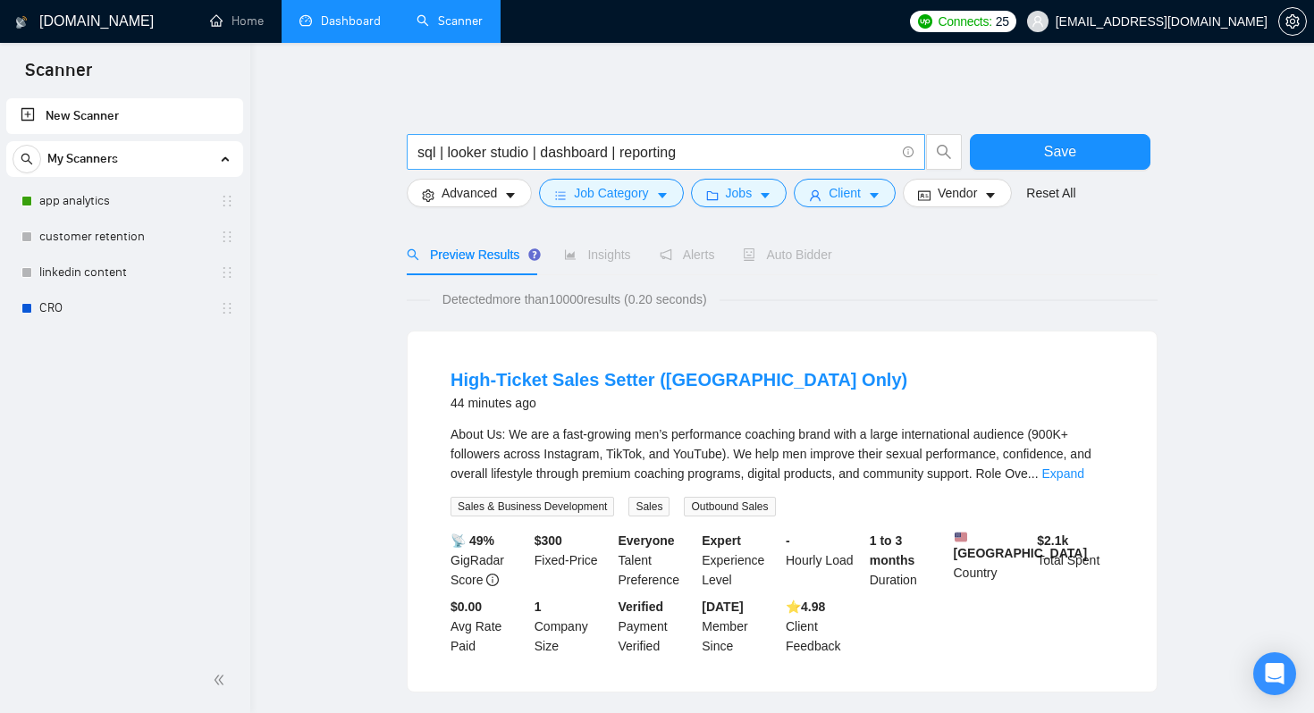
click at [580, 151] on input "sql | looker studio | dashboard | reporting" at bounding box center [655, 152] width 477 height 22
click at [441, 148] on input "sql | looker studio | reporting" at bounding box center [655, 152] width 477 height 22
type input "sql"
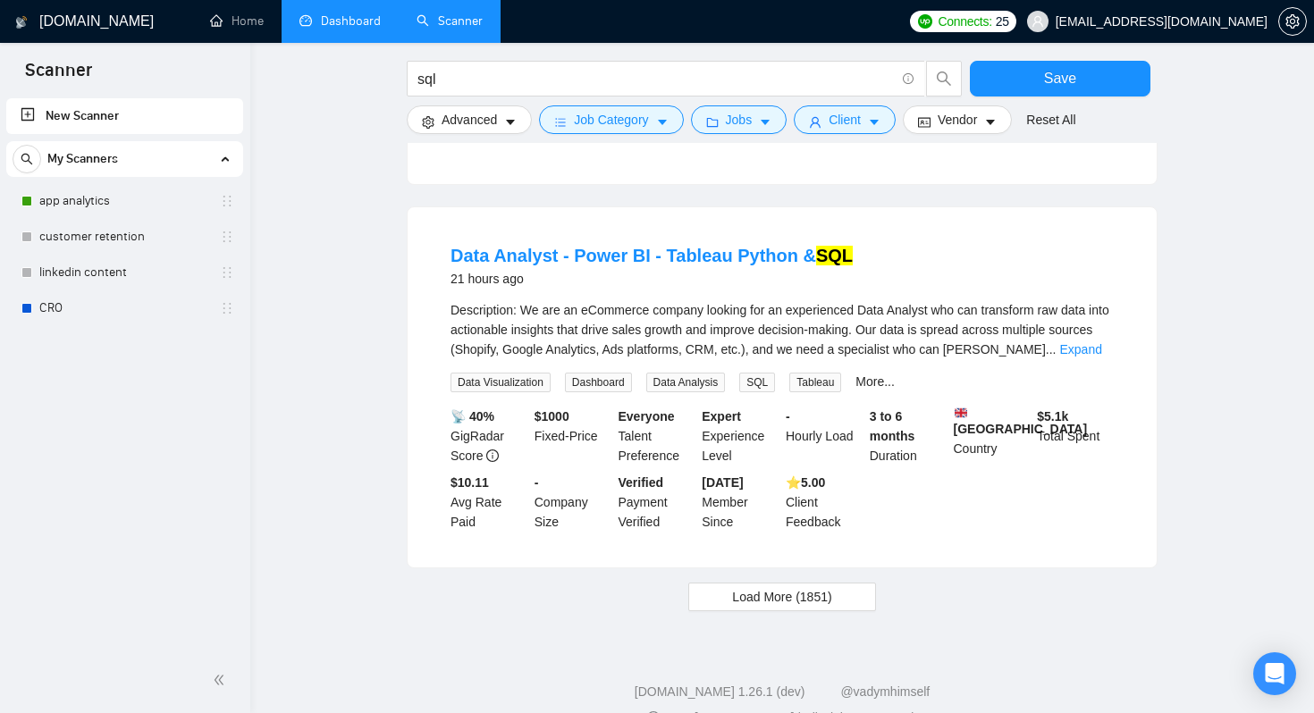
scroll to position [1704, 0]
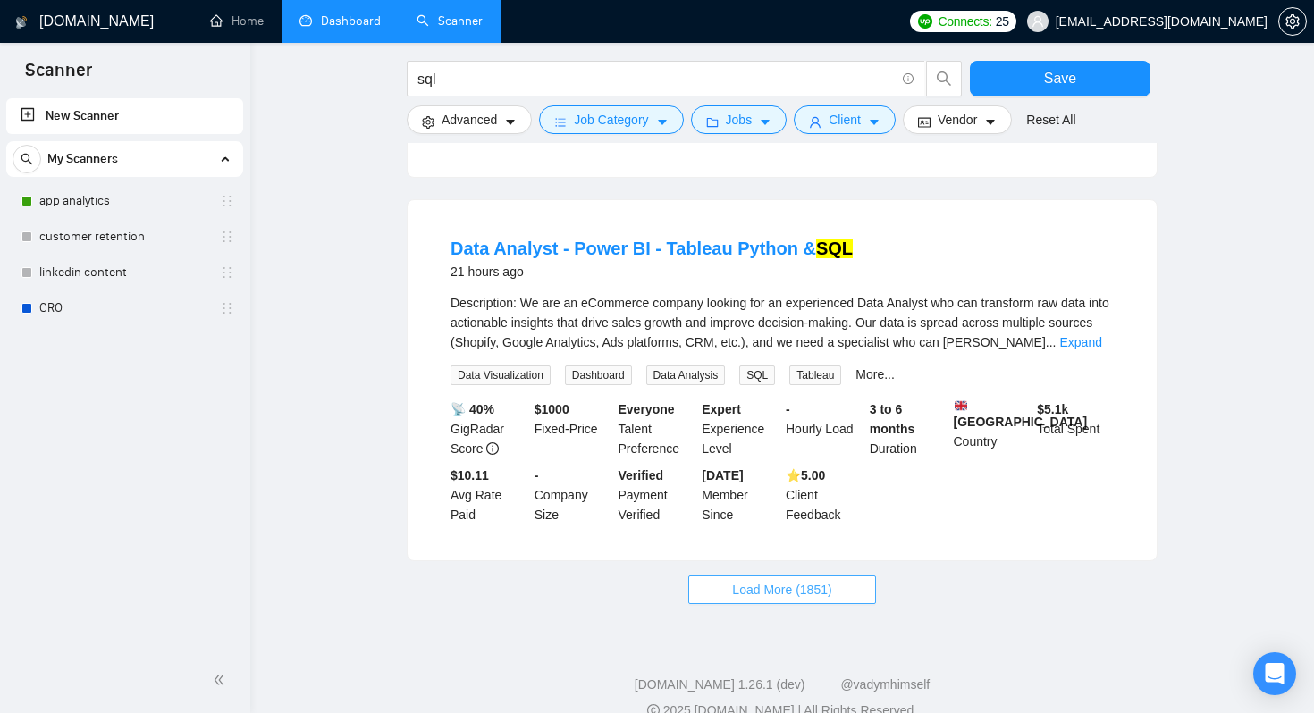
click at [770, 600] on span "Load More (1851)" at bounding box center [781, 590] width 99 height 20
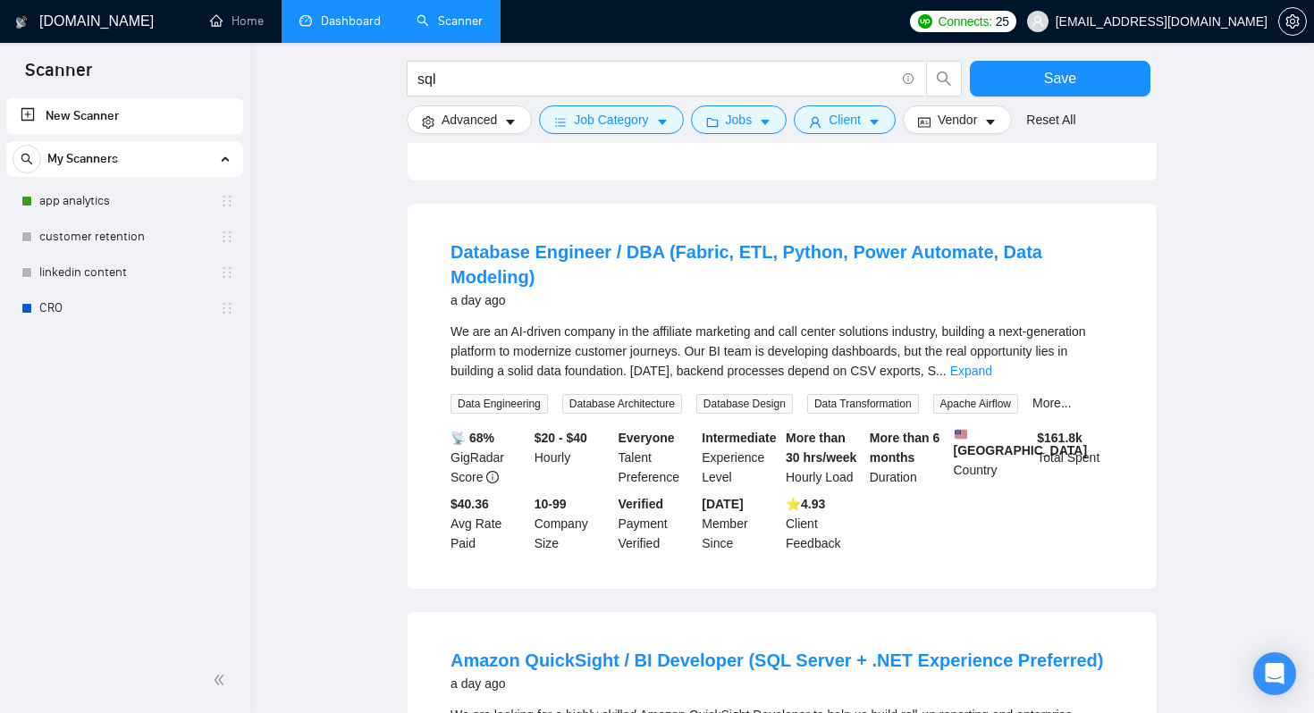
scroll to position [2088, 0]
